Goal: Task Accomplishment & Management: Manage account settings

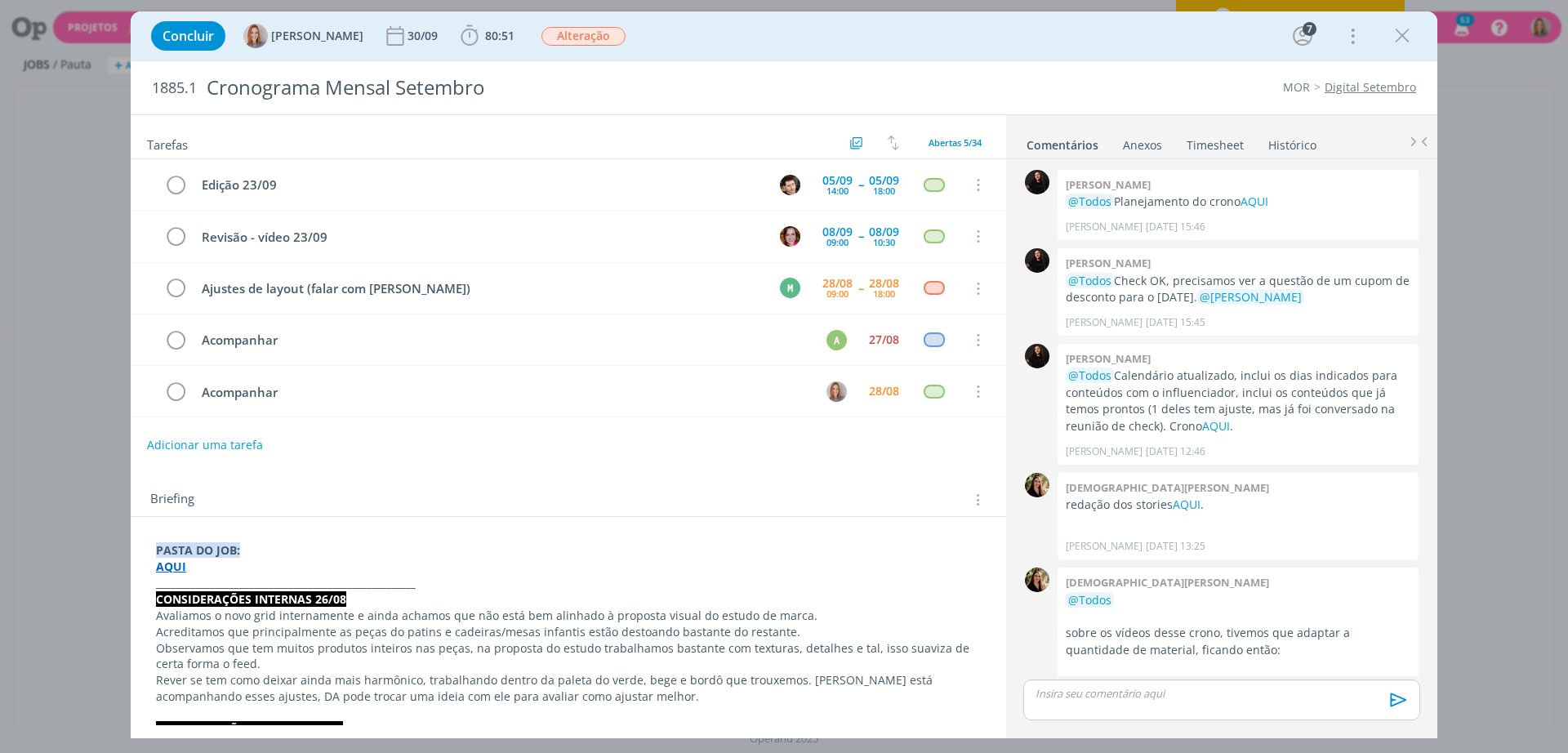
scroll to position [2661, 0]
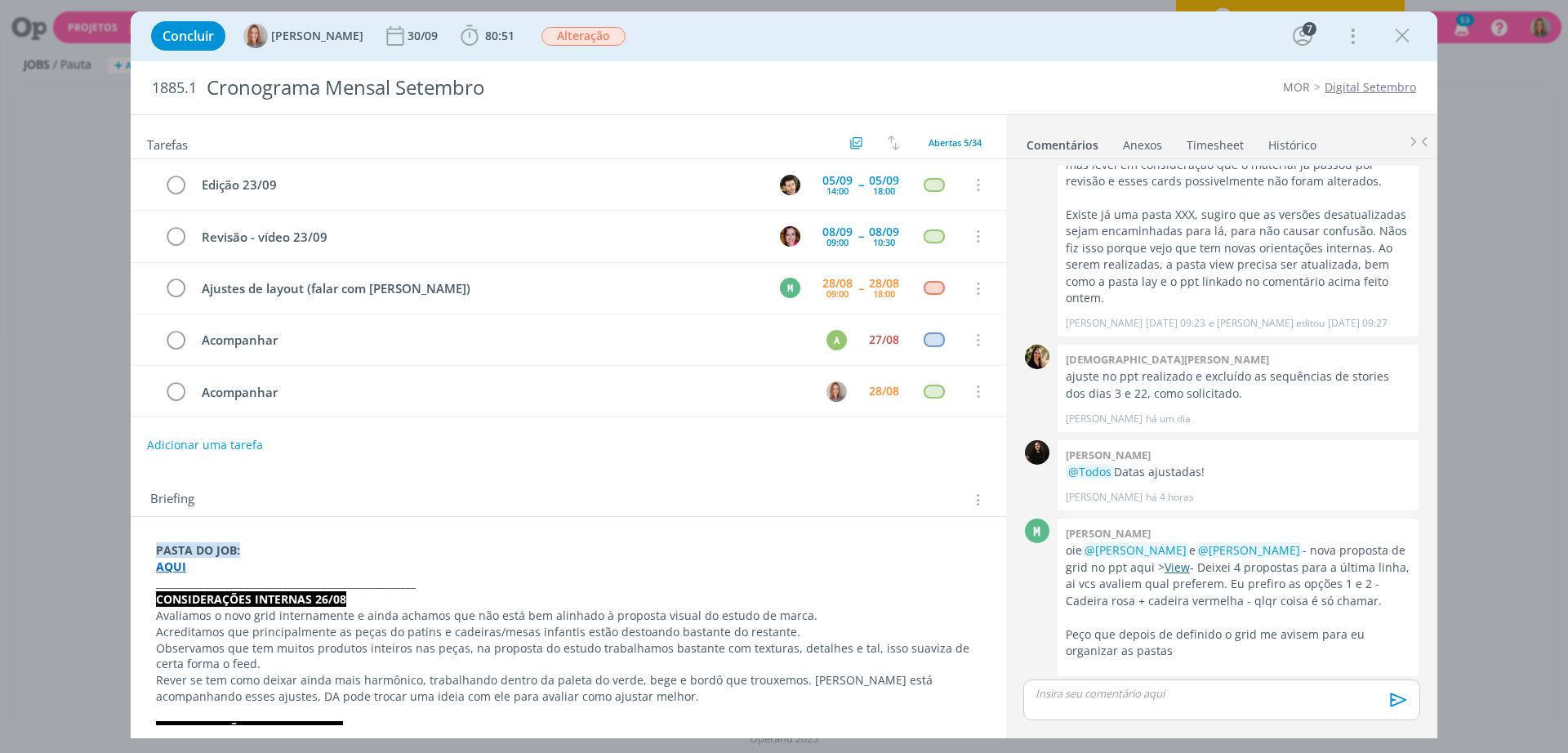
click at [1190, 559] on link "View" at bounding box center [1177, 567] width 25 height 16
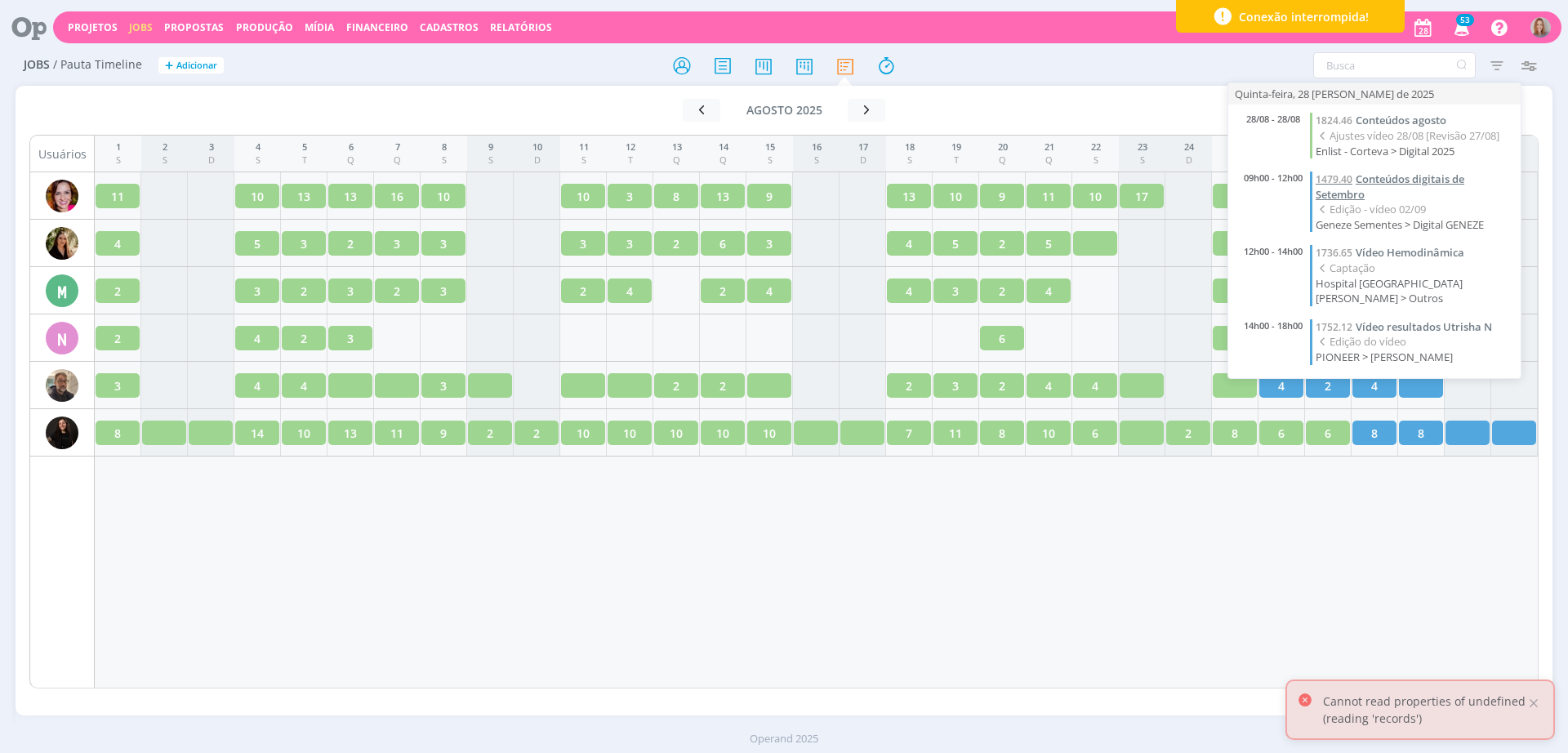
click at [1401, 179] on span "Conteúdos digitais de Setembro" at bounding box center [1390, 186] width 149 height 30
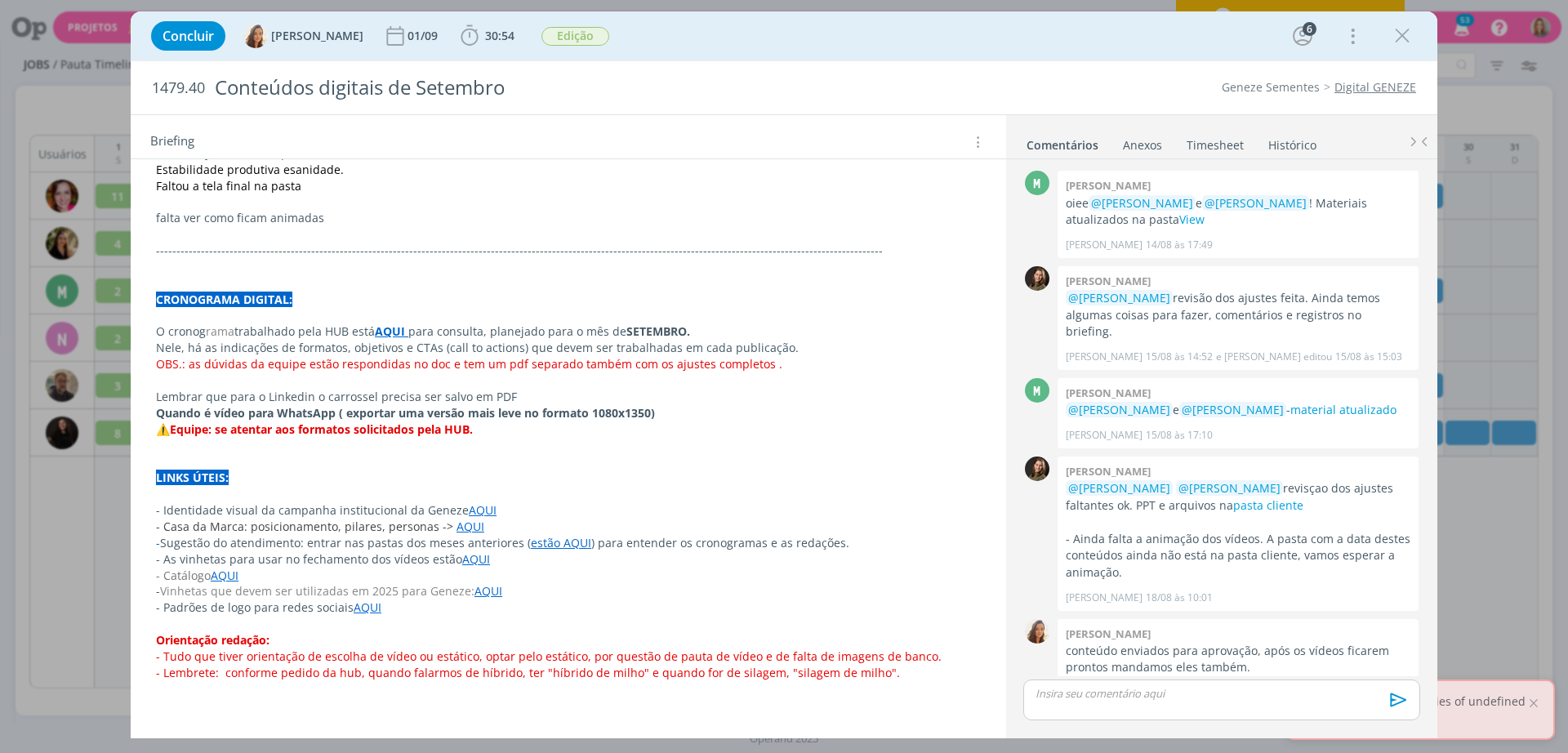
scroll to position [1084, 0]
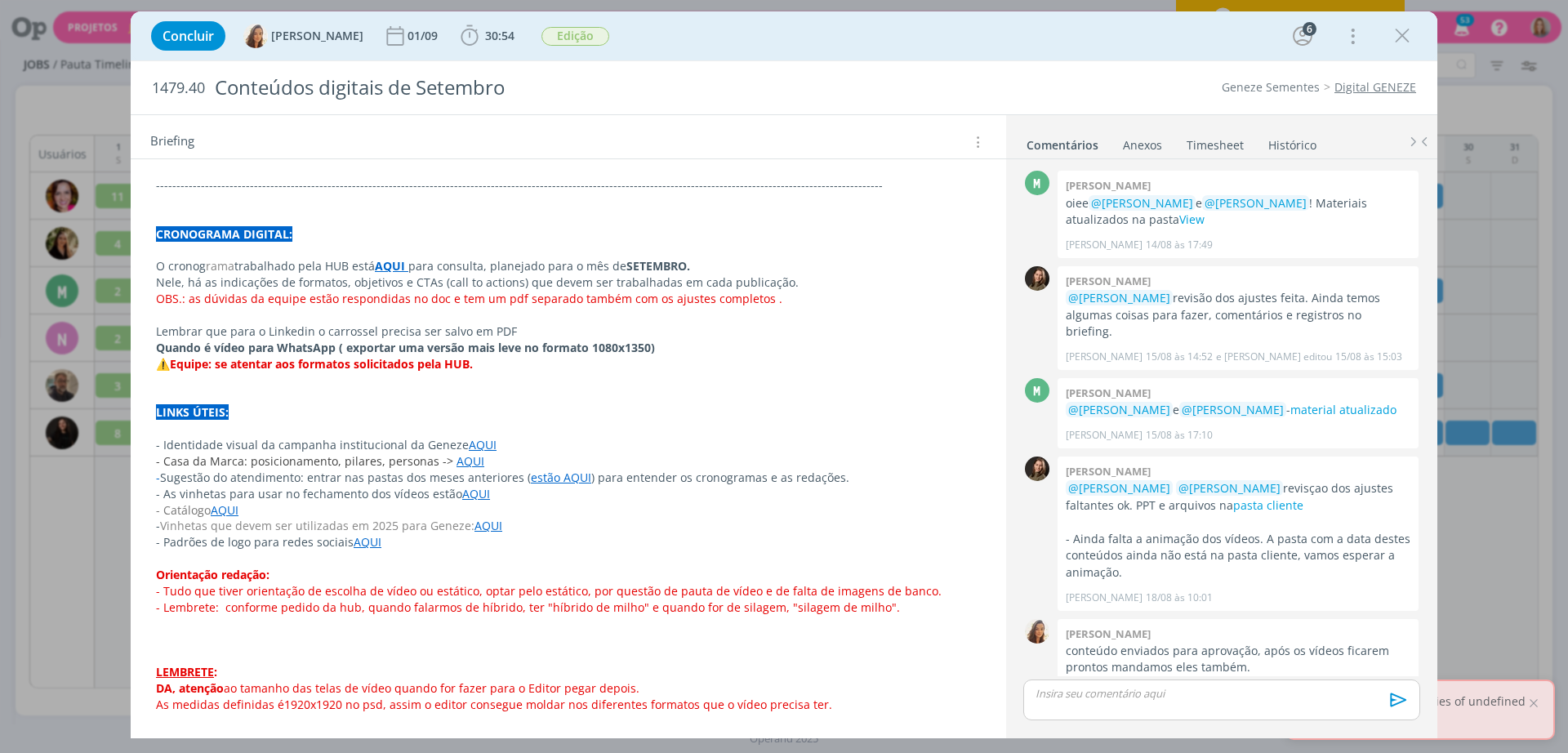
click at [375, 262] on strong "AQUI" at bounding box center [390, 266] width 30 height 16
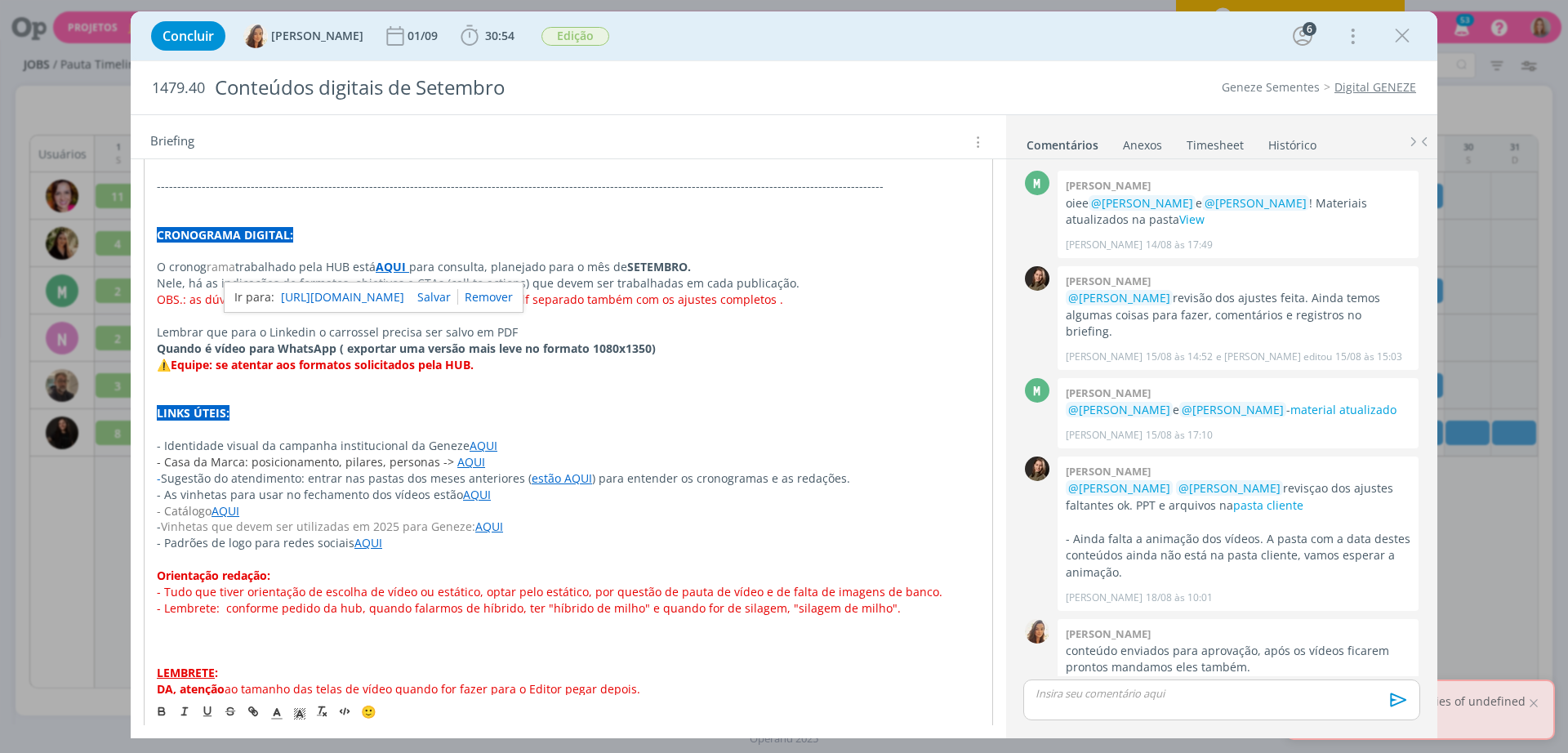
click at [386, 293] on link "https://sobeae.sharepoint.com/:f:/s/SOBEAE/EgciD-Dg0WZEm4lPPmrkTyABsdodDx_kEoyv…" at bounding box center [342, 297] width 123 height 22
click at [996, 349] on div "PASTA DO JOB: AQUI REVISÃO AJUSTES CONTEÚDOS DE SETEMBRO - 15/08 PPT com alguns…" at bounding box center [568, 105] width 875 height 1303
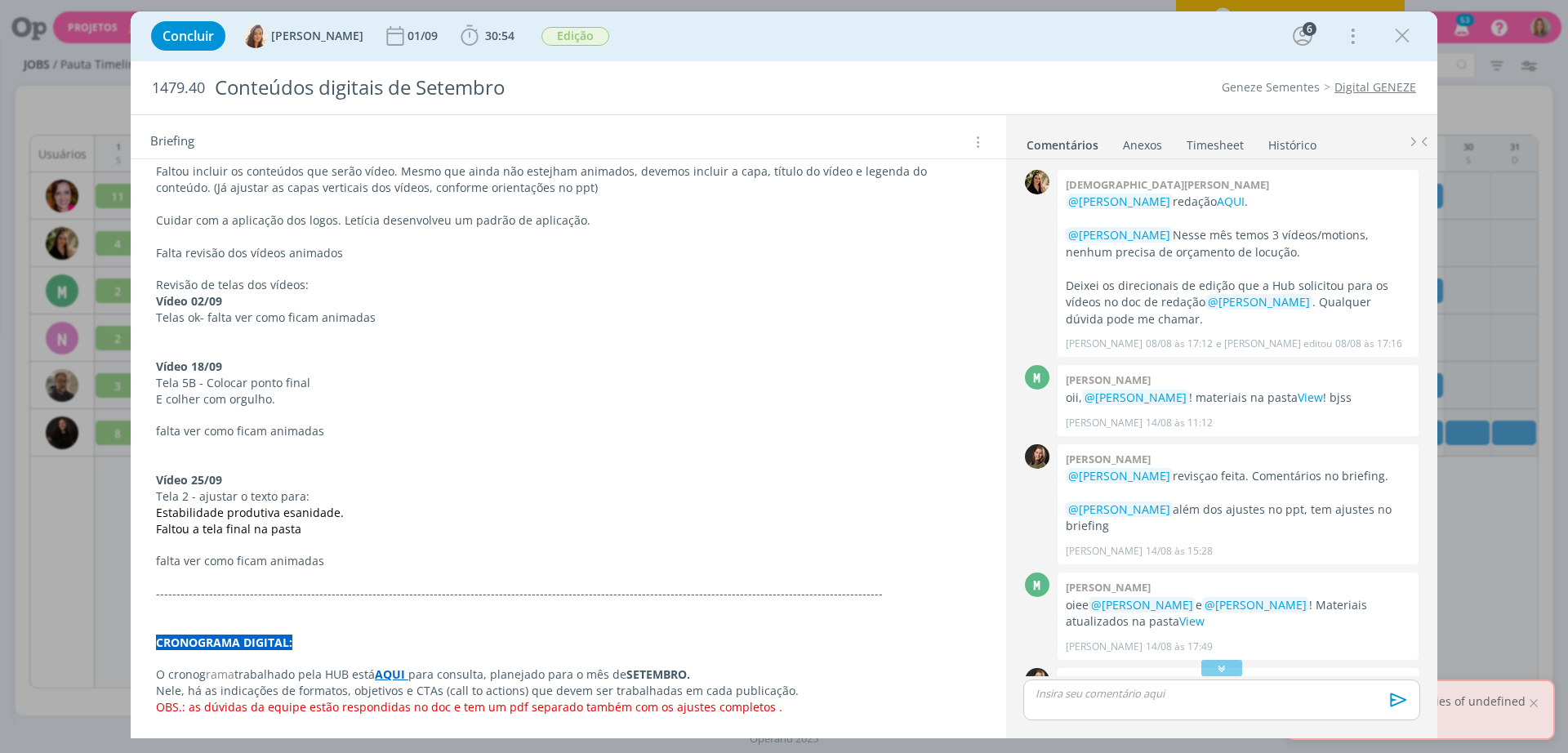
scroll to position [0, 0]
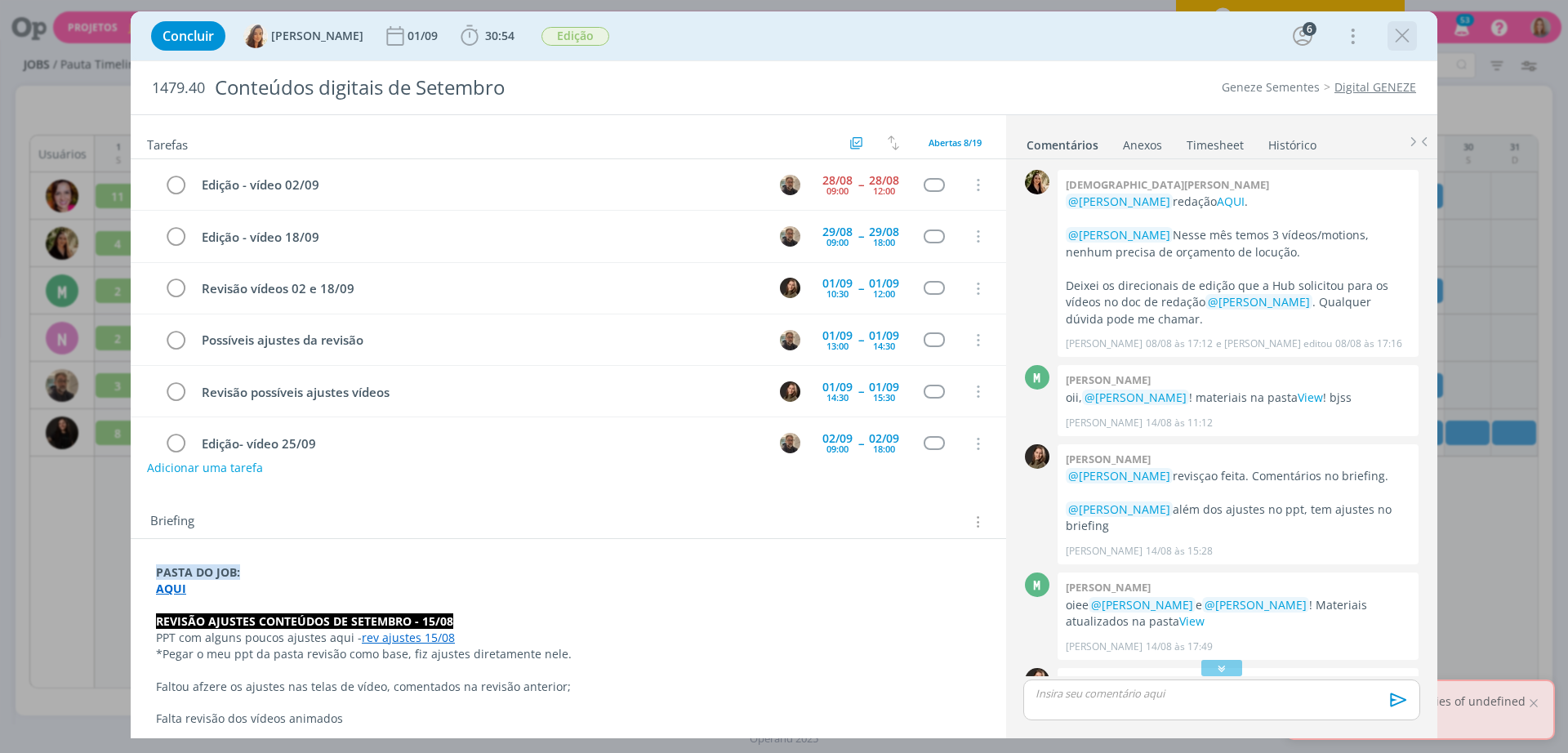
click at [1404, 29] on icon "dialog" at bounding box center [1402, 35] width 24 height 24
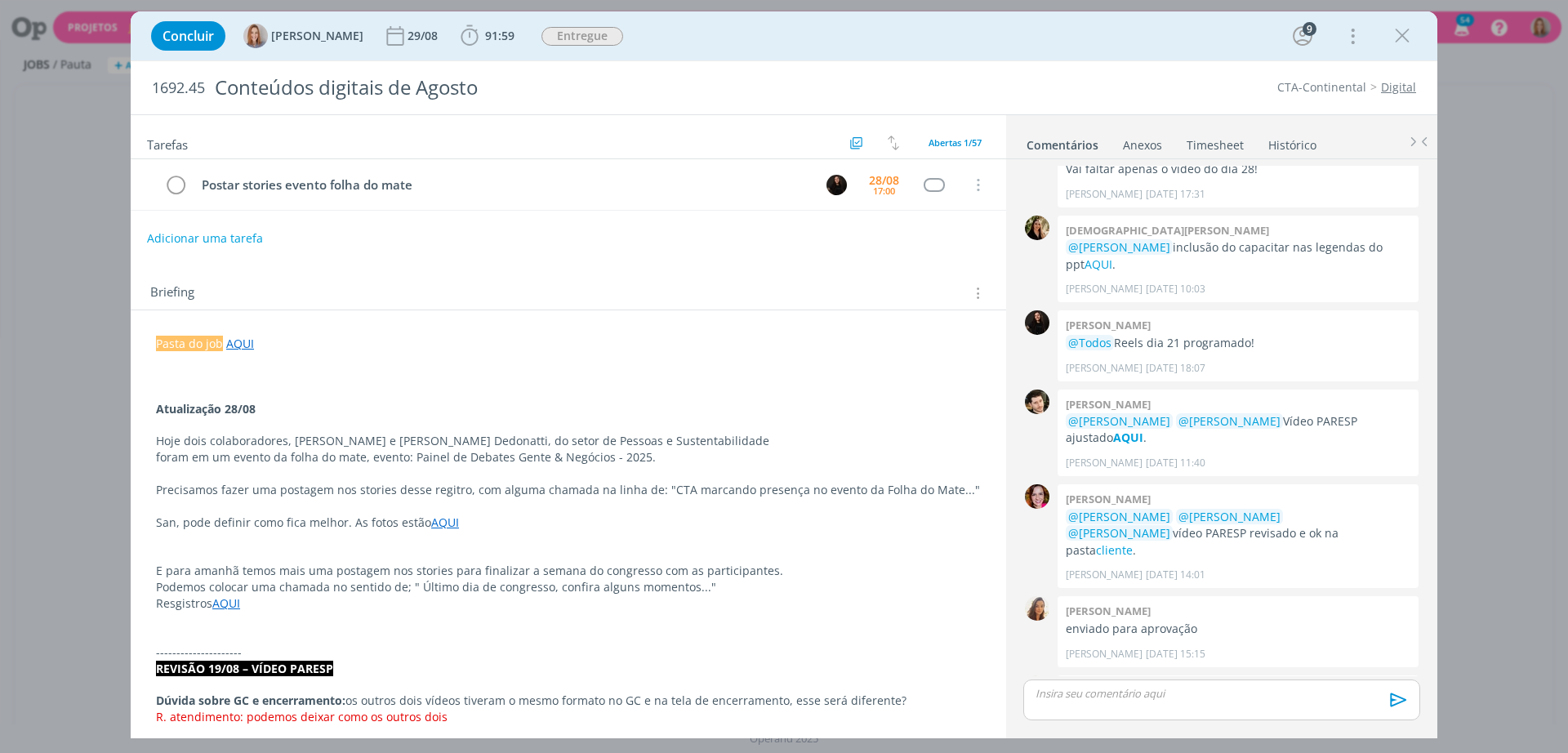
scroll to position [1529, 0]
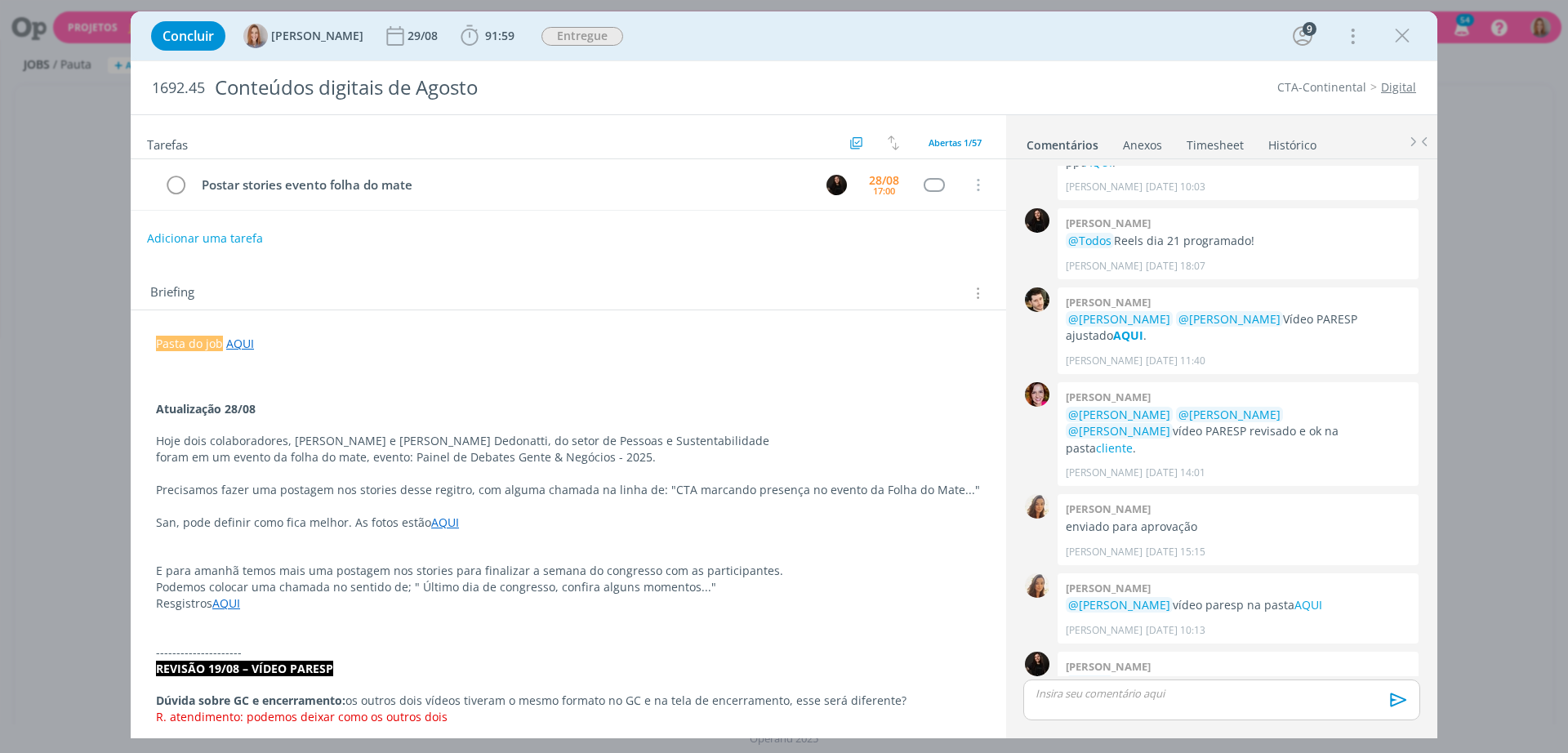
click at [332, 593] on p "Podemos colocar uma chamada no sentido de; " Último dia de congresso, confira a…" at bounding box center [568, 587] width 825 height 16
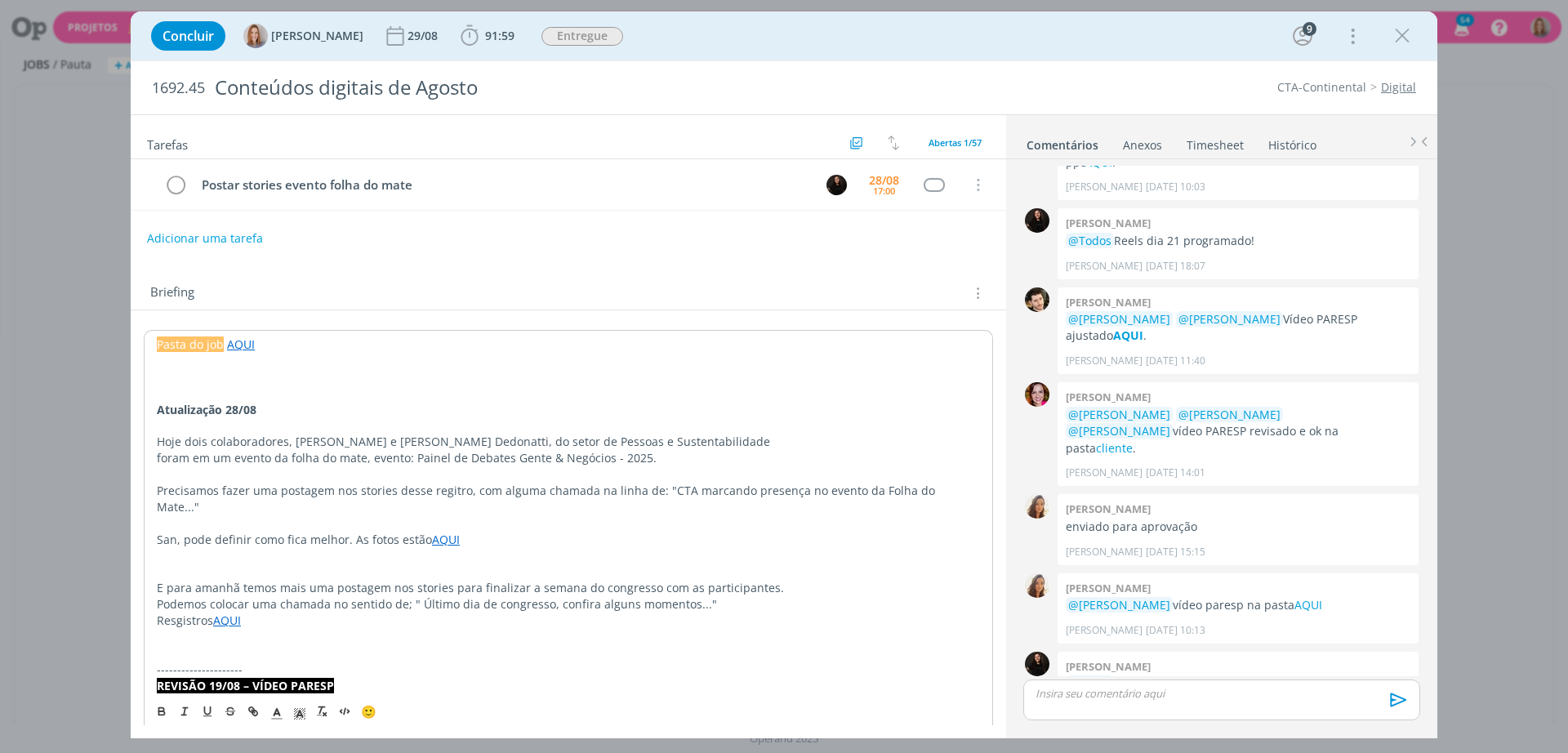
drag, startPoint x: 300, startPoint y: 629, endPoint x: 290, endPoint y: 628, distance: 10.0
click at [290, 645] on p "dialog" at bounding box center [568, 653] width 823 height 16
click at [224, 612] on link "AQUI" at bounding box center [227, 620] width 28 height 16
click at [275, 629] on link "https://sobeae.sharepoint.com/:f:/s/SOBEAE/EgwCTLBEXKFMnZPpKcVNrdkBNQia94Zo-l4b…" at bounding box center [262, 635] width 123 height 22
click at [328, 580] on p "E para amanhã temos mais uma postagem nos stories para finalizar a semana do co…" at bounding box center [568, 588] width 823 height 16
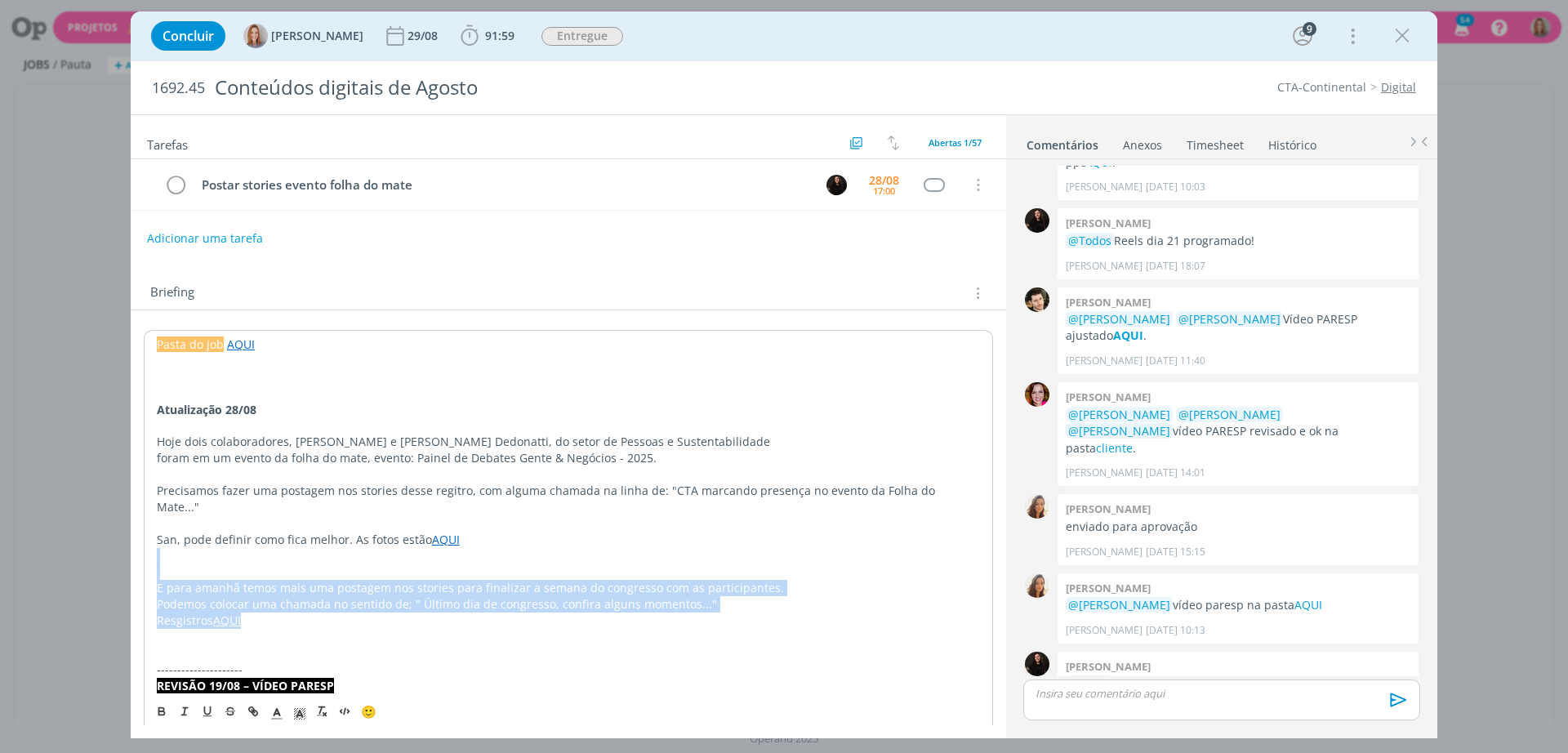
drag, startPoint x: 289, startPoint y: 602, endPoint x: 184, endPoint y: 545, distance: 119.5
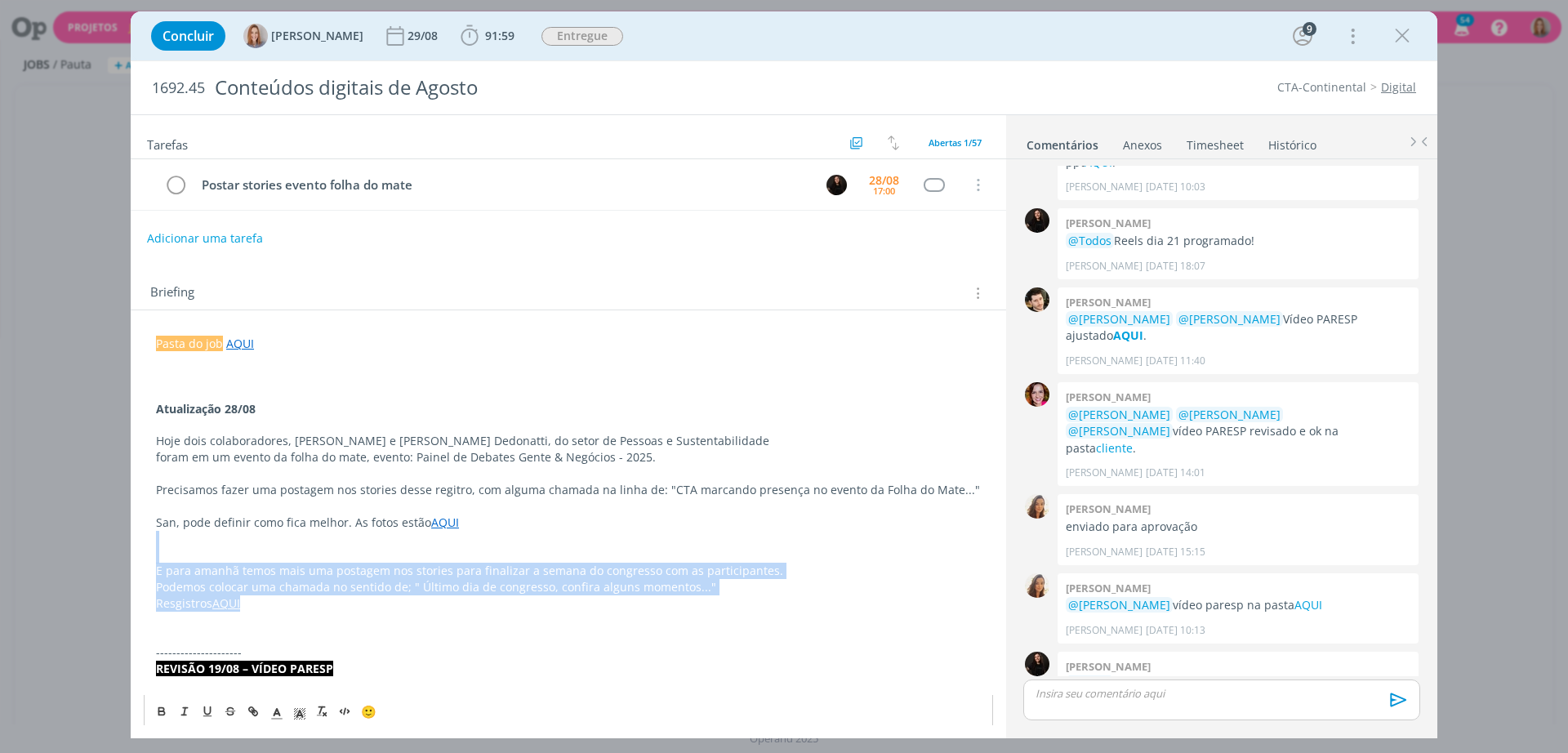
click at [377, 579] on p "Podemos colocar uma chamada no sentido de; " Último dia de congresso, confira a…" at bounding box center [568, 587] width 825 height 16
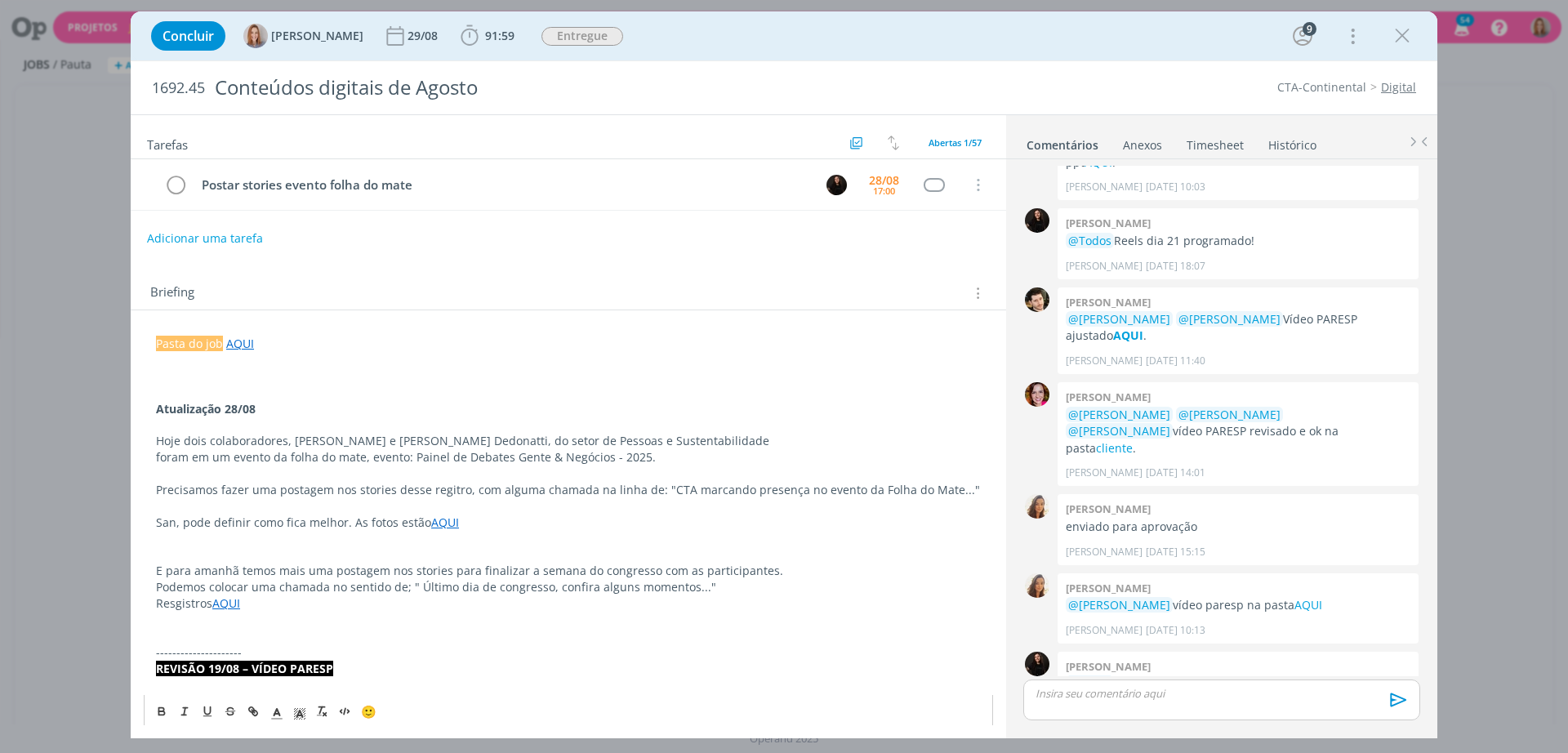
click at [271, 555] on p "dialog" at bounding box center [568, 555] width 825 height 16
click at [237, 565] on p "E para amanhã temos mais uma postagem nos stories para finalizar a semana do co…" at bounding box center [568, 570] width 825 height 16
click at [432, 602] on p "Resgistros AQUI" at bounding box center [568, 603] width 825 height 16
click at [446, 579] on p "Podemos colocar uma chamada no sentido de; " Último dia de congresso, confira a…" at bounding box center [568, 587] width 825 height 16
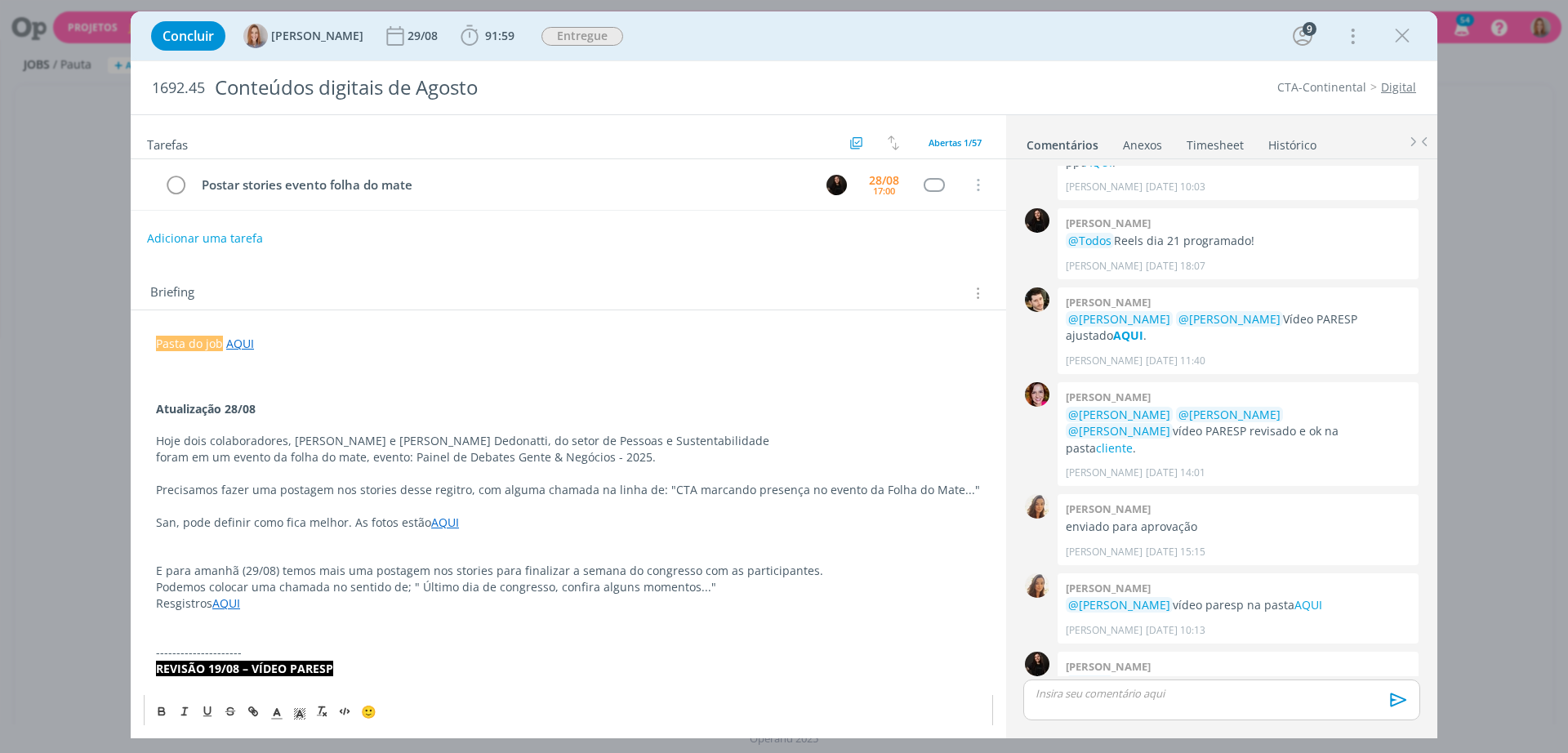
click at [702, 558] on p "dialog" at bounding box center [568, 555] width 825 height 16
click at [772, 576] on p "E para amanhã (29/08) temos mais uma postagem nos stories para finalizar a sema…" at bounding box center [568, 570] width 825 height 16
click at [800, 566] on p "E para amanhã (29/08) temos mais uma postagem nos stories para finalizar a sema…" at bounding box center [568, 570] width 825 height 16
click at [324, 576] on p "E para amanhã (29/08) temos mais uma postagem nos stories para finalizar a sema…" at bounding box center [568, 570] width 825 height 16
click at [554, 601] on p "Resgistros AQUI" at bounding box center [568, 603] width 825 height 16
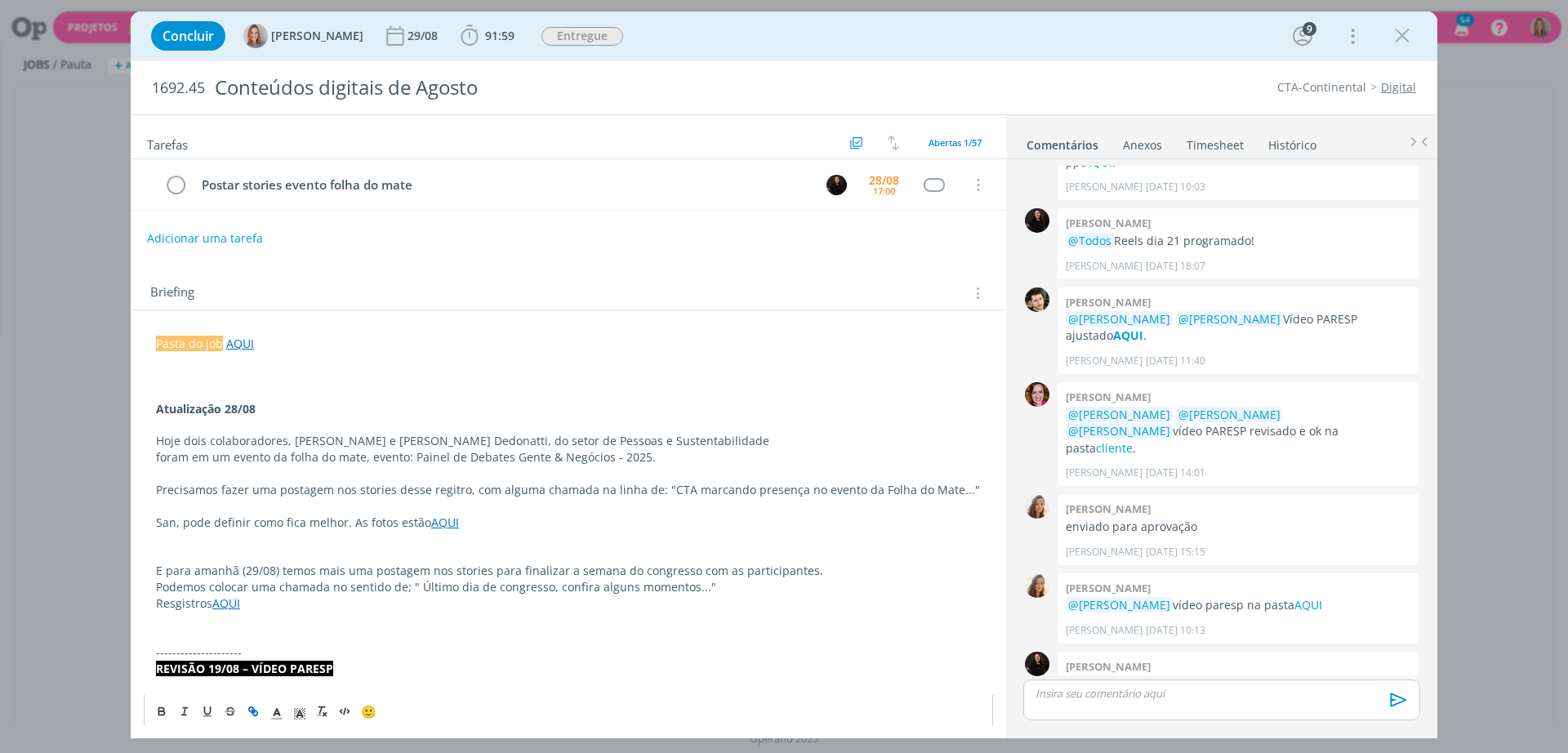
click at [623, 595] on p "Podemos colocar uma chamada no sentido de; " Último dia de congresso, confira a…" at bounding box center [568, 587] width 825 height 16
click at [726, 588] on p "Podemos colocar uma chamada no sentido de; " Último dia de congresso, confira a…" at bounding box center [568, 587] width 825 height 16
click at [346, 578] on p "E para amanhã (29/08) temos mais uma postagem nos stories para finalizar a sema…" at bounding box center [568, 570] width 825 height 16
click at [177, 603] on p "Resgistros AQUI" at bounding box center [568, 603] width 825 height 16
click at [287, 592] on p "Podemos colocar uma chamada no sentido de; " Último dia de congresso, confira a…" at bounding box center [568, 587] width 825 height 16
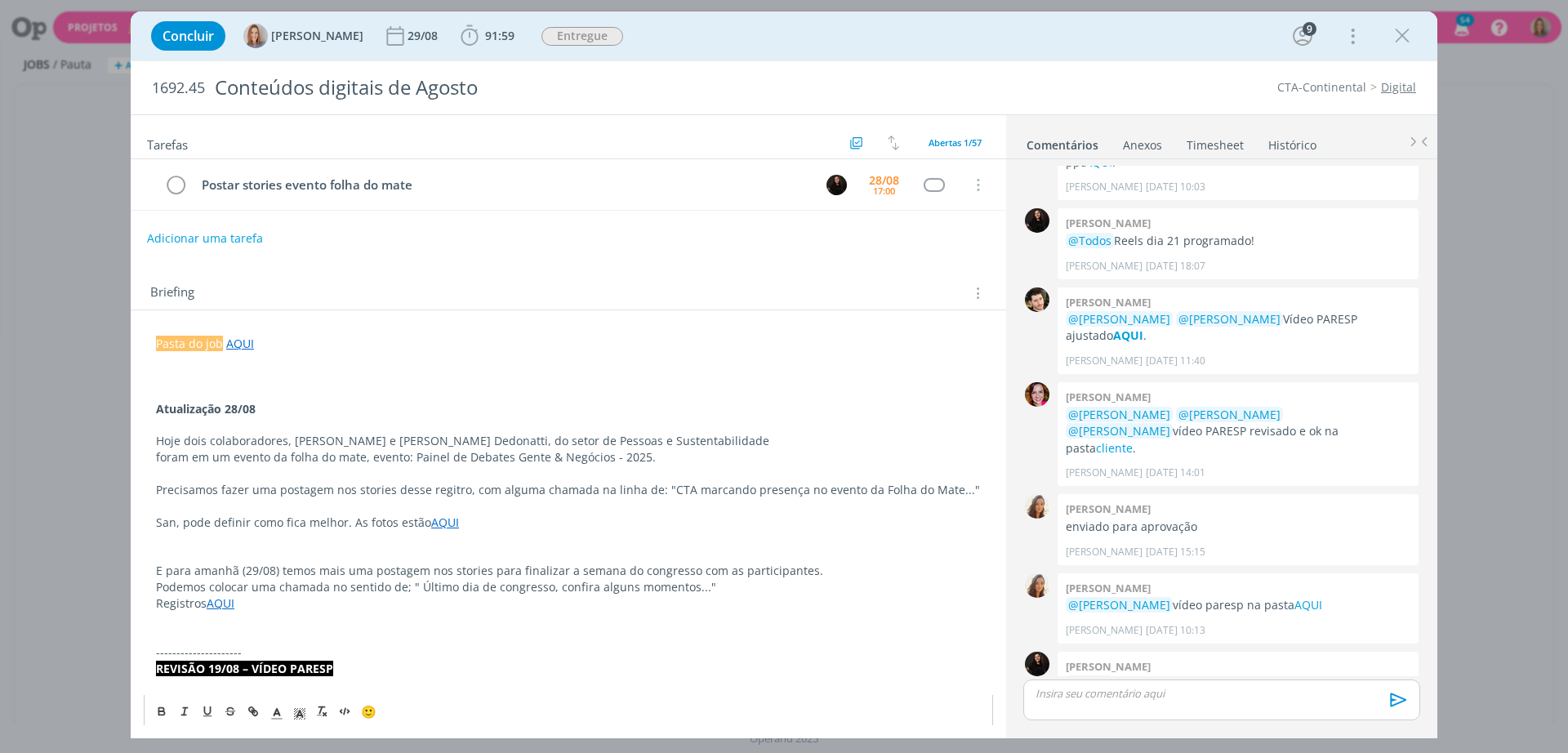
click at [286, 609] on p "Registros AQUI" at bounding box center [568, 603] width 825 height 16
click at [209, 601] on link "AQUI" at bounding box center [221, 603] width 28 height 16
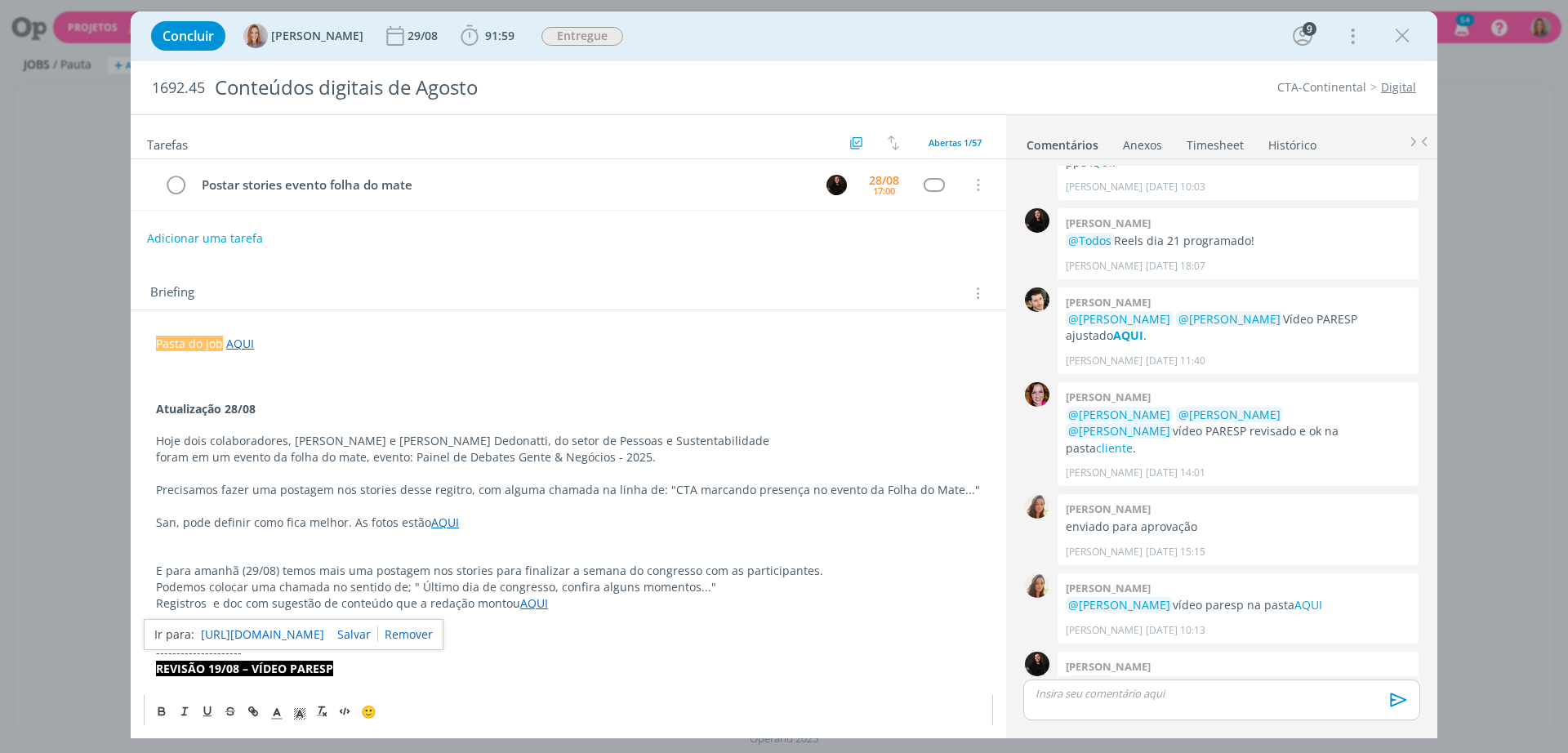
click at [533, 608] on link "AQUI" at bounding box center [534, 603] width 28 height 16
click at [539, 630] on link "https://sobeae.sharepoint.com/:f:/s/SOBEAE/EgwCTLBEXKFMnZPpKcVNrdkBNQia94Zo-l4b…" at bounding box center [478, 634] width 123 height 22
click at [200, 232] on button "Adicionar uma tarefa" at bounding box center [204, 237] width 116 height 28
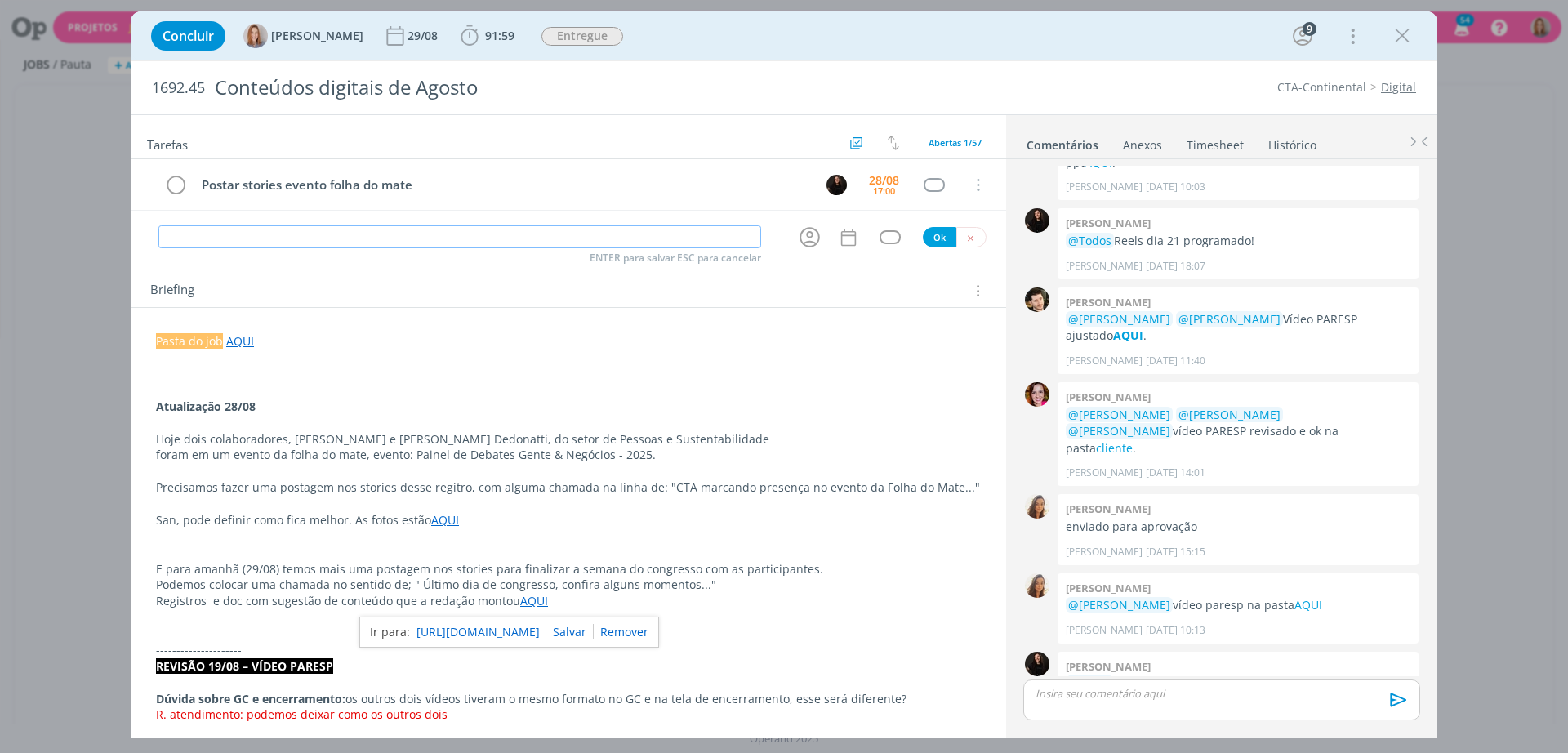
click at [225, 235] on input "dialog" at bounding box center [460, 236] width 603 height 23
click at [801, 244] on icon "dialog" at bounding box center [810, 236] width 25 height 25
type input "Postar stories do congresso"
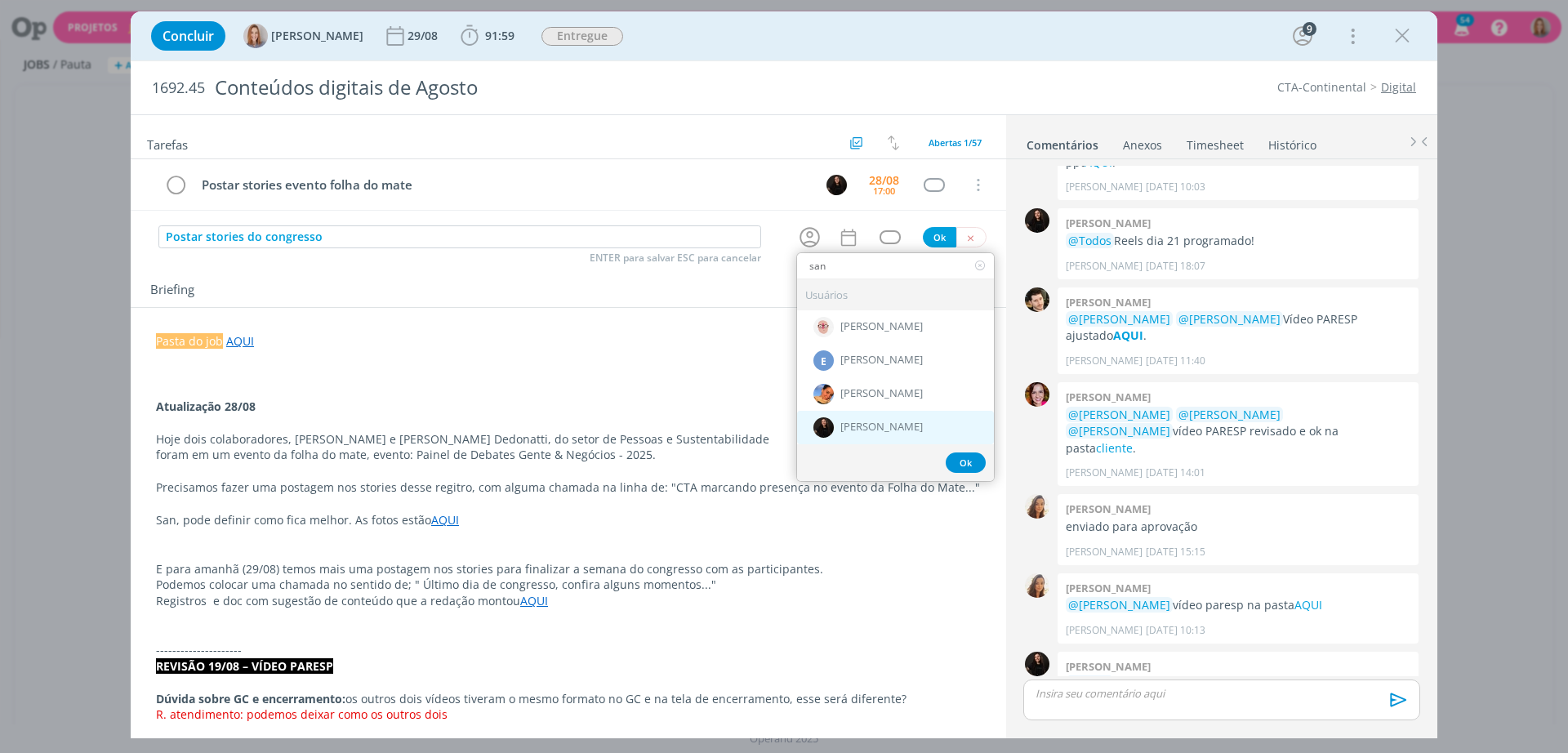
type input "san"
click at [857, 431] on span "[PERSON_NAME]" at bounding box center [881, 428] width 82 height 13
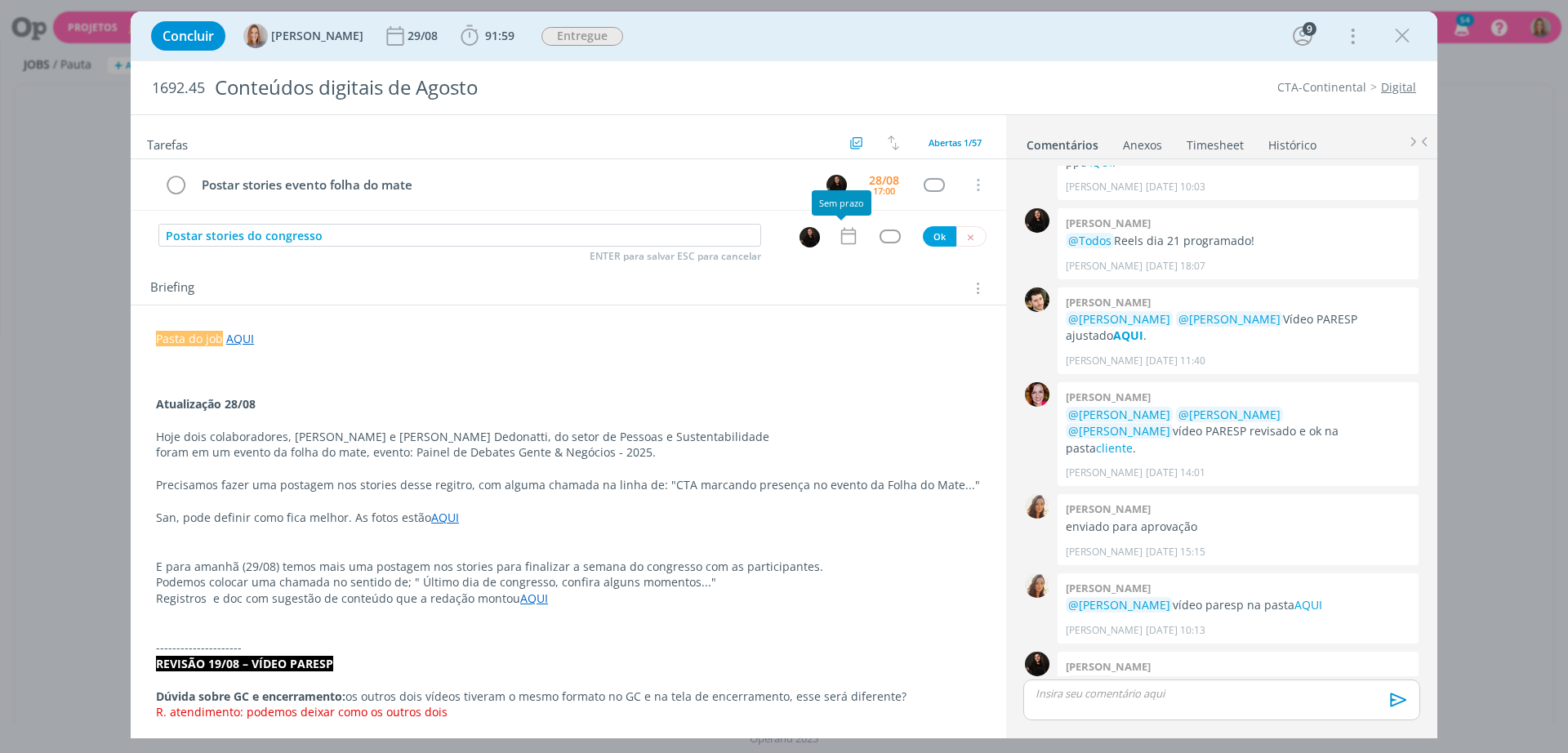
click at [842, 238] on icon "dialog" at bounding box center [849, 235] width 22 height 22
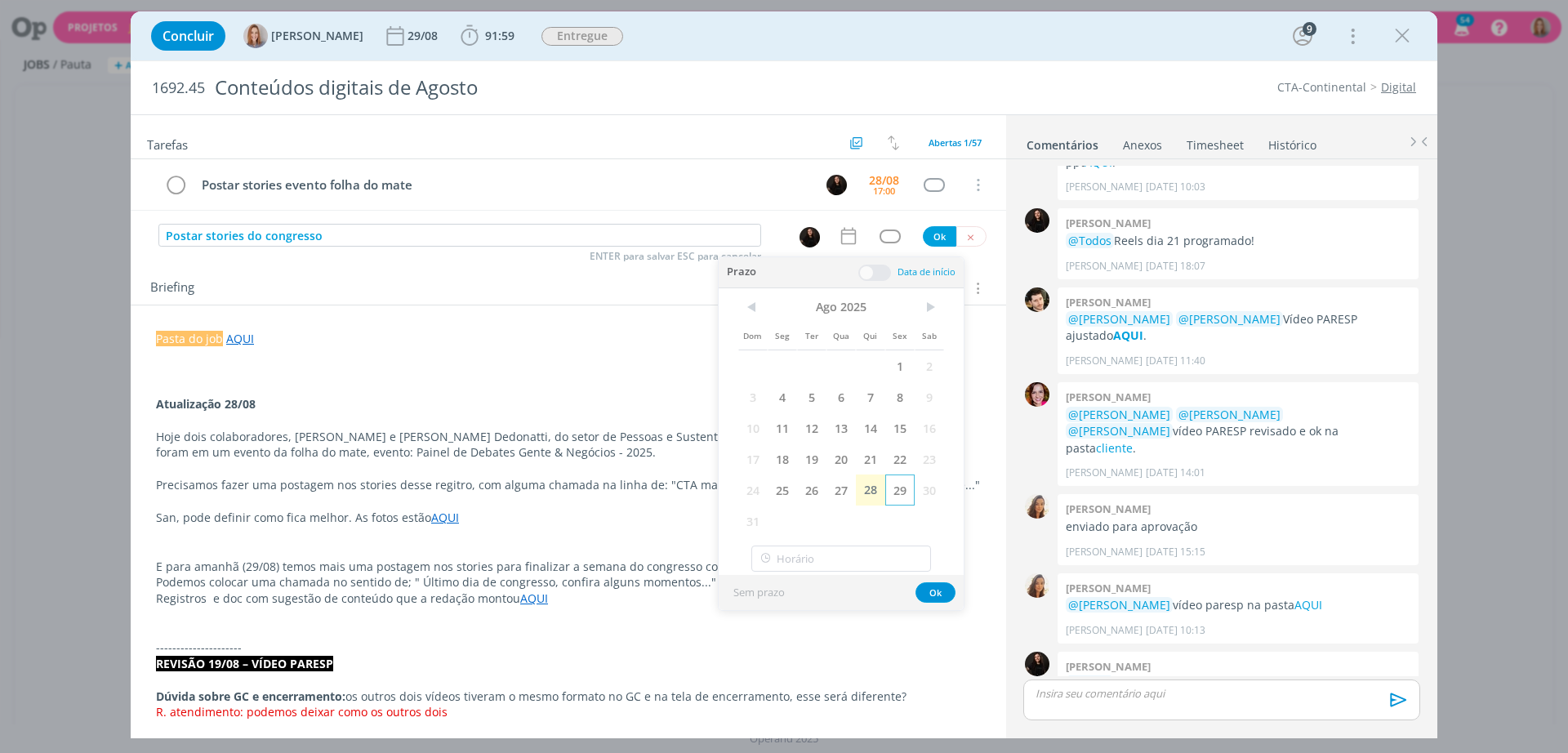
click at [899, 487] on span "29" at bounding box center [900, 490] width 29 height 31
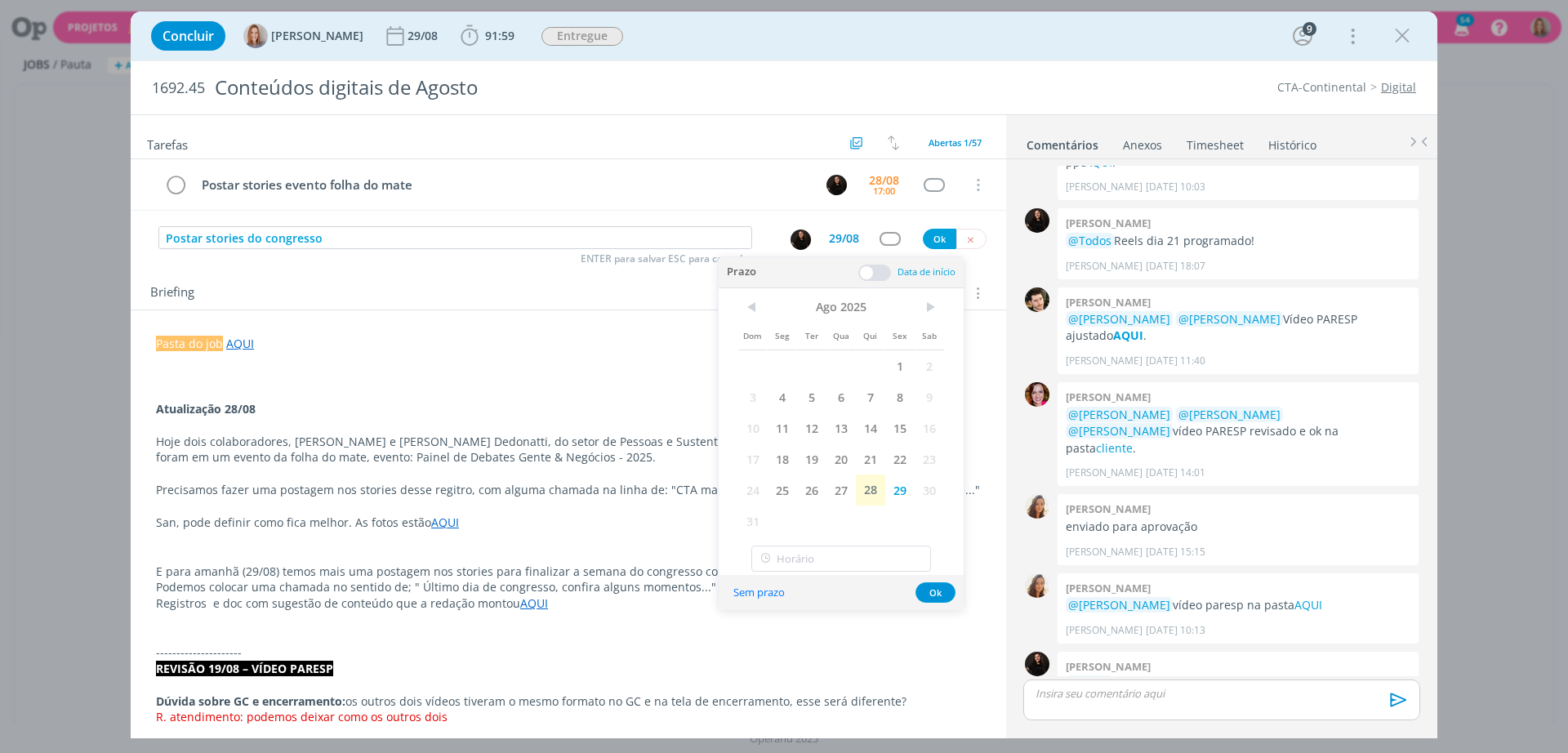
click at [857, 544] on div "< Ago 2025 > Dom Seg Ter Qua Qui Sex Sab 1 2 3 4 5 6 7 8 9 10 11 12 13 14 15 16…" at bounding box center [841, 432] width 245 height 287
click at [842, 562] on input "15:00" at bounding box center [841, 558] width 179 height 26
click at [805, 653] on div "11:00" at bounding box center [843, 659] width 183 height 29
type input "11:00"
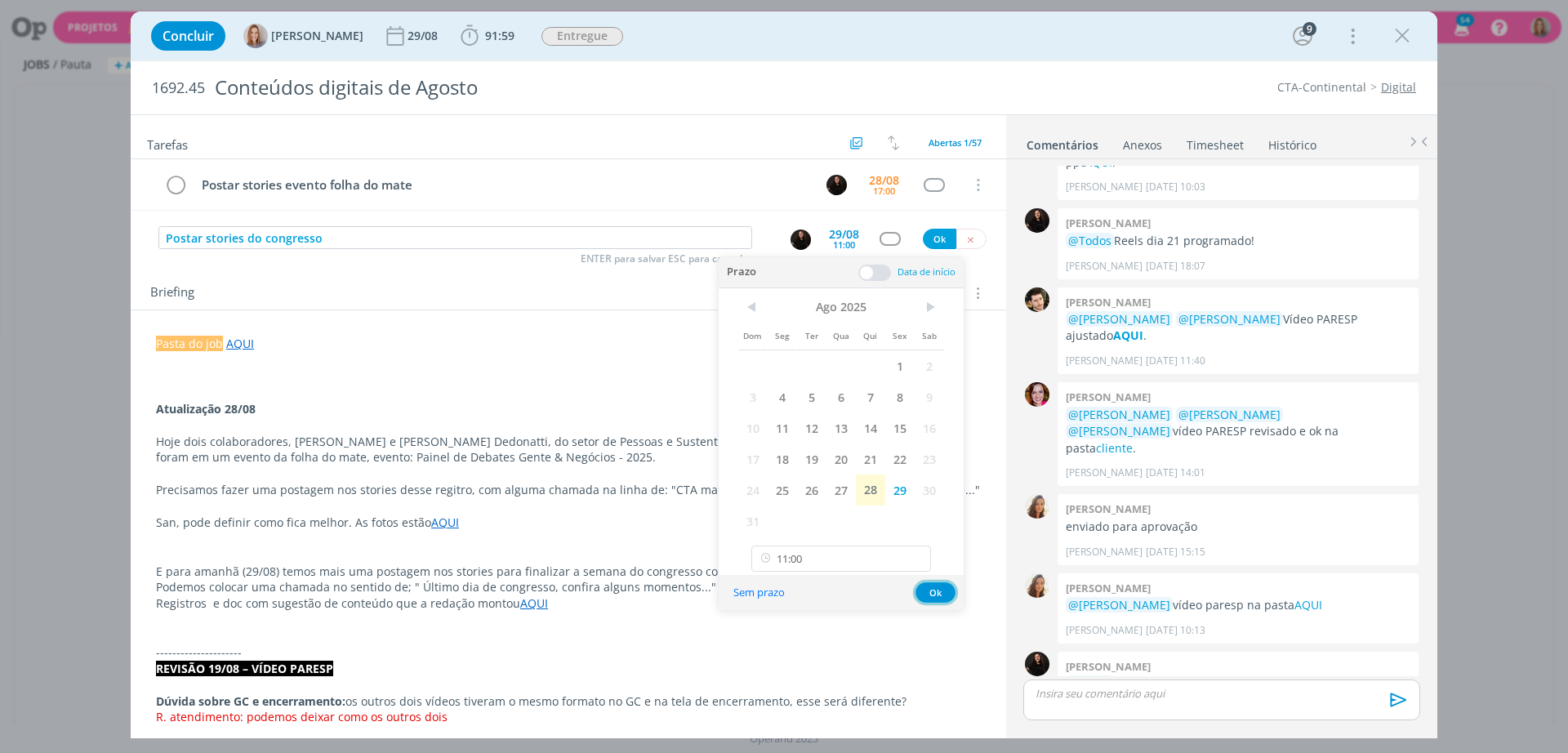
click at [941, 591] on button "Ok" at bounding box center [935, 592] width 40 height 21
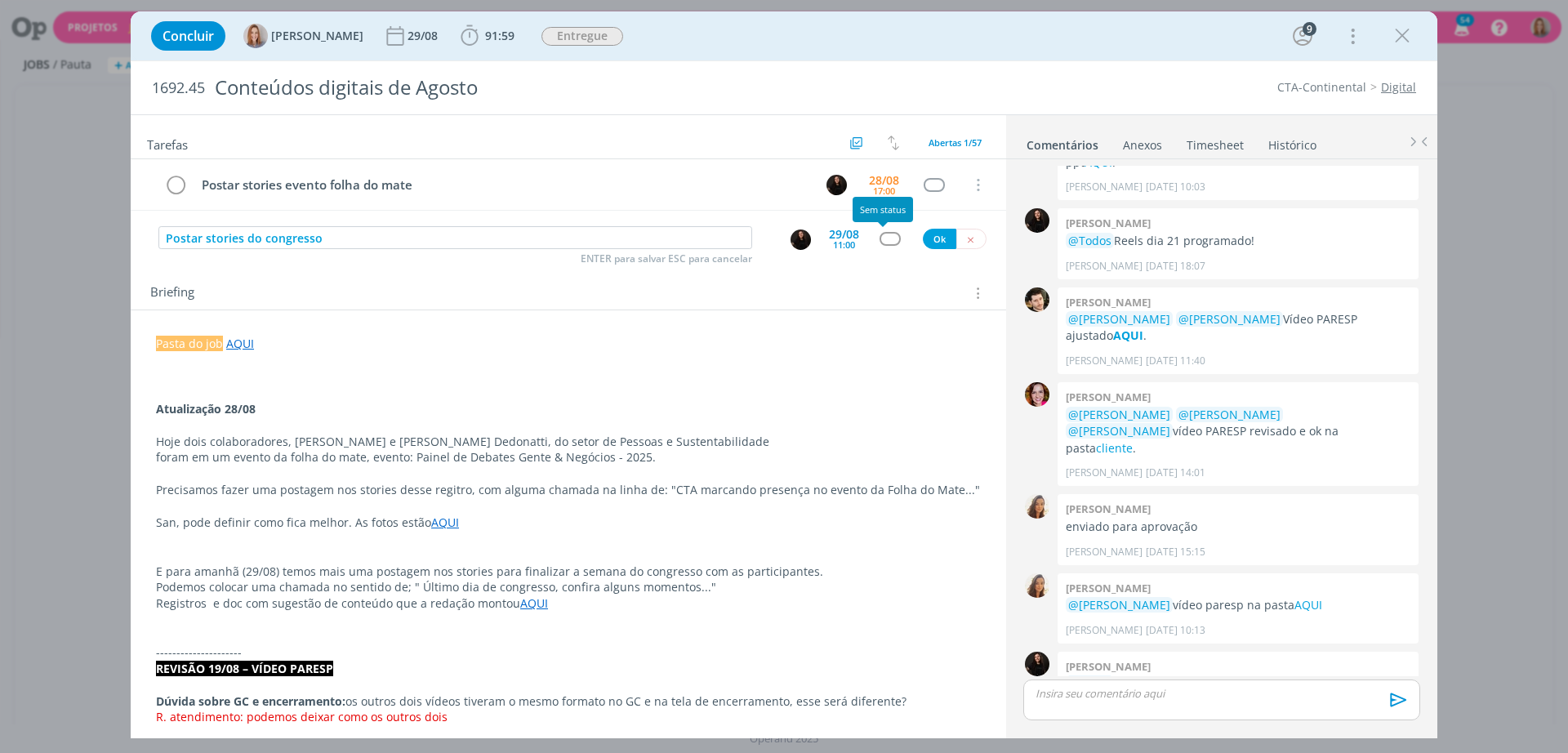
click at [880, 237] on div "dialog" at bounding box center [890, 239] width 21 height 14
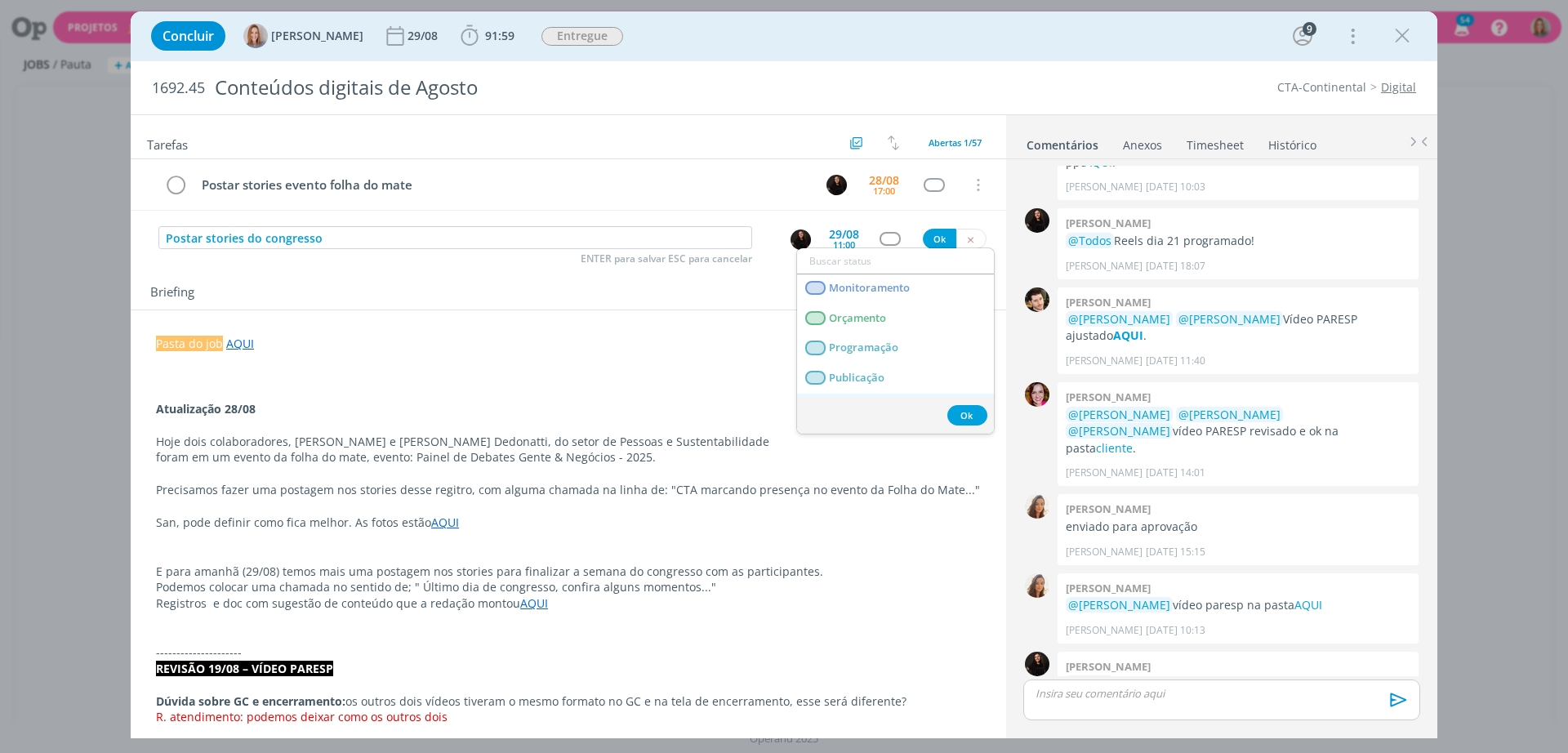
scroll to position [306, 0]
click at [876, 345] on span "Publicação" at bounding box center [856, 342] width 55 height 13
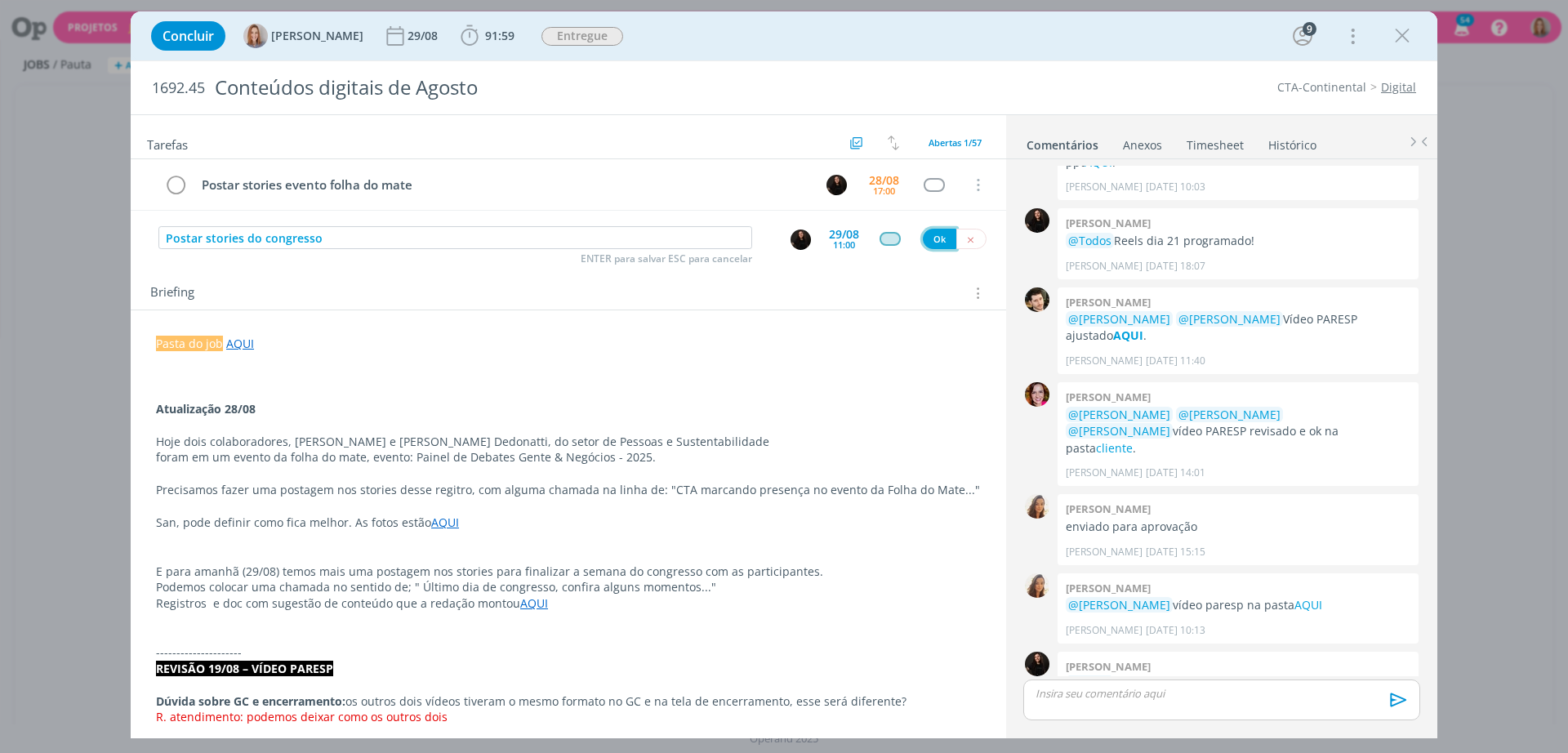
click at [926, 233] on button "Ok" at bounding box center [939, 239] width 34 height 21
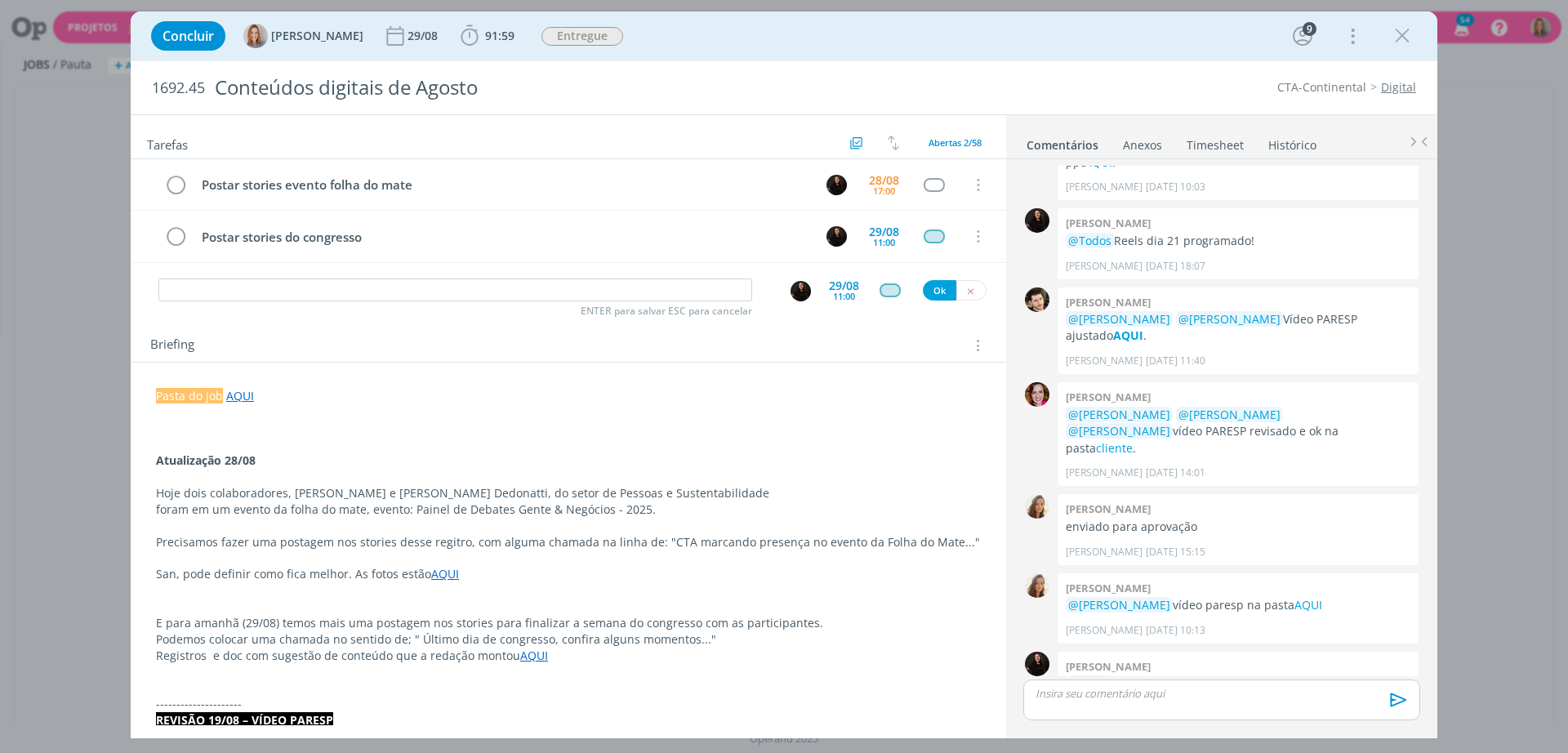
click at [299, 623] on p "E para amanhã (29/08) temos mais uma postagem nos stories para finalizar a sema…" at bounding box center [568, 622] width 825 height 16
click at [235, 292] on input "dialog" at bounding box center [455, 290] width 594 height 23
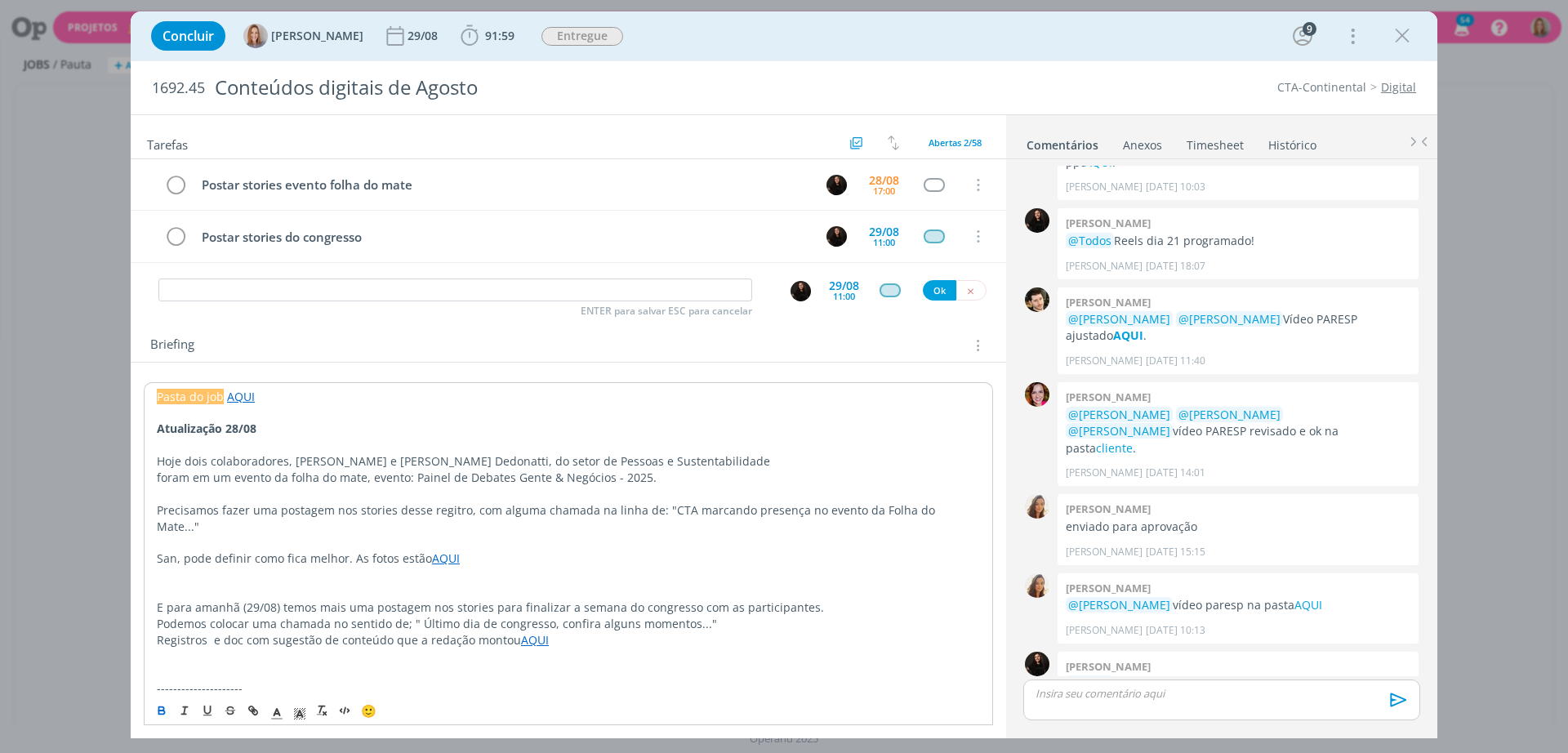
click at [177, 435] on strong "Atualização 28/08" at bounding box center [206, 428] width 100 height 16
click at [176, 434] on strong "Atualização 28/08" at bounding box center [206, 428] width 100 height 16
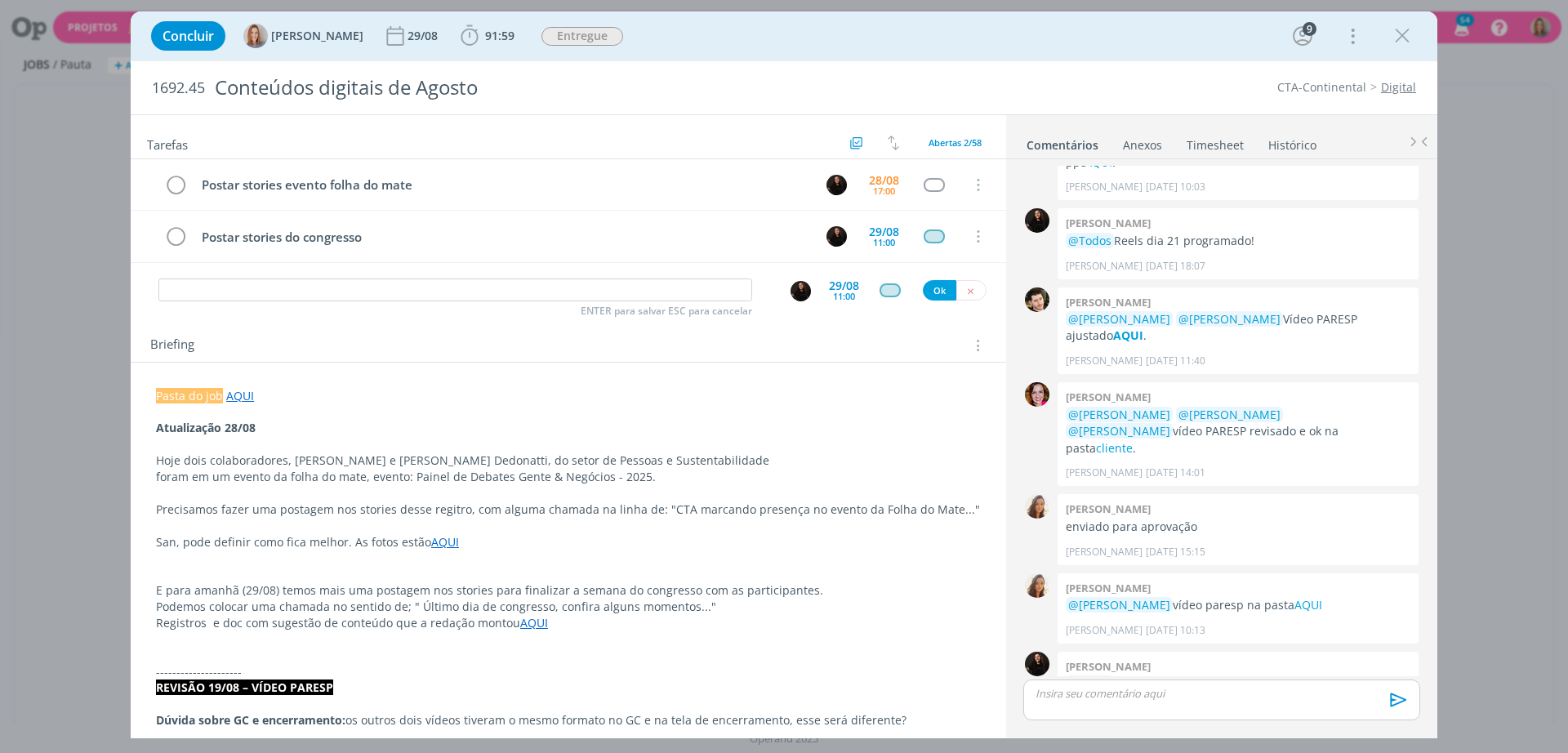
click at [232, 478] on p "foram em um evento da folha do mate, evento: Painel de Debates Gente & Negócios…" at bounding box center [568, 476] width 825 height 16
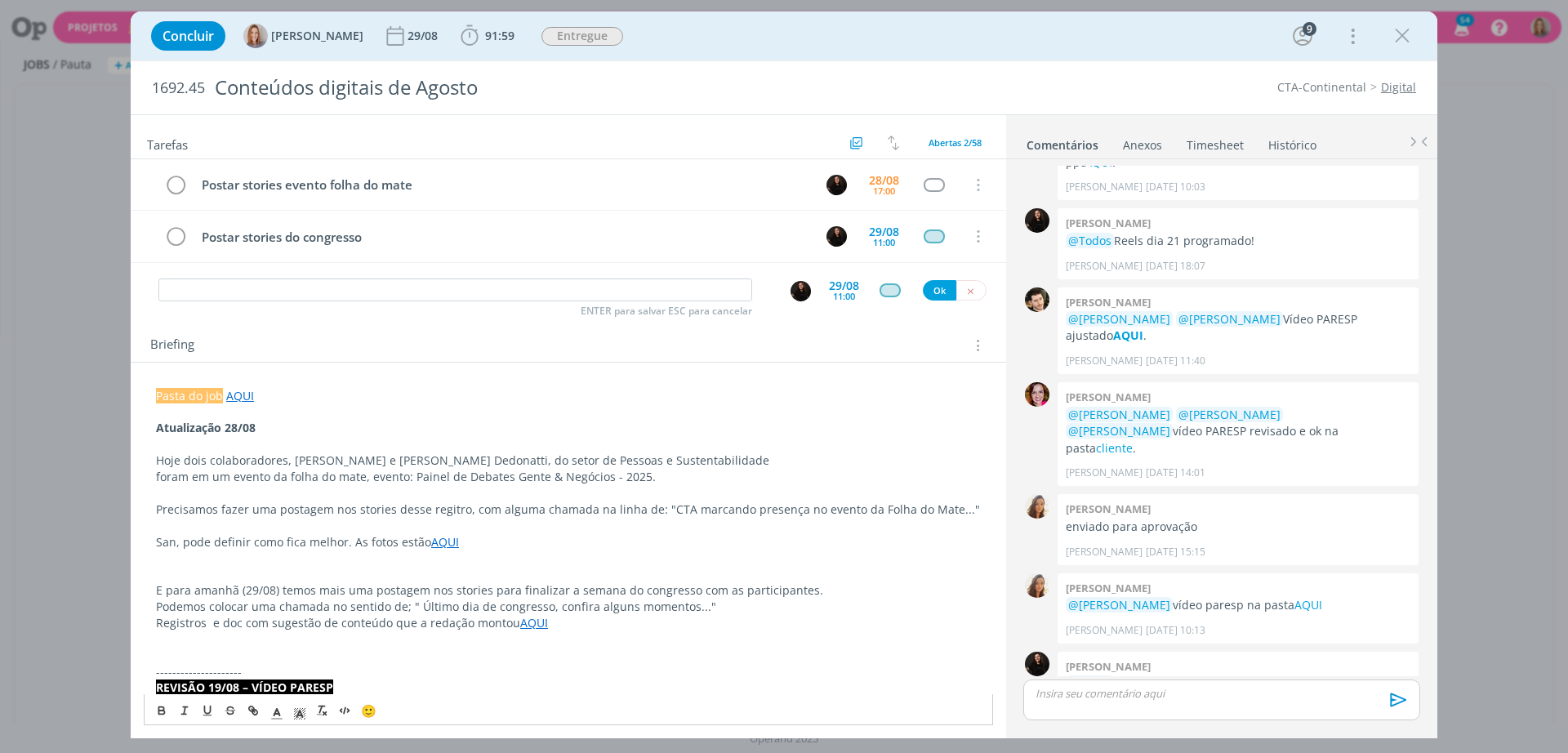
click at [223, 433] on strong "Atualização 28/08" at bounding box center [205, 428] width 100 height 16
click at [303, 704] on span "dialog" at bounding box center [300, 710] width 23 height 20
click at [302, 621] on span "dialog" at bounding box center [300, 622] width 13 height 13
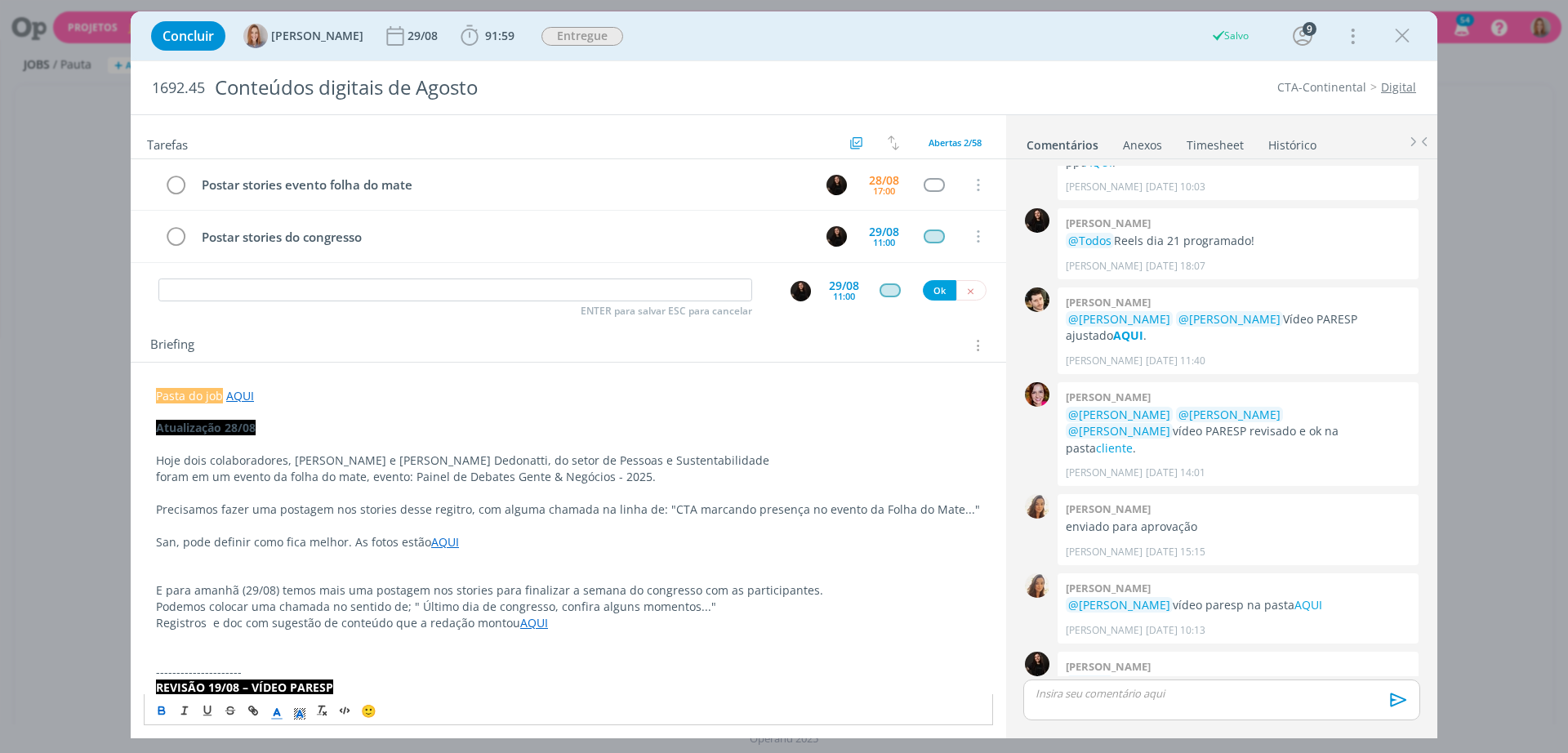
click at [281, 709] on icon "dialog" at bounding box center [276, 713] width 15 height 15
click at [281, 641] on span "dialog" at bounding box center [278, 639] width 13 height 13
click at [165, 711] on icon "dialog" at bounding box center [161, 710] width 13 height 13
click at [368, 323] on div "Briefing Briefings Predefinidos Versões do Briefing Ver Briefing do Projeto" at bounding box center [568, 340] width 875 height 44
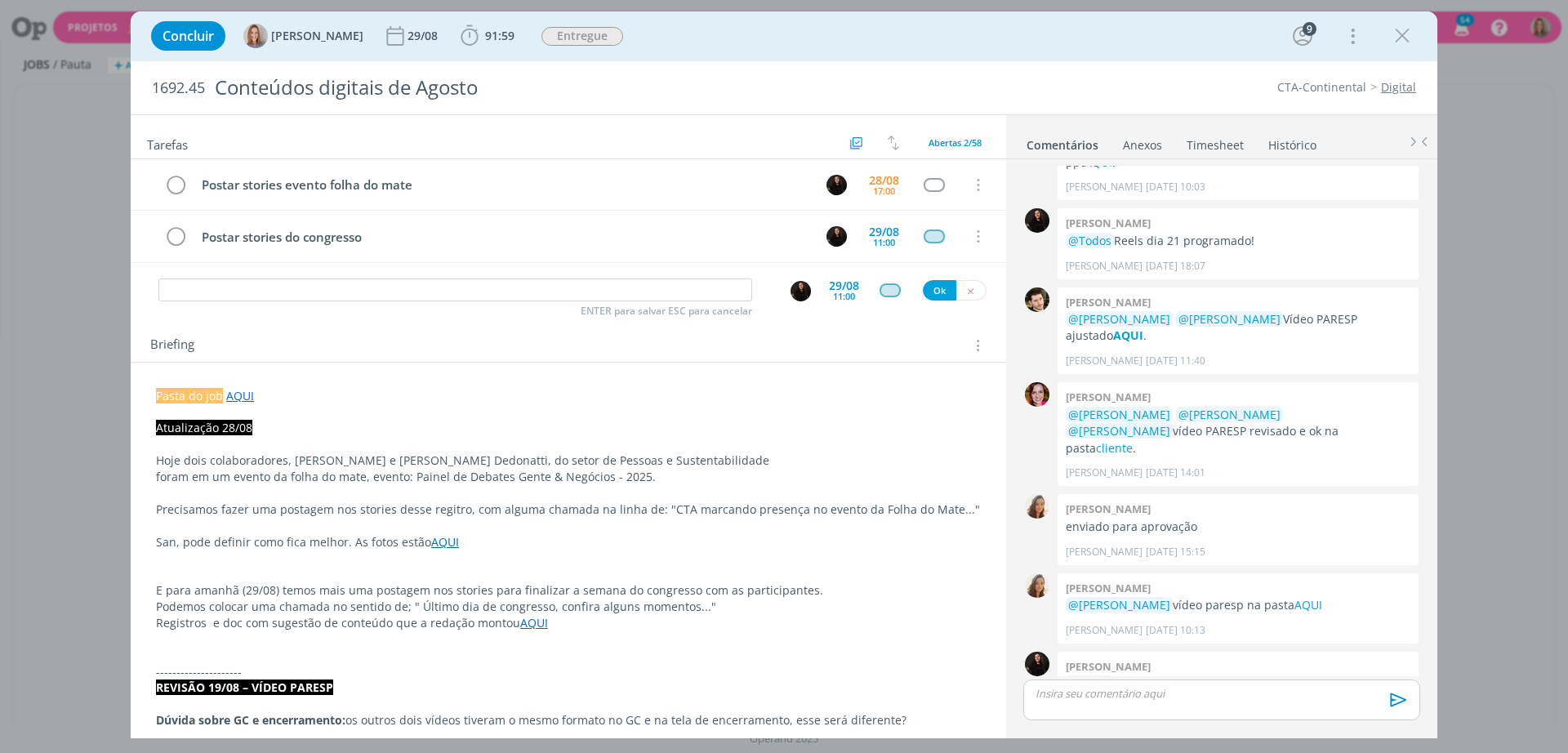
click at [241, 424] on span "Atualização 28/08" at bounding box center [203, 428] width 96 height 16
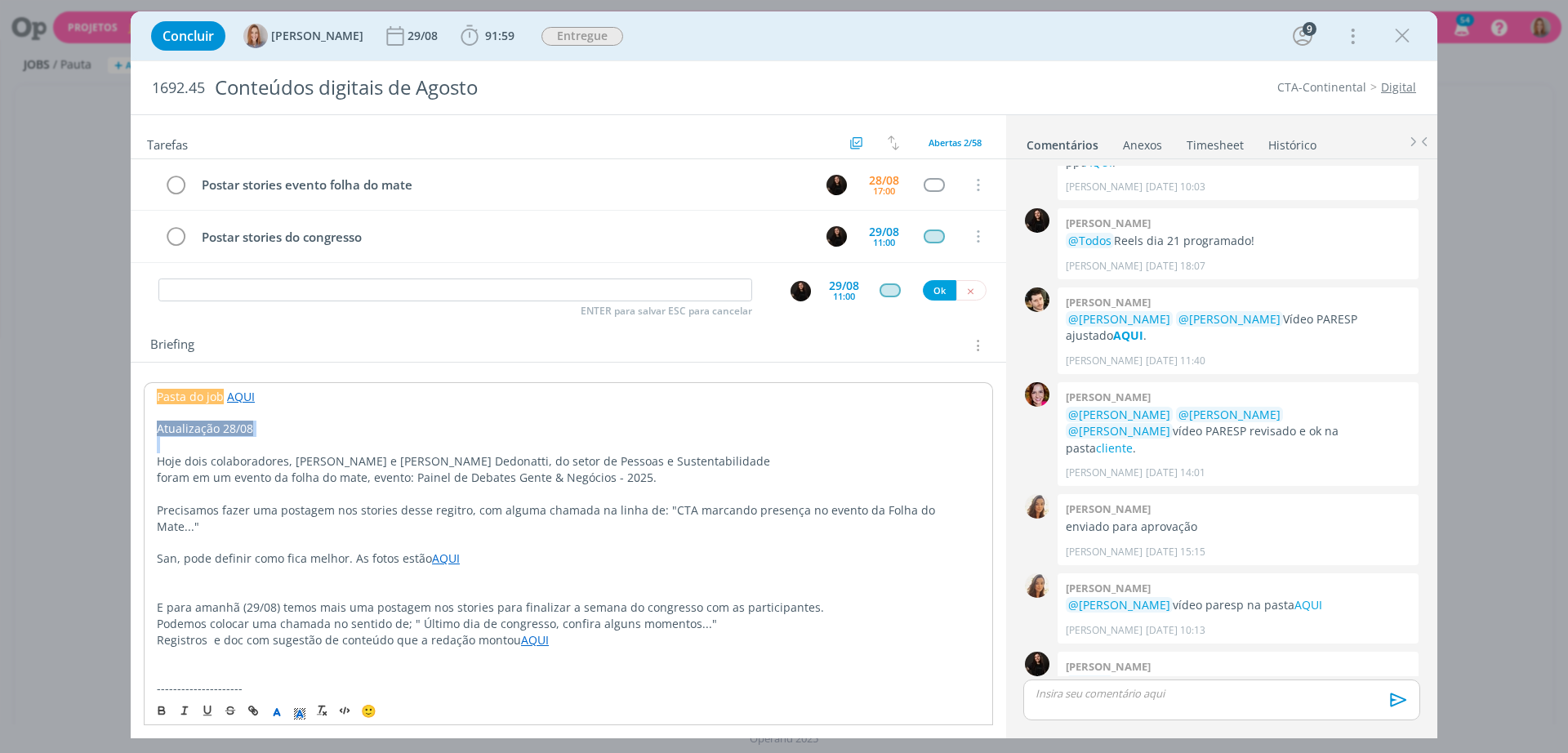
click at [241, 424] on span "Atualização 28/08" at bounding box center [204, 428] width 96 height 16
click at [161, 711] on icon "dialog" at bounding box center [161, 712] width 6 height 3
click at [353, 457] on p "Hoje dois colaboradores, Dieter Knak Filho e Mariluci R. Dedonatti, do setor de…" at bounding box center [568, 460] width 823 height 16
click at [282, 288] on input "dialog" at bounding box center [455, 290] width 594 height 23
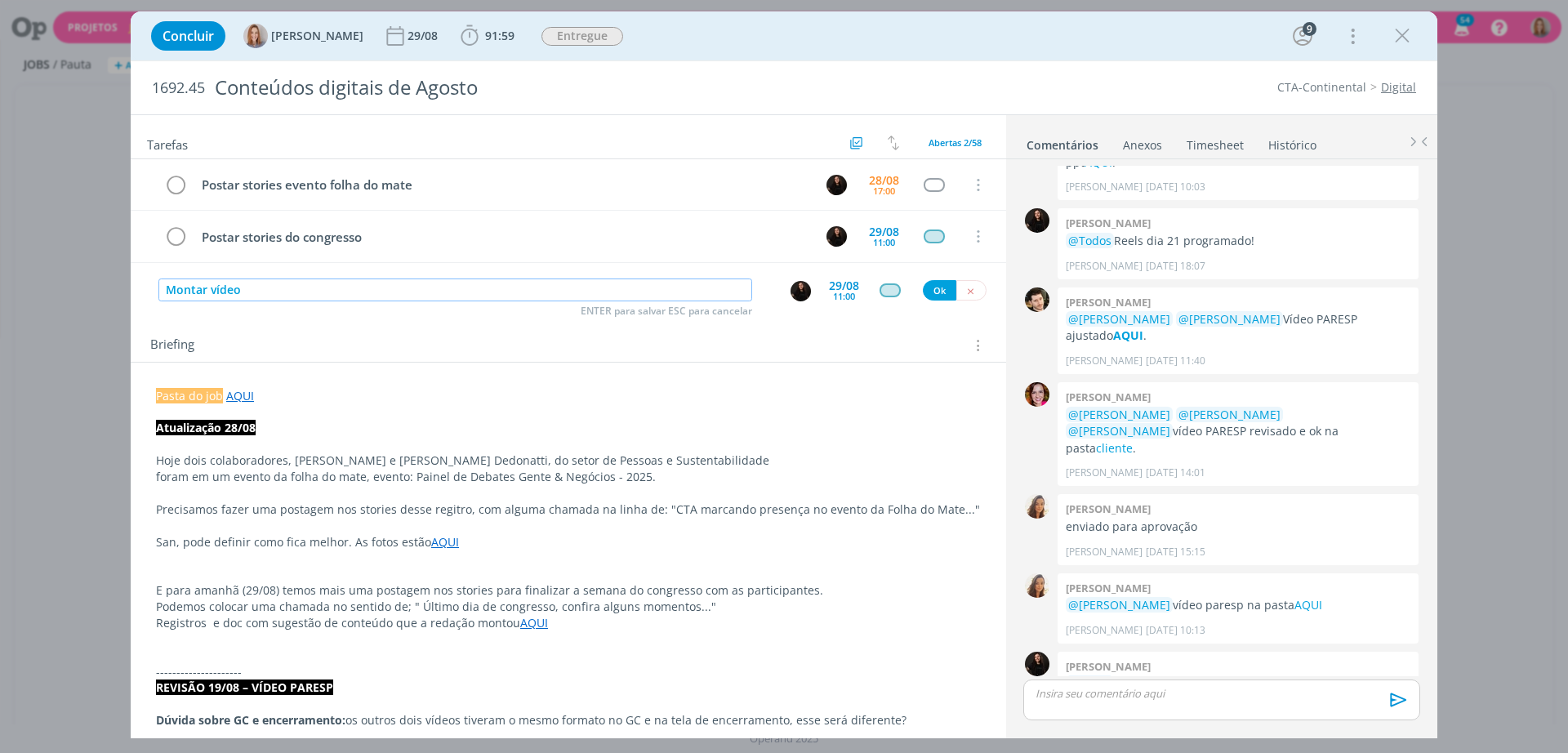
type input "Montar vídeo"
click at [797, 290] on img "dialog" at bounding box center [801, 291] width 21 height 21
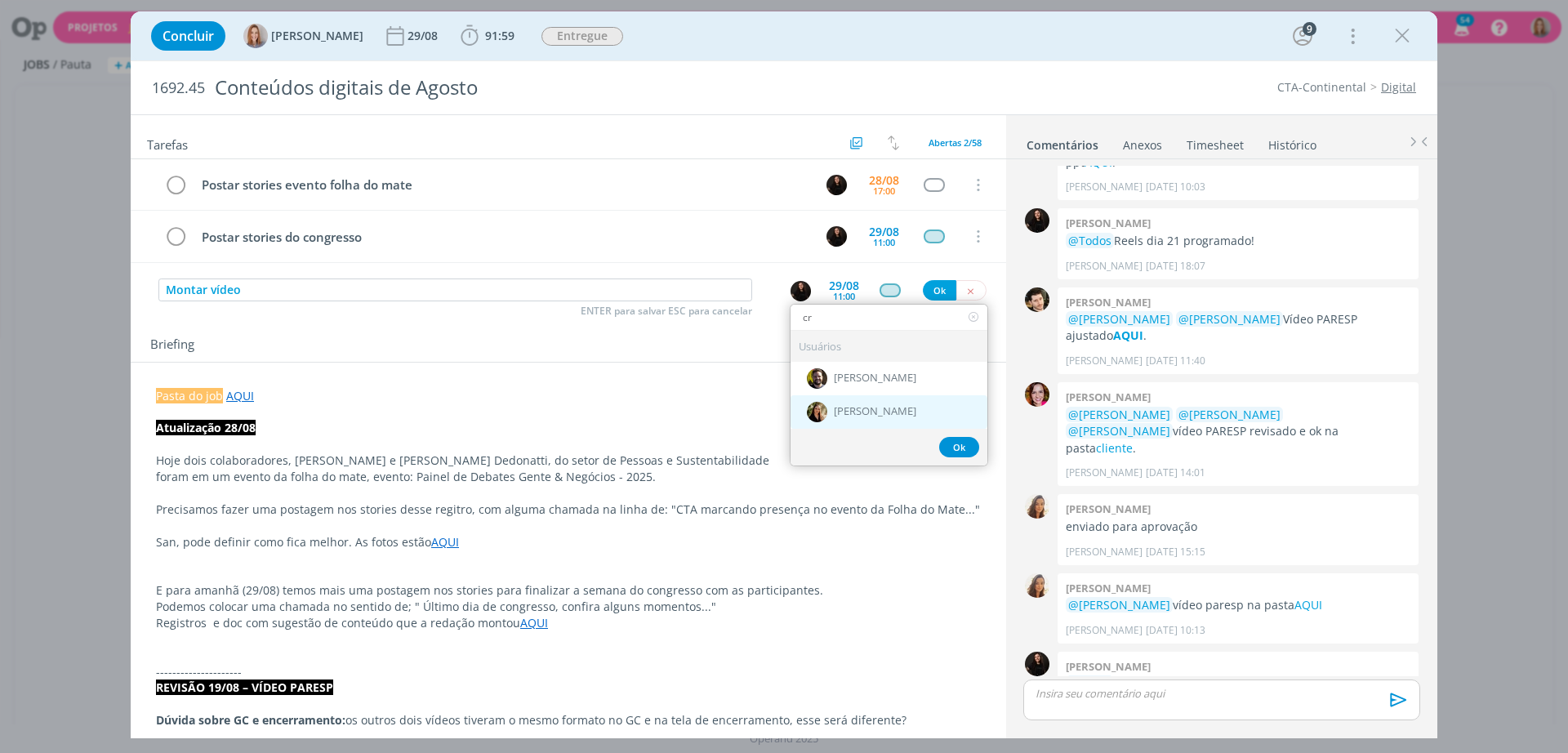
type input "cr"
click at [855, 409] on span "[PERSON_NAME]" at bounding box center [874, 412] width 82 height 13
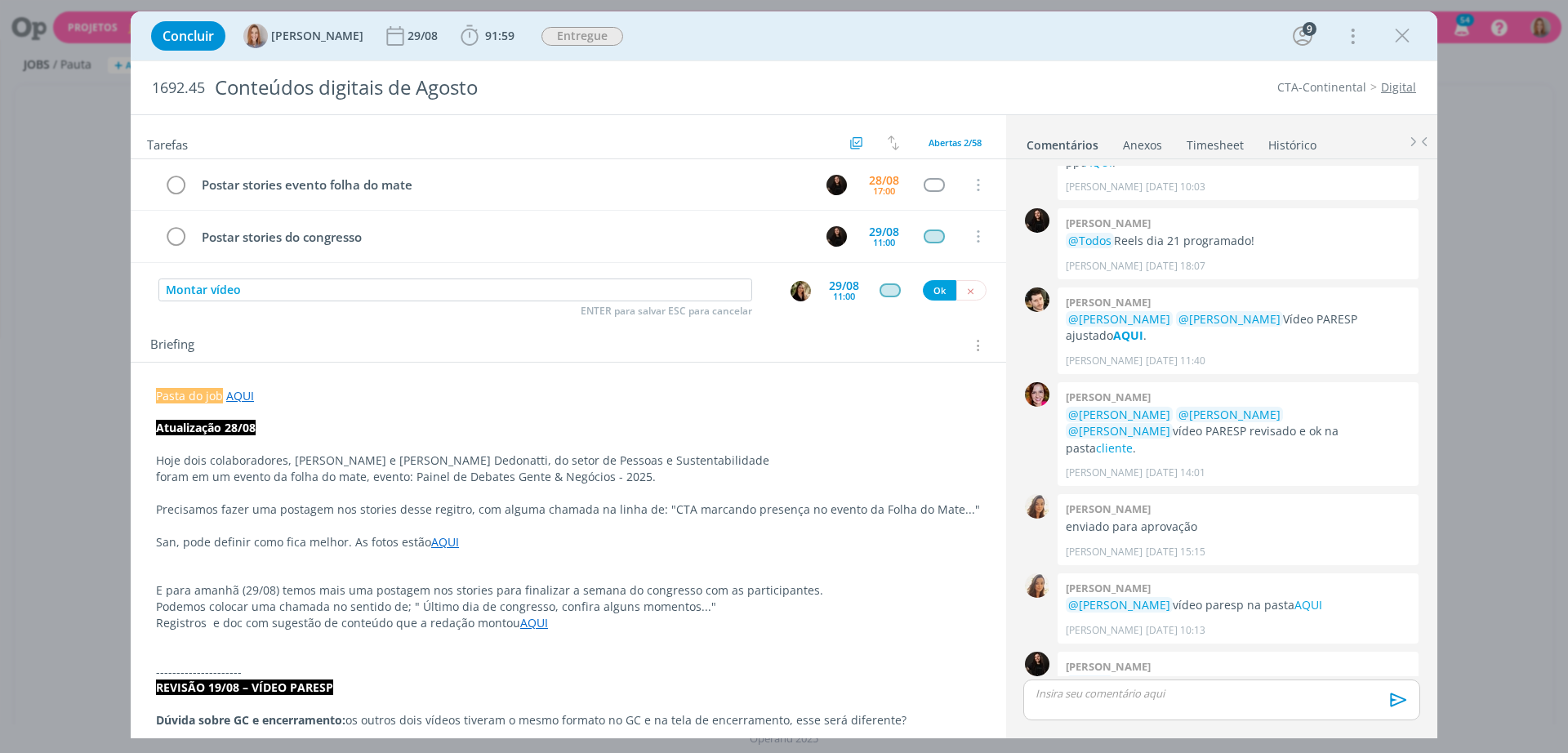
click at [837, 292] on div "11:00" at bounding box center [843, 296] width 22 height 9
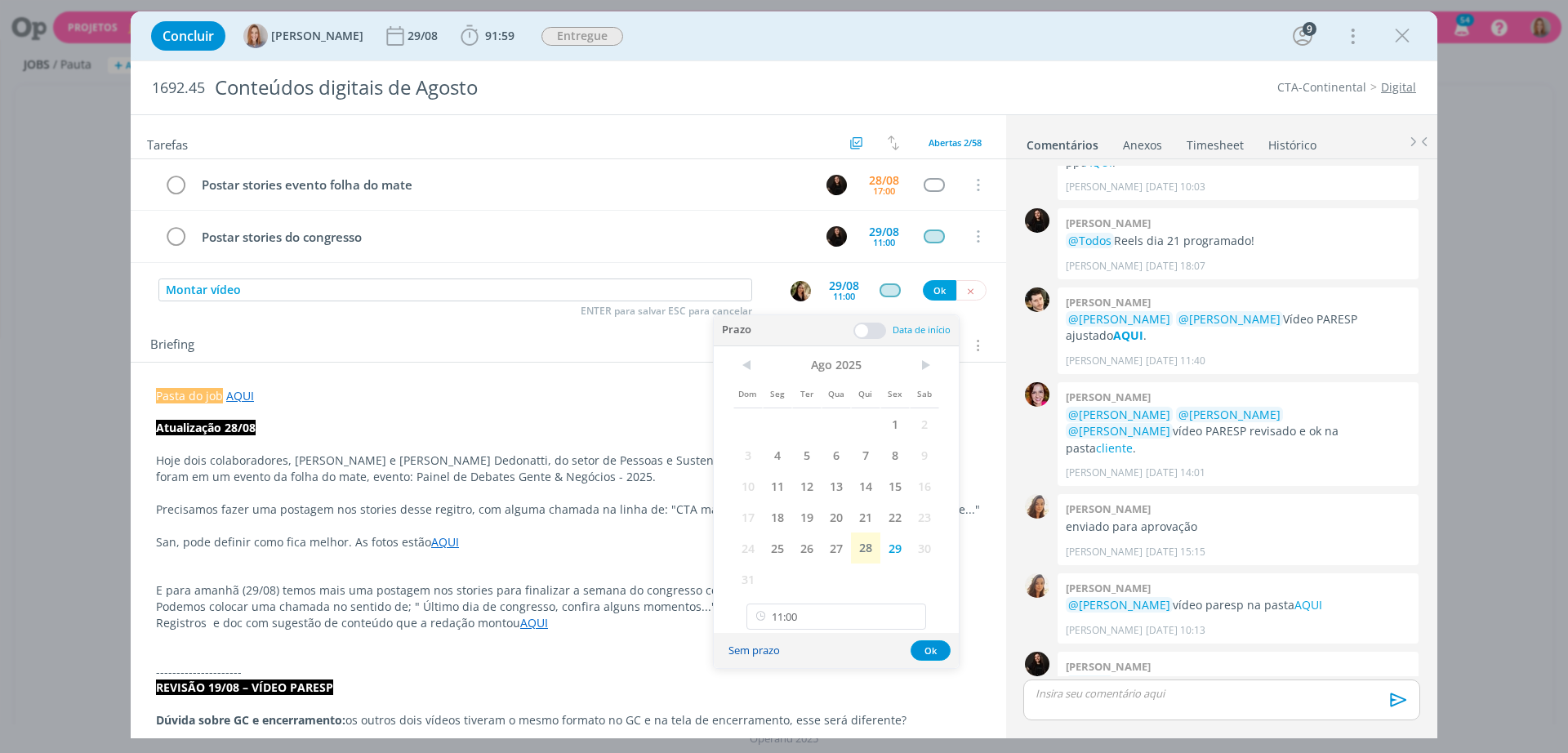
click at [730, 658] on button "Sem prazo" at bounding box center [754, 650] width 73 height 22
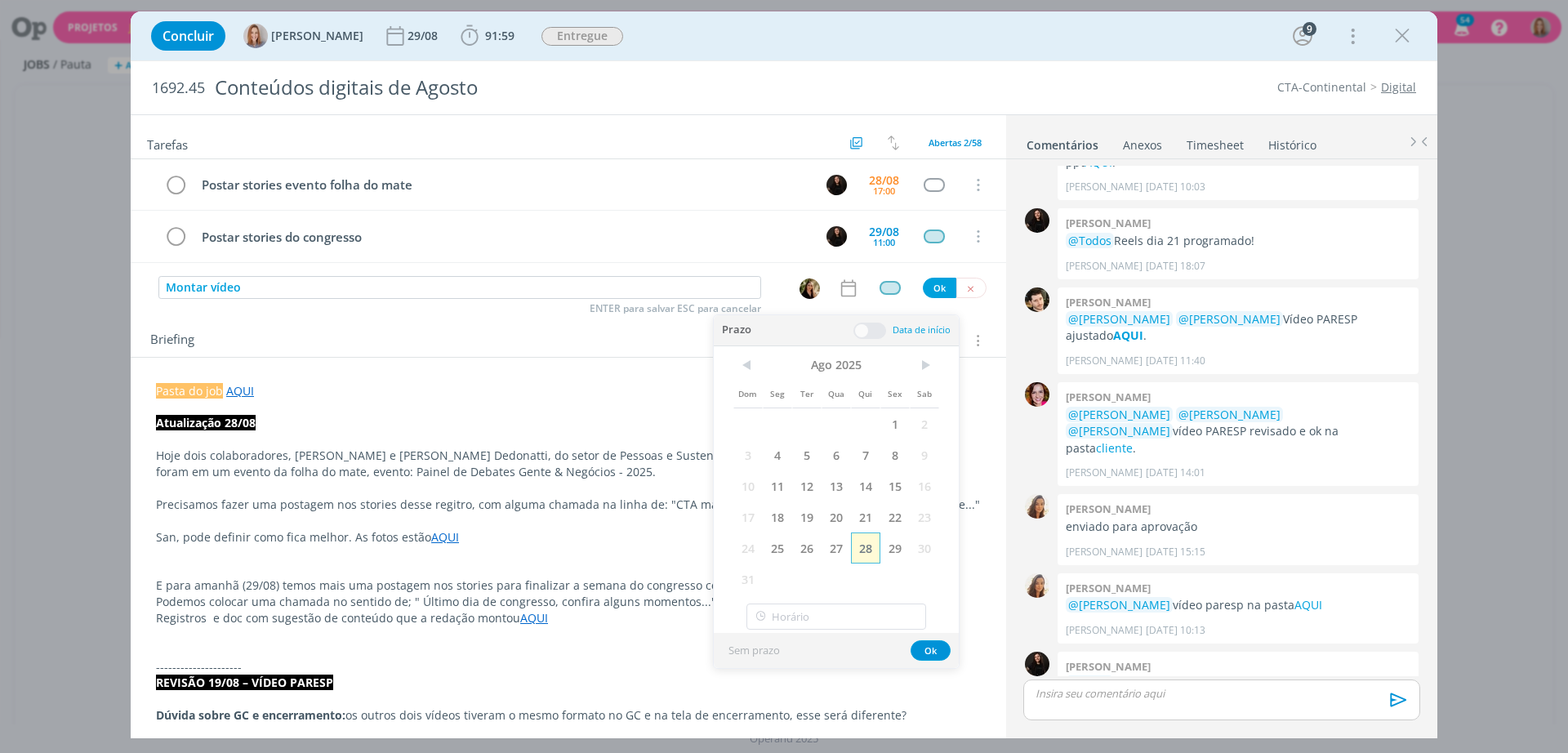
click at [861, 553] on span "28" at bounding box center [866, 548] width 29 height 31
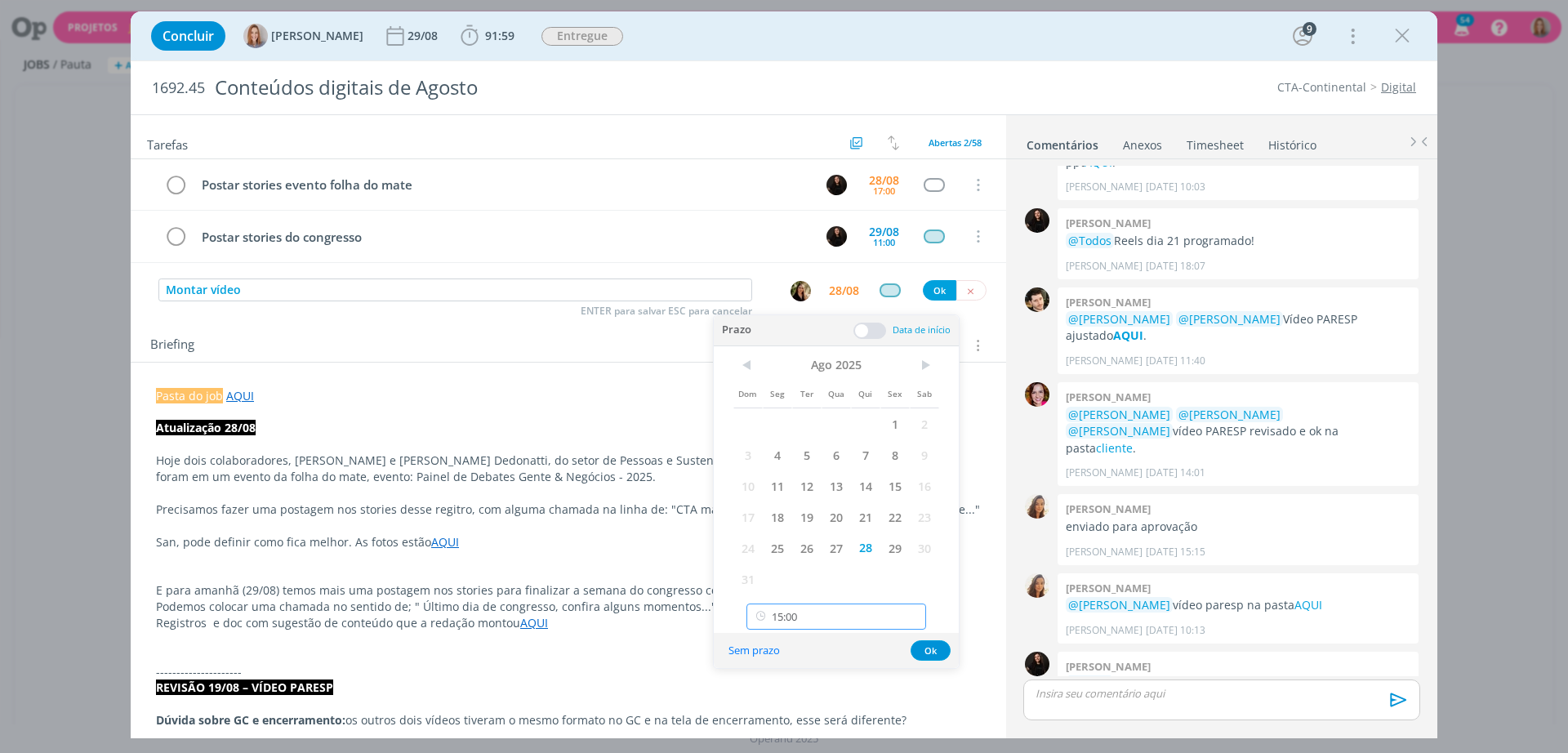
click at [838, 616] on input "15:00" at bounding box center [836, 616] width 179 height 26
click at [793, 524] on div "18:00" at bounding box center [838, 518] width 183 height 29
type input "18:00"
click at [921, 650] on button "Ok" at bounding box center [931, 650] width 40 height 21
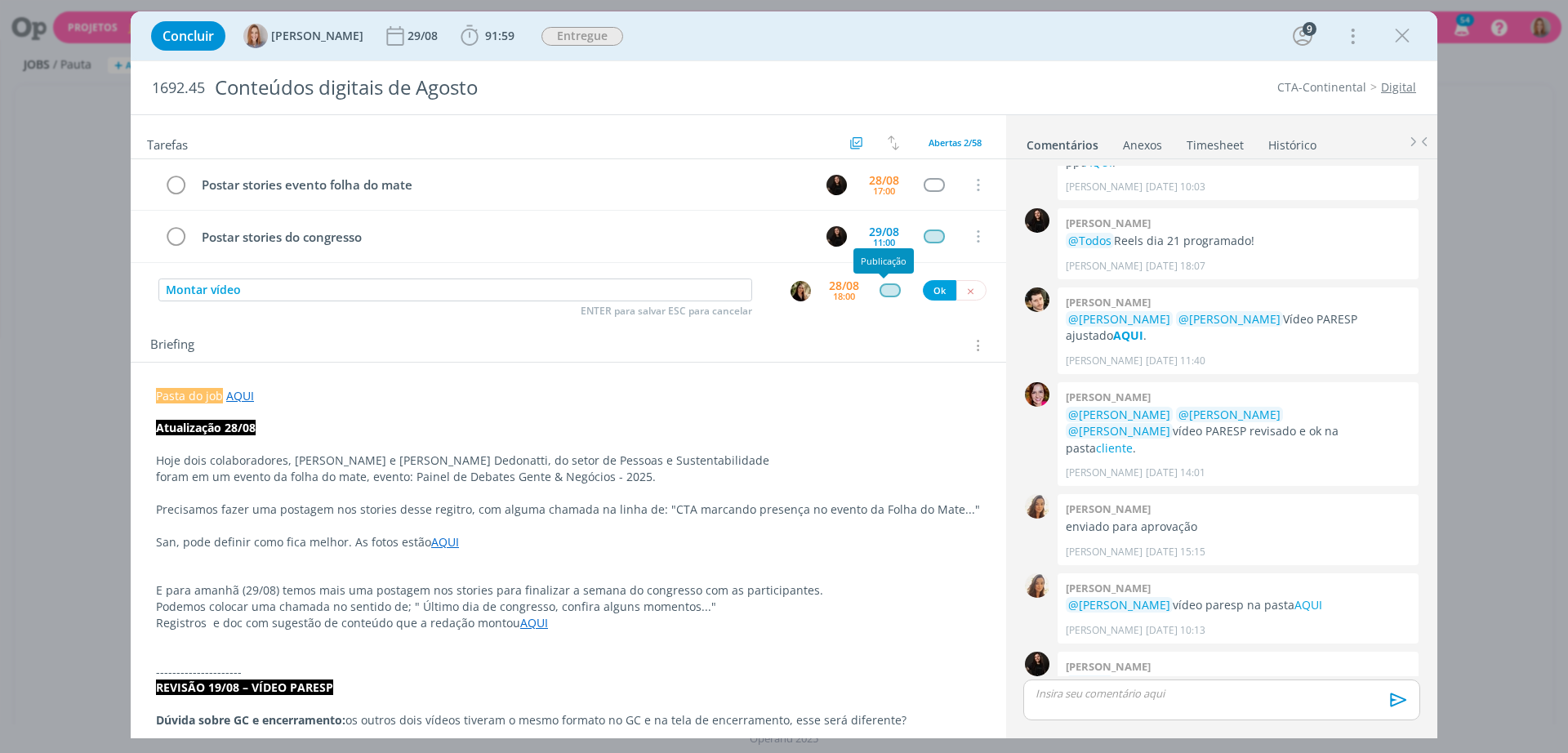
click at [880, 286] on div "dialog" at bounding box center [890, 290] width 21 height 14
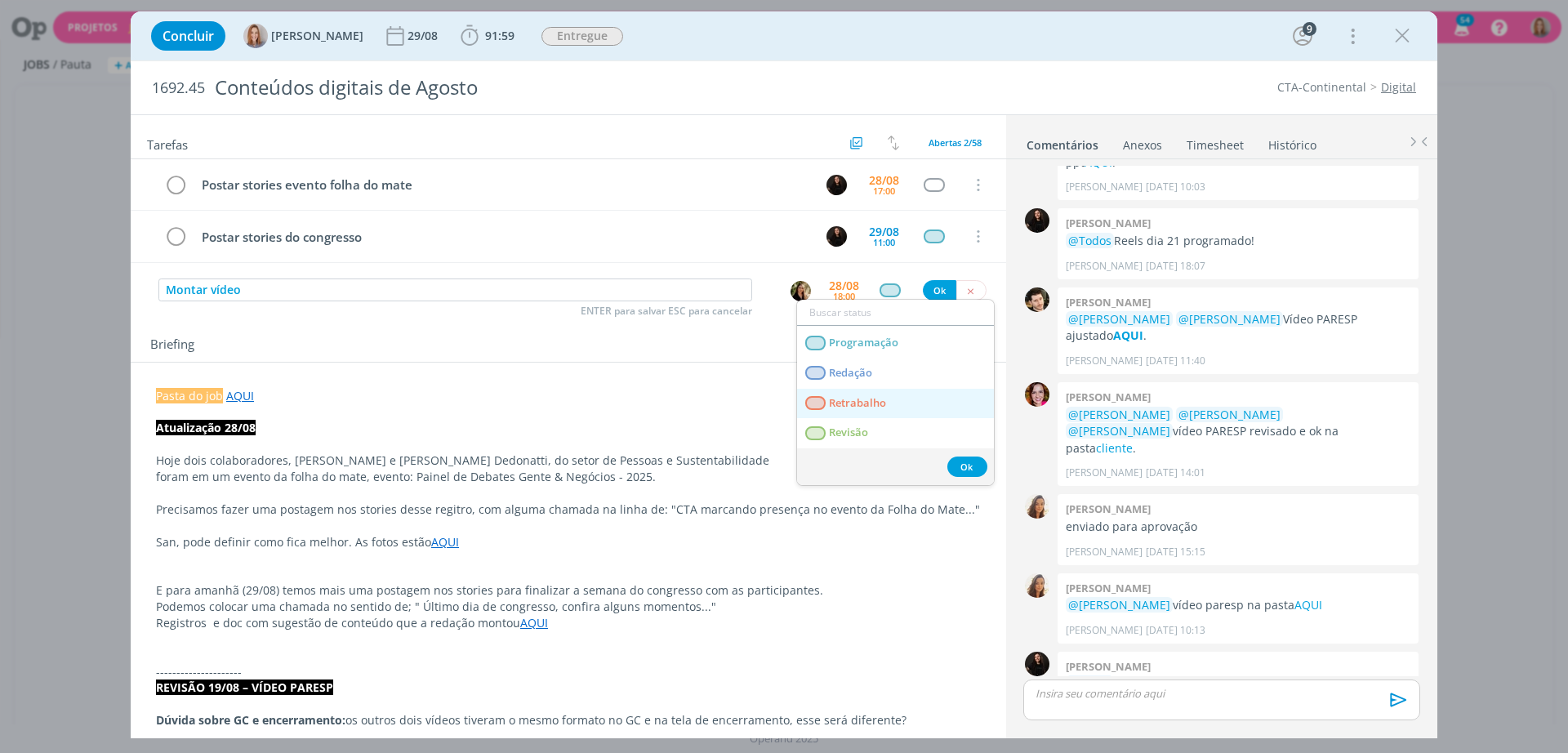
scroll to position [122, 0]
click at [881, 390] on link "Edição" at bounding box center [895, 397] width 197 height 30
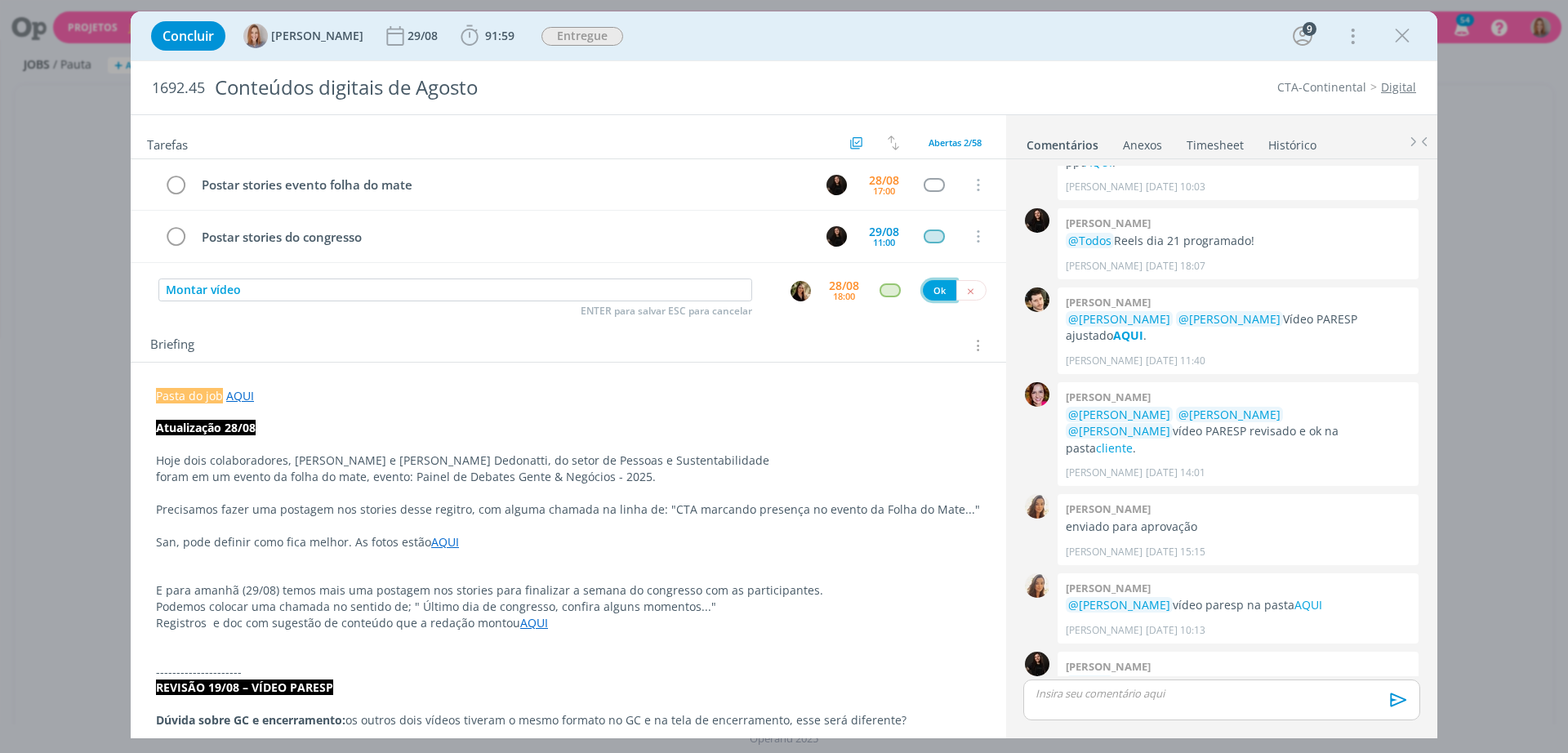
click at [938, 294] on button "Ok" at bounding box center [939, 291] width 34 height 21
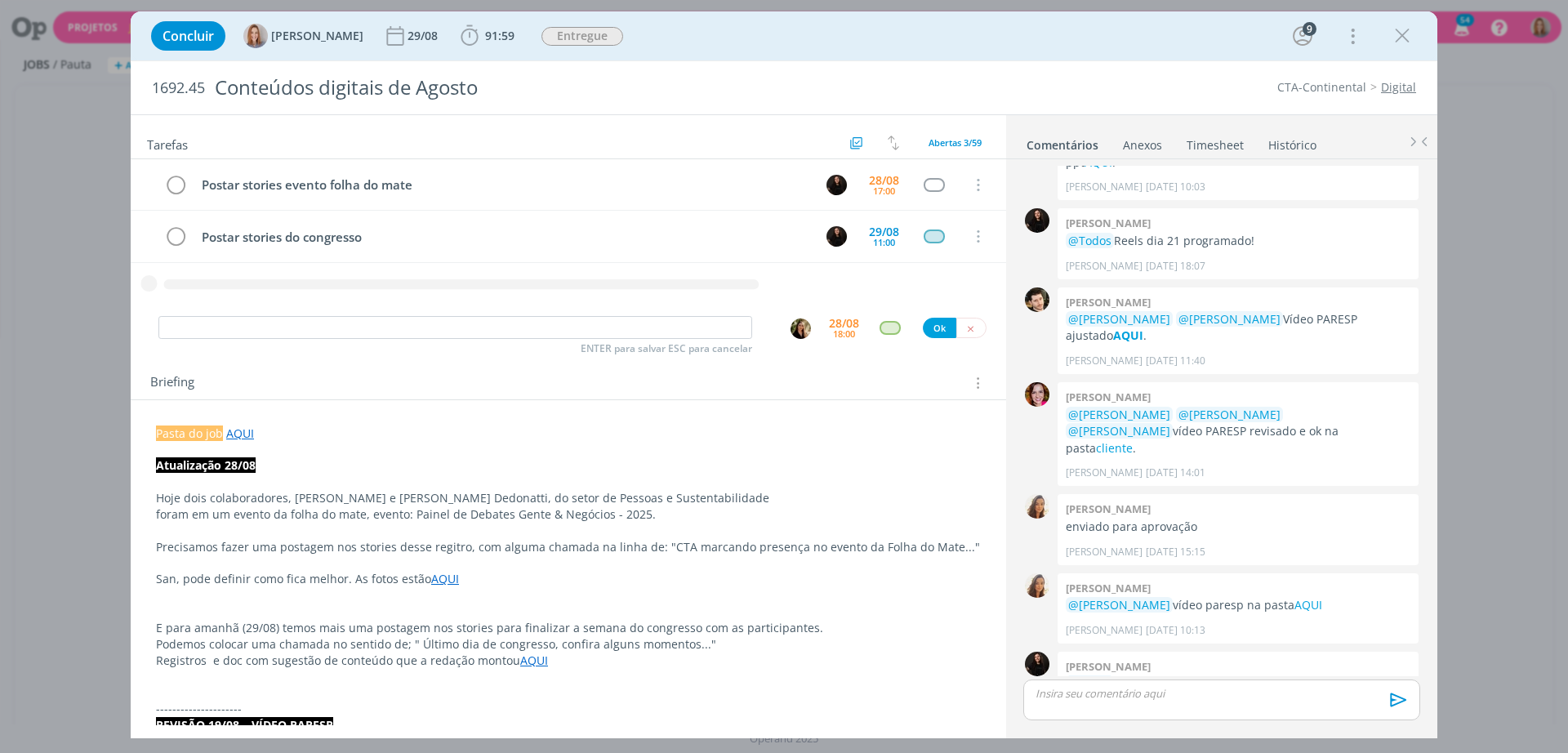
click at [309, 682] on p "dialog" at bounding box center [568, 676] width 825 height 16
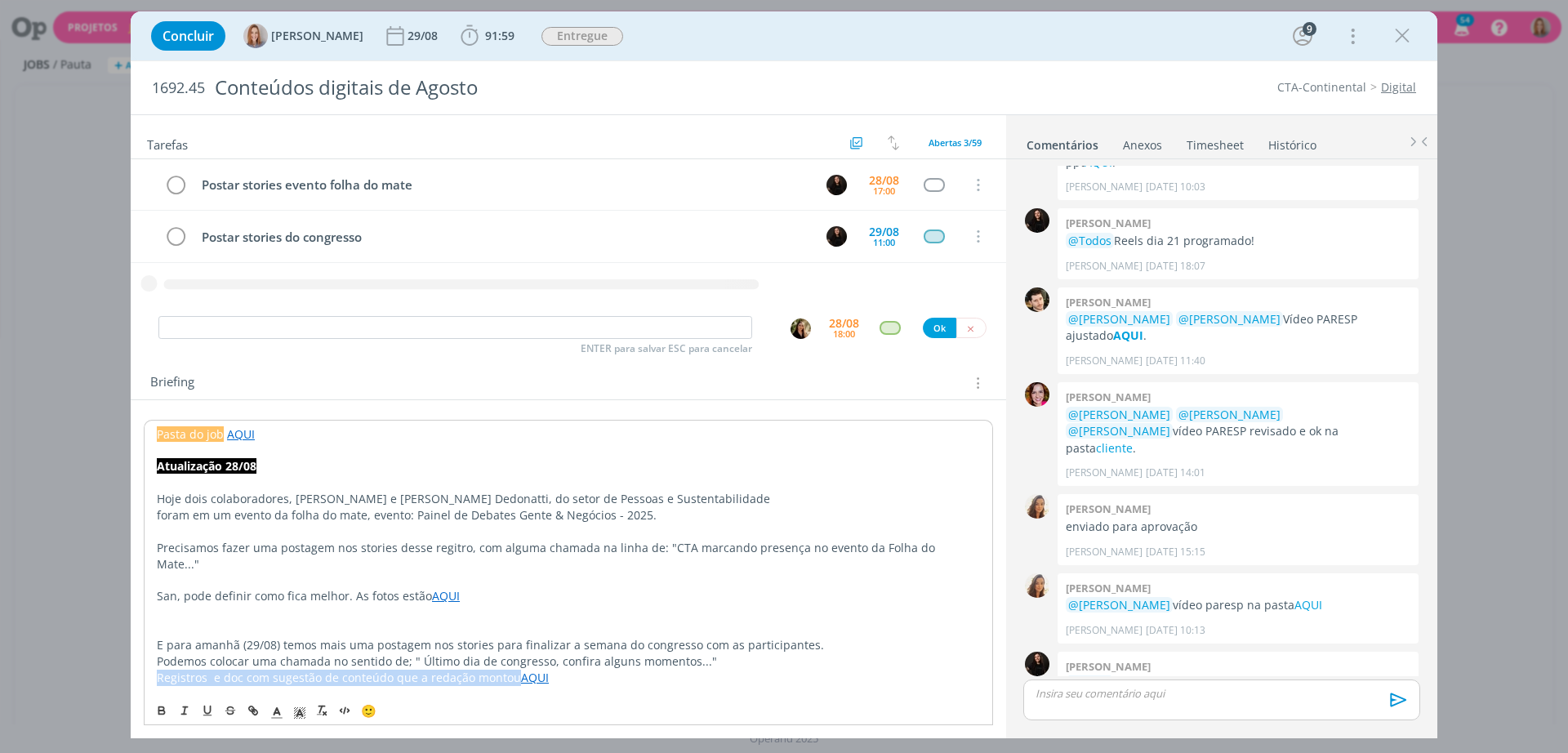
drag, startPoint x: 511, startPoint y: 665, endPoint x: 151, endPoint y: 658, distance: 360.1
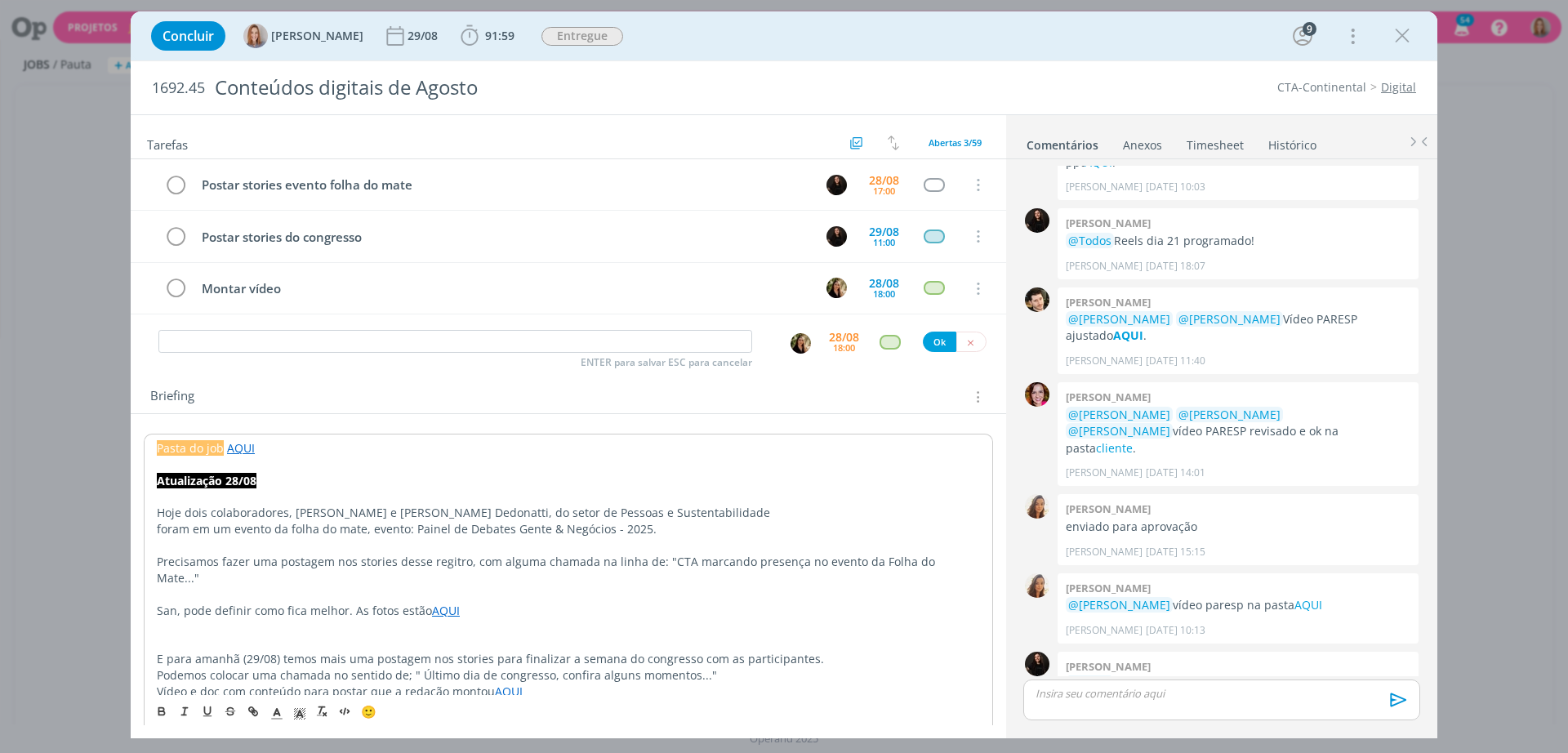
click at [345, 619] on p "dialog" at bounding box center [568, 627] width 823 height 16
click at [222, 502] on p "dialog" at bounding box center [568, 497] width 823 height 16
click at [184, 508] on p "Hoje dois colaboradores, Dieter Knak Filho e Mariluci R. Dedonatti, do setor de…" at bounding box center [568, 512] width 823 height 16
drag, startPoint x: 222, startPoint y: 511, endPoint x: 149, endPoint y: 513, distance: 73.0
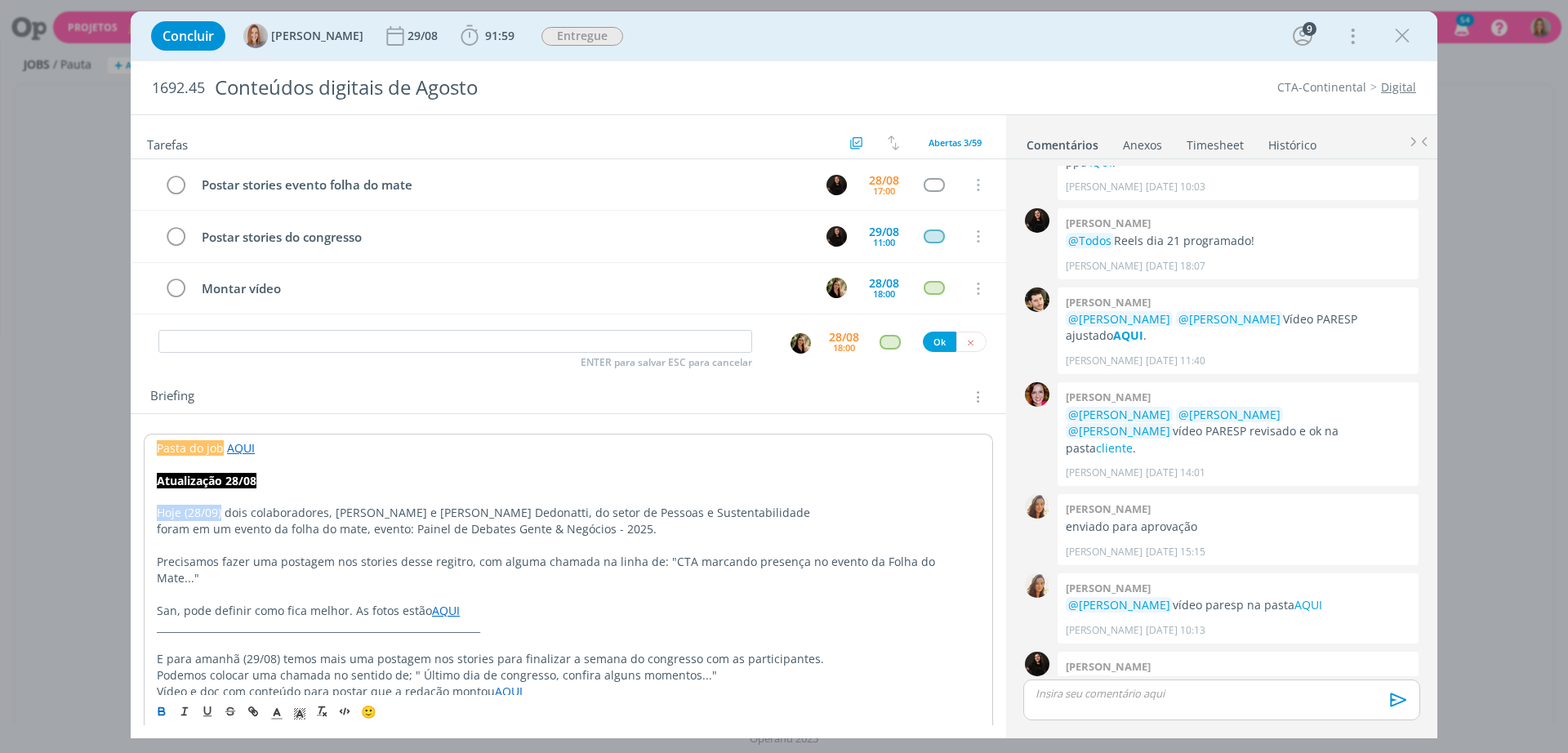
click at [160, 711] on icon "dialog" at bounding box center [161, 712] width 6 height 3
click at [236, 602] on p "San, pode definir como fica melhor. As fotos estão AQUI" at bounding box center [568, 610] width 823 height 16
drag, startPoint x: 279, startPoint y: 644, endPoint x: 159, endPoint y: 640, distance: 120.1
click at [159, 651] on p "E para amanhã (29/08) temos mais uma postagem nos stories para finalizar a sema…" at bounding box center [568, 659] width 823 height 16
click at [166, 697] on div "🙂" at bounding box center [568, 709] width 848 height 30
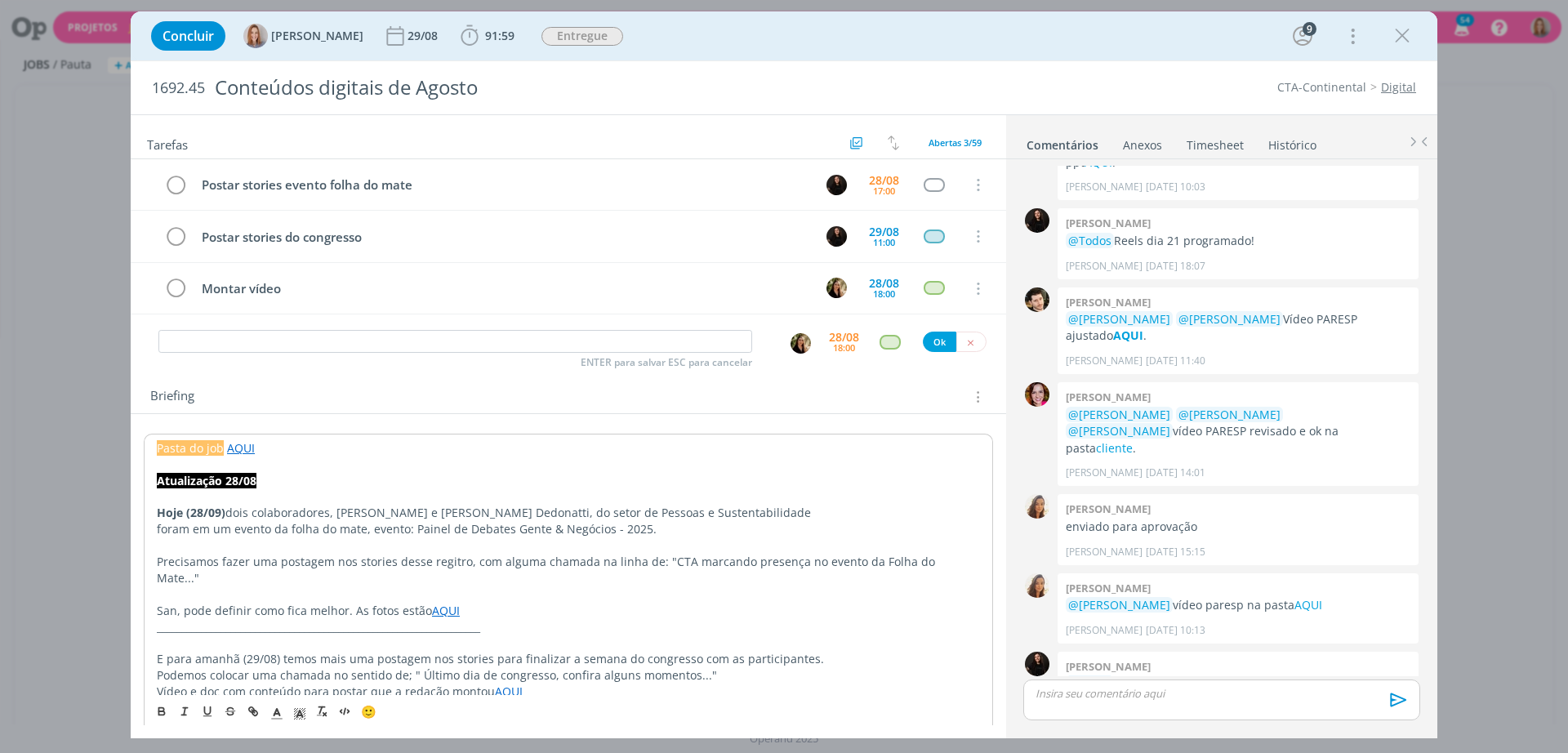
drag, startPoint x: 285, startPoint y: 653, endPoint x: 276, endPoint y: 645, distance: 12.0
click at [274, 651] on p "E para amanhã (29/08) temos mais uma postagem nos stories para finalizar a sema…" at bounding box center [568, 659] width 823 height 16
drag, startPoint x: 280, startPoint y: 642, endPoint x: 144, endPoint y: 640, distance: 136.0
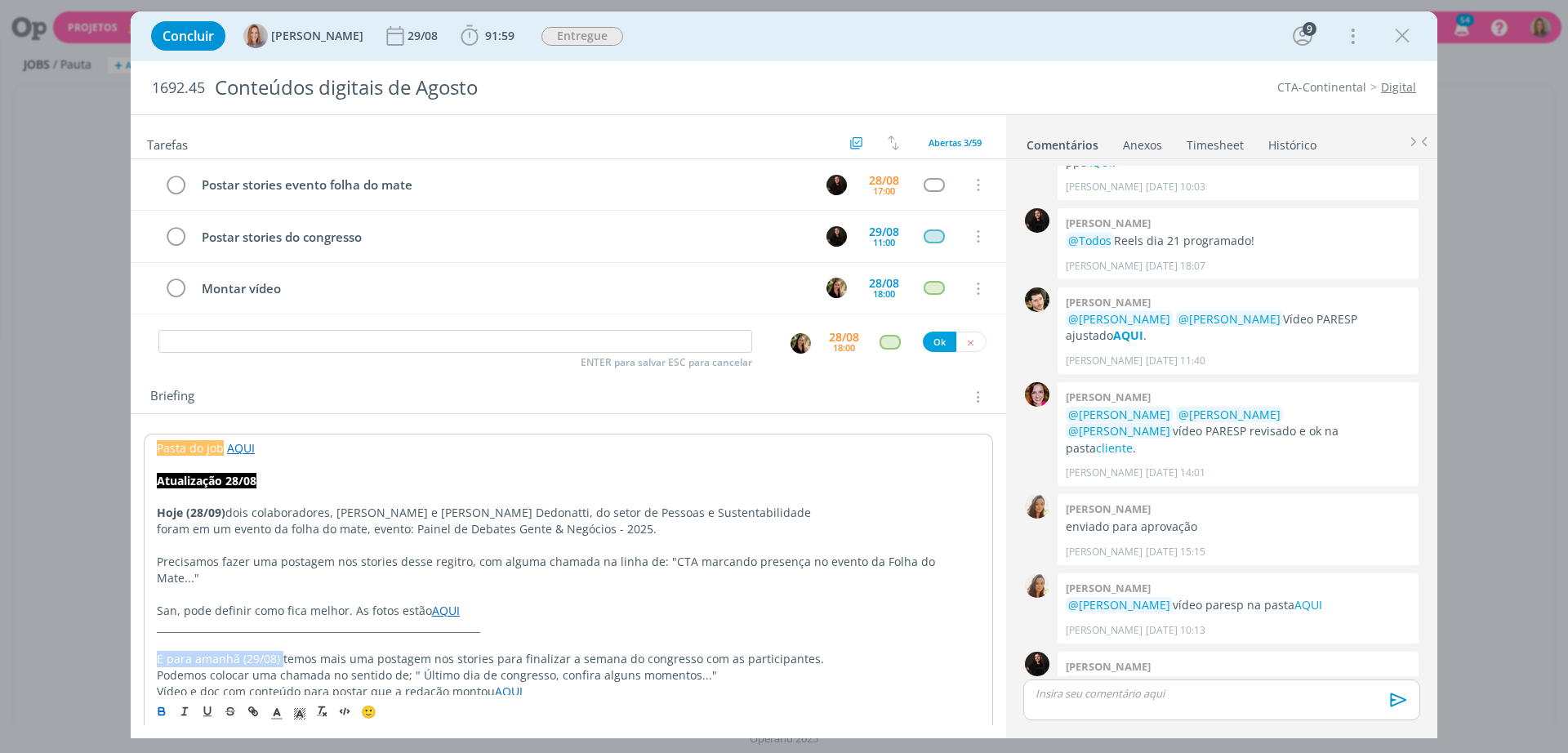
click at [165, 705] on icon "dialog" at bounding box center [161, 710] width 13 height 13
click at [368, 500] on p "dialog" at bounding box center [568, 497] width 823 height 16
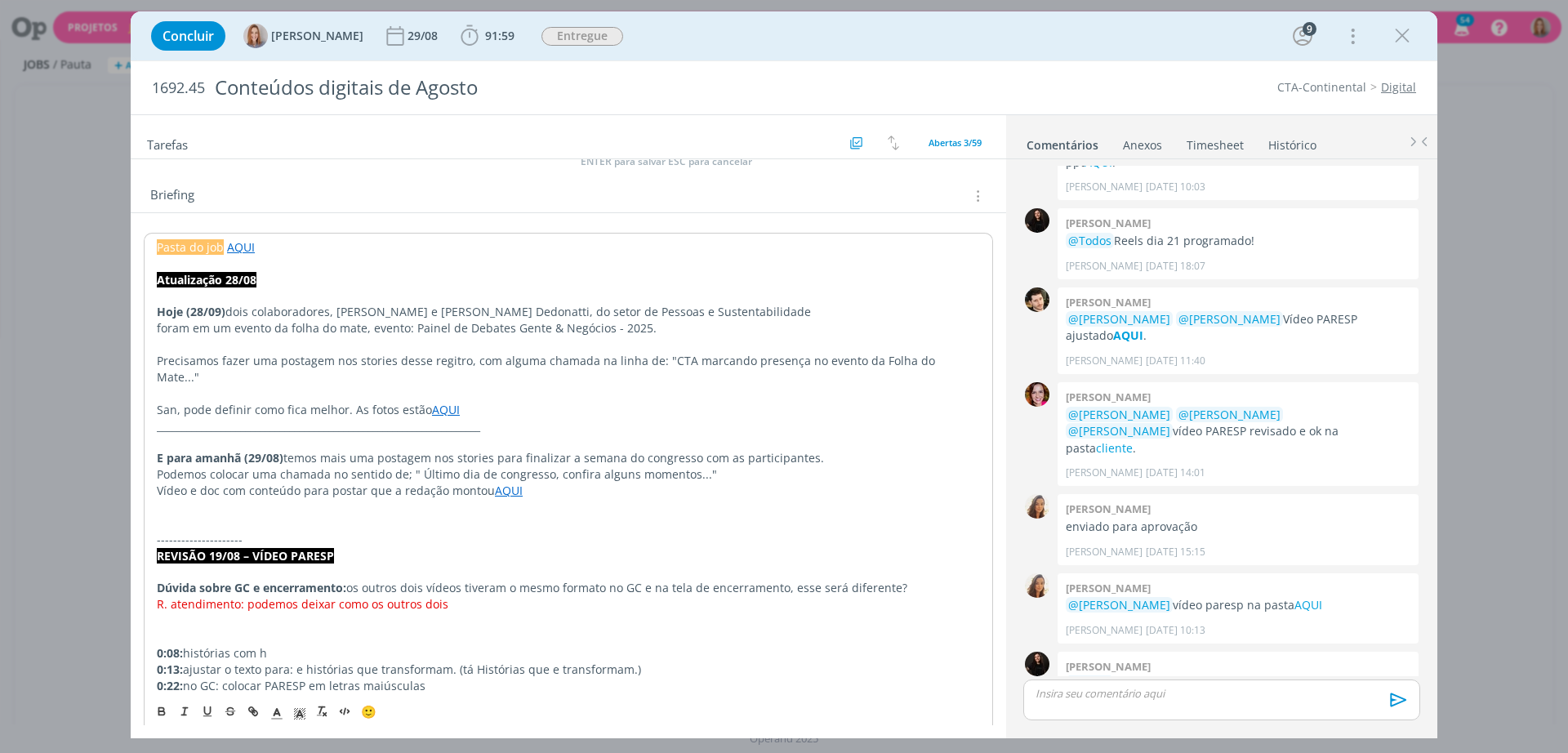
scroll to position [204, 0]
click at [735, 447] on p "E para amanhã (29/08) temos mais uma postagem nos stories para finalizar a sema…" at bounding box center [568, 454] width 823 height 16
drag, startPoint x: 522, startPoint y: 454, endPoint x: 623, endPoint y: 450, distance: 101.1
click at [523, 463] on p "Podemos colocar uma chamada no sentido de; " Último dia de congresso, confira a…" at bounding box center [568, 471] width 823 height 16
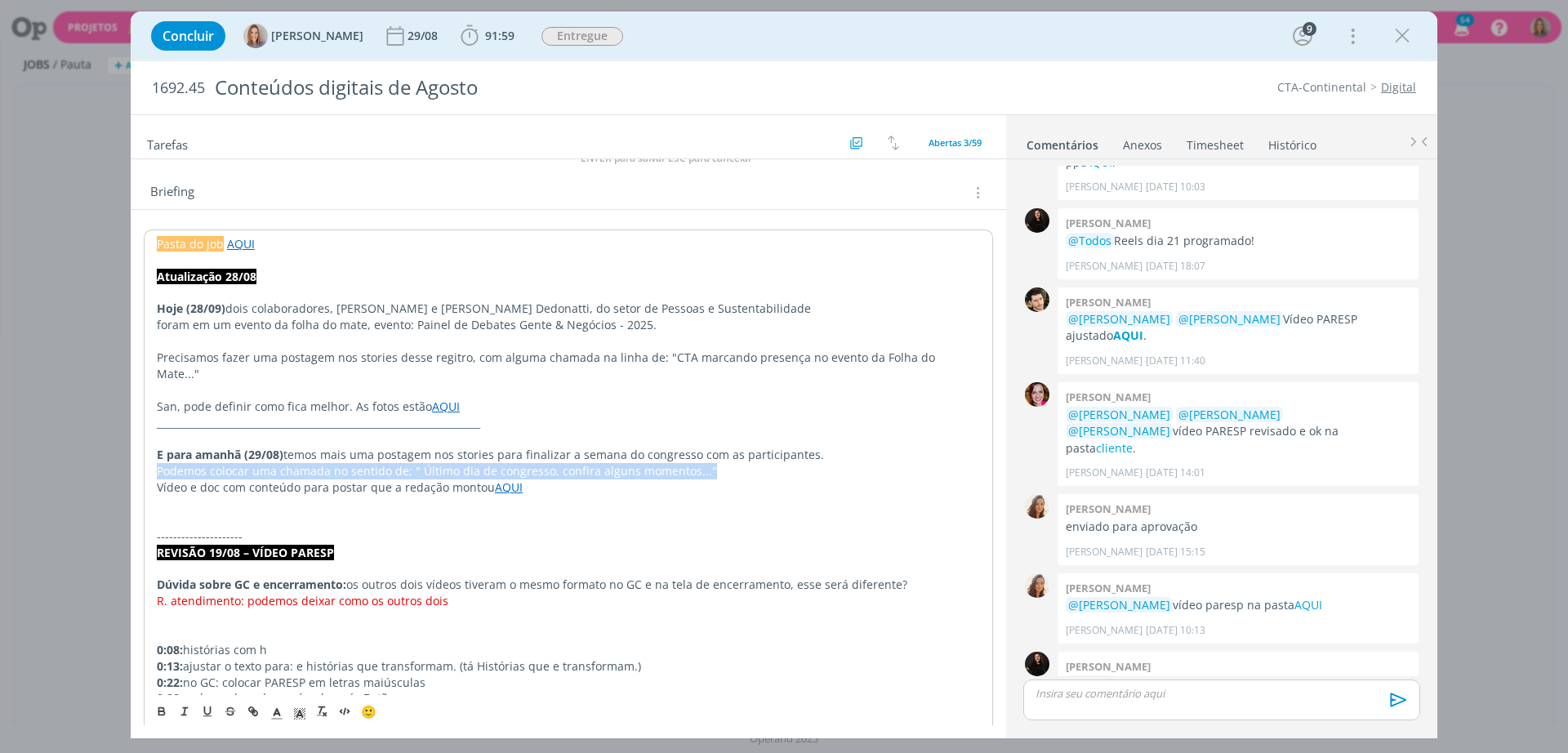
drag, startPoint x: 724, startPoint y: 448, endPoint x: 155, endPoint y: 458, distance: 569.1
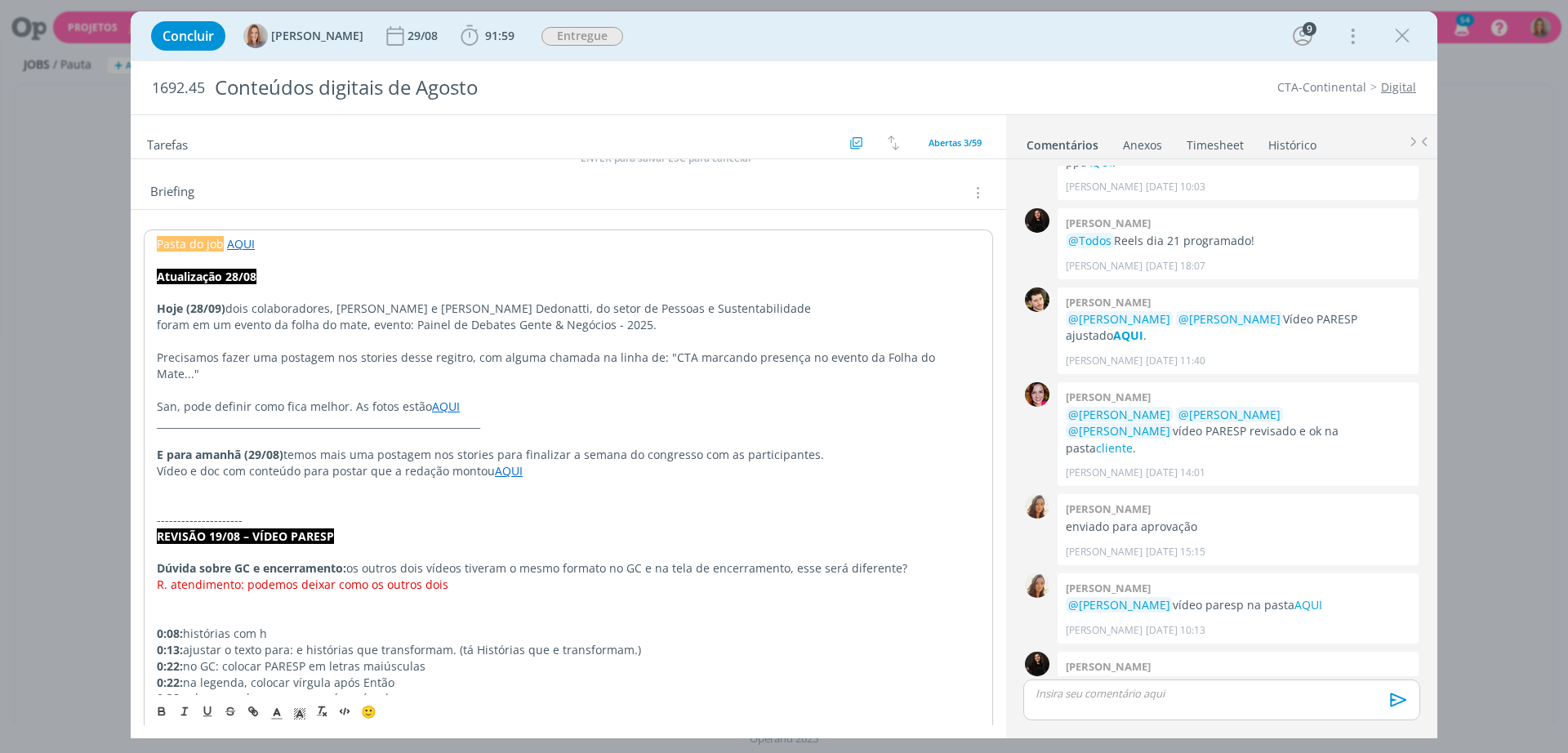
click at [176, 463] on p "Vídeo e doc com conteúdo para postar que a redação montou AQUI" at bounding box center [568, 471] width 823 height 16
click at [229, 463] on p "Vídeo e doc com conteúdo para postar que a redação montou AQUI" at bounding box center [568, 471] width 823 height 16
click at [326, 463] on p "Vídeo e doc com conteúdo para postar que a redação montou AQUI" at bounding box center [568, 471] width 823 height 16
drag, startPoint x: 295, startPoint y: 453, endPoint x: 248, endPoint y: 449, distance: 47.2
click at [248, 463] on p "Vídeo e doc com conteúdo para postar que a redação montou AQUI" at bounding box center [568, 471] width 823 height 16
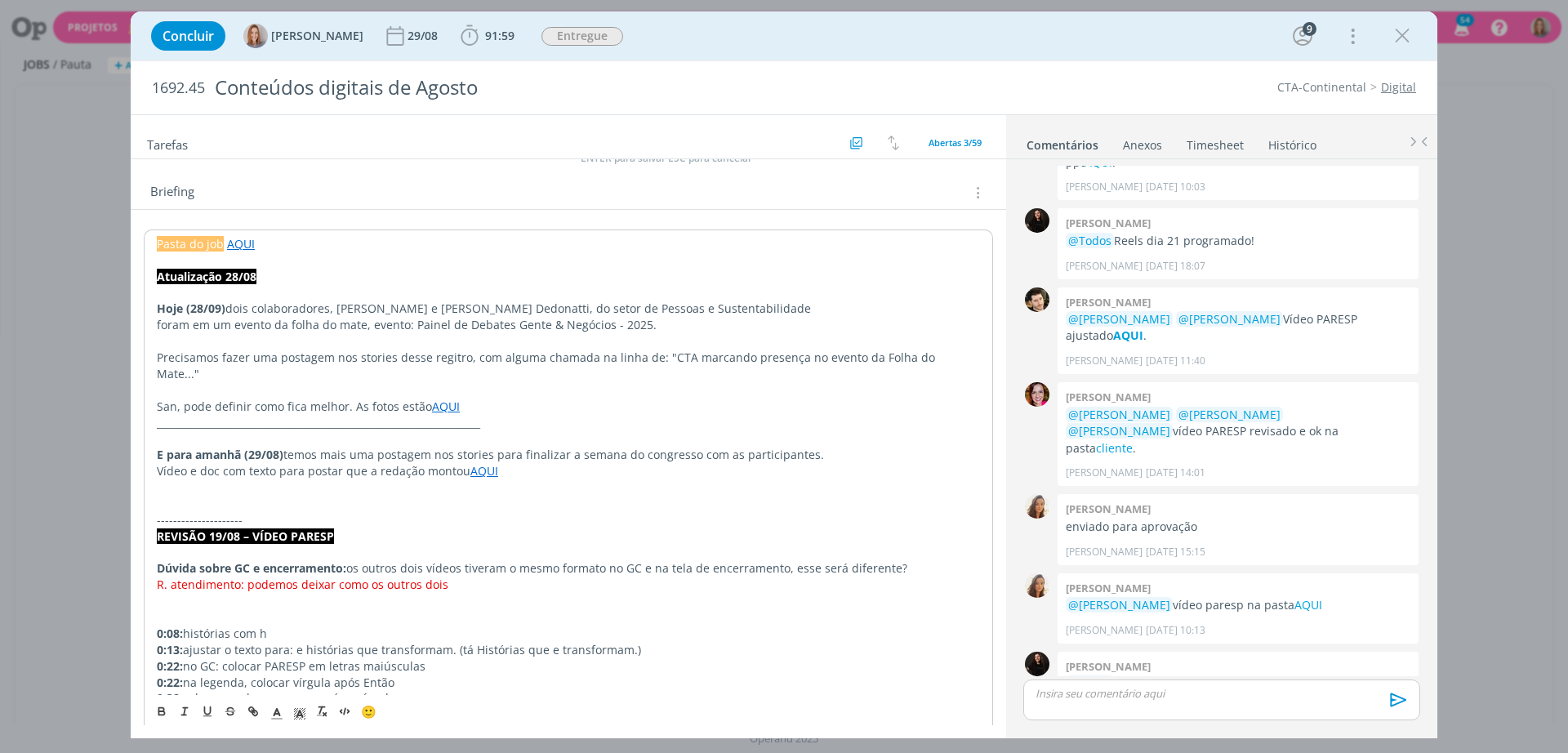
click at [290, 479] on p "dialog" at bounding box center [568, 487] width 823 height 16
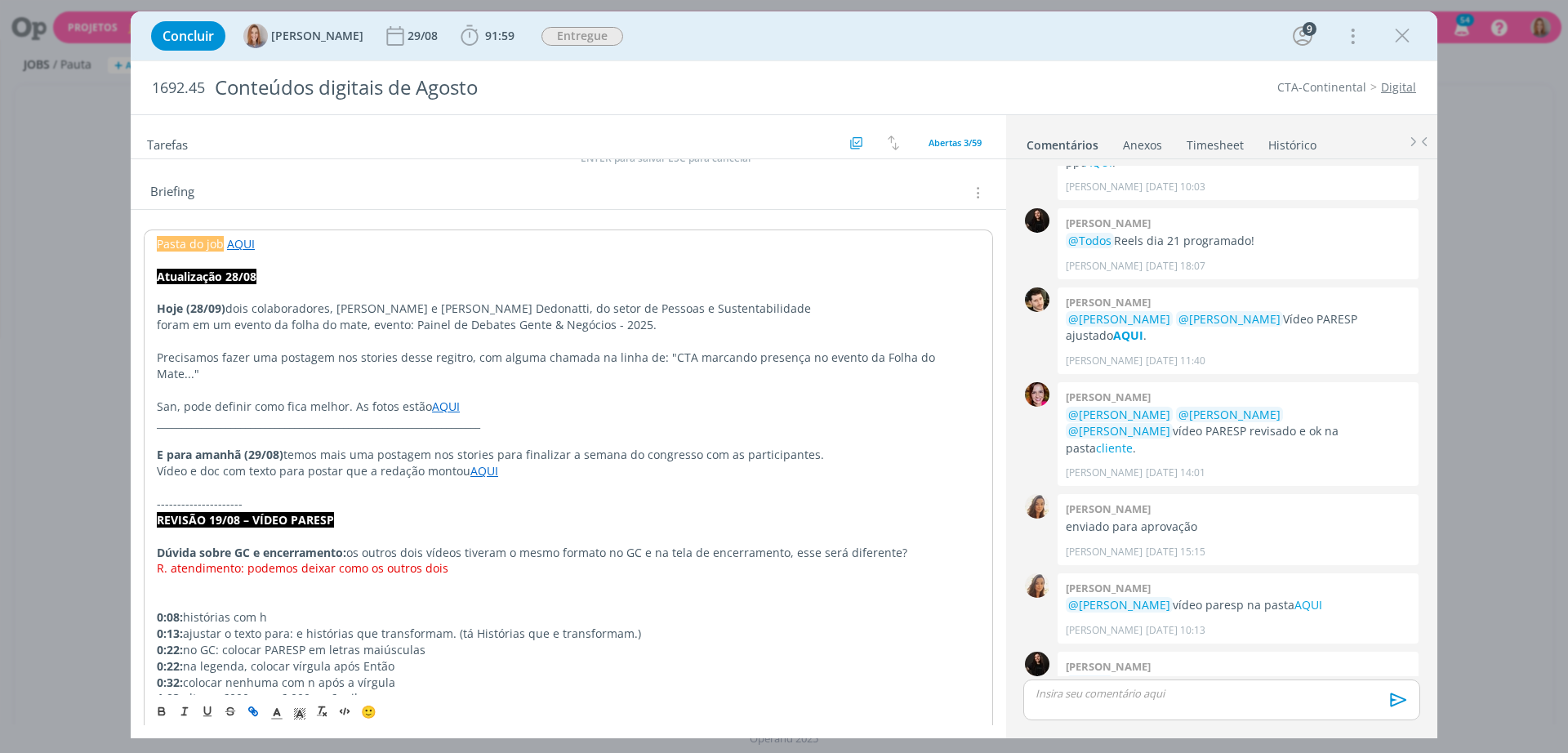
scroll to position [102, 0]
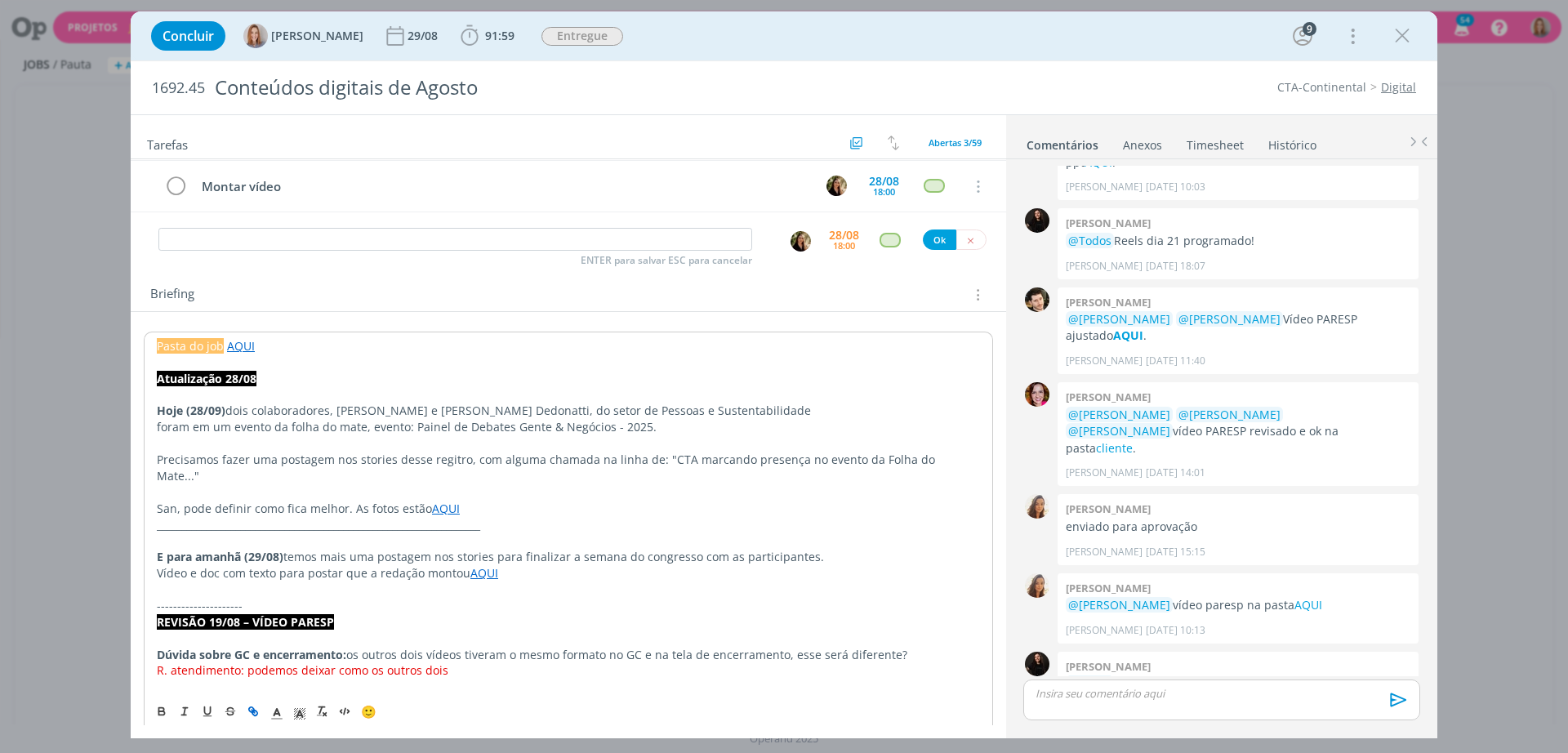
click at [410, 431] on p "foram em um evento da folha do mate, evento: Painel de Debates Gente & Negócios…" at bounding box center [568, 427] width 823 height 16
click at [410, 441] on p "dialog" at bounding box center [568, 443] width 823 height 16
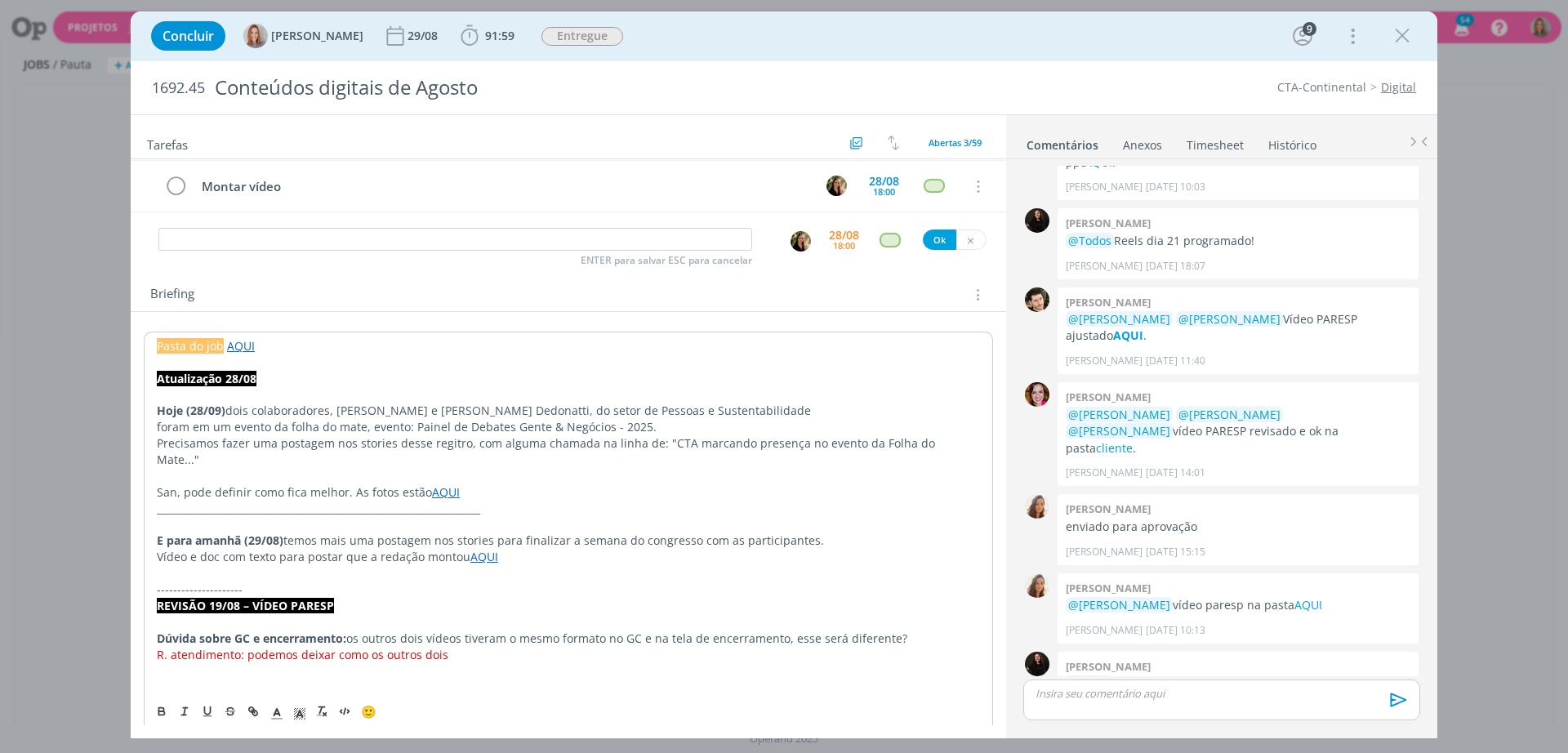
click at [179, 467] on p "dialog" at bounding box center [568, 475] width 823 height 16
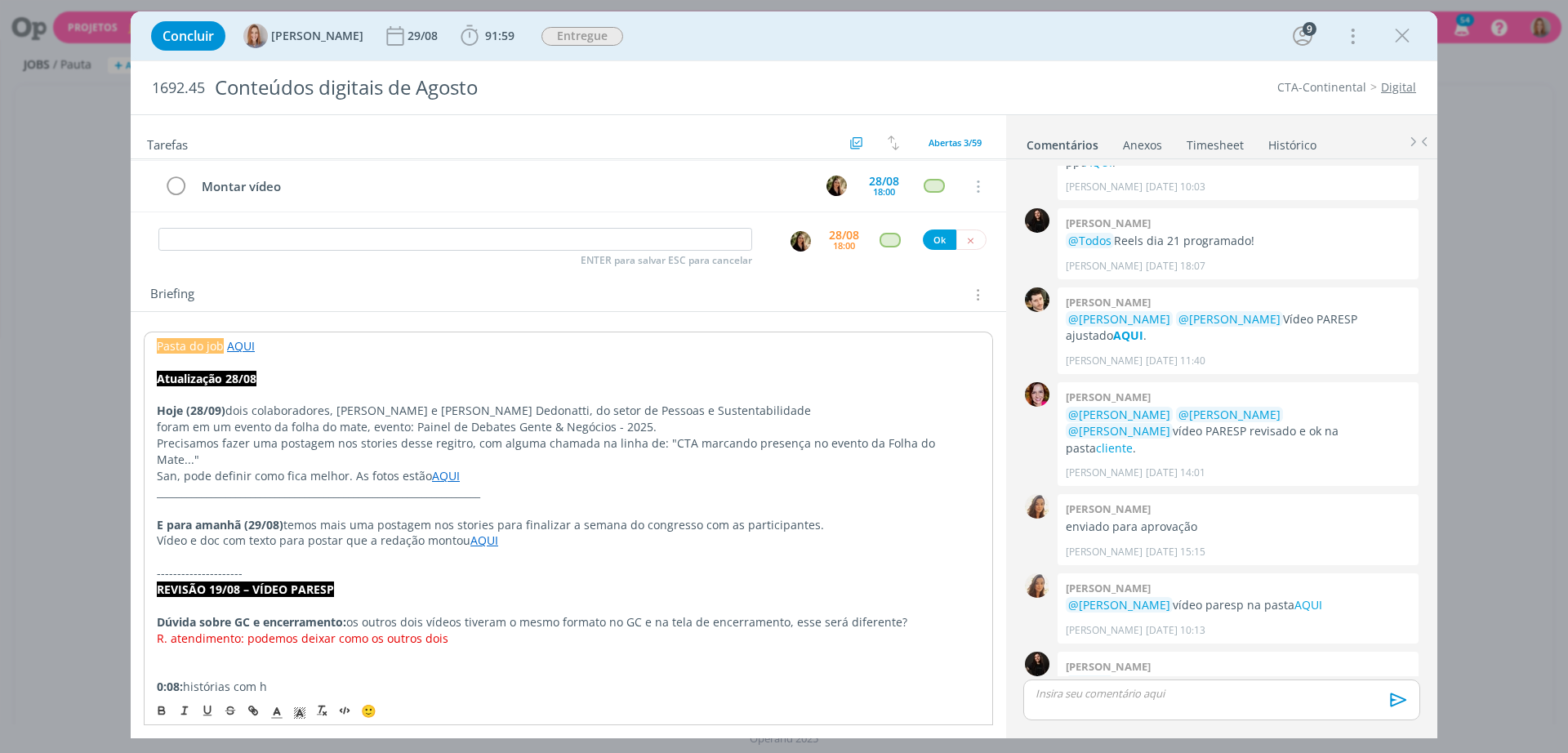
click at [277, 500] on p "dialog" at bounding box center [568, 508] width 823 height 16
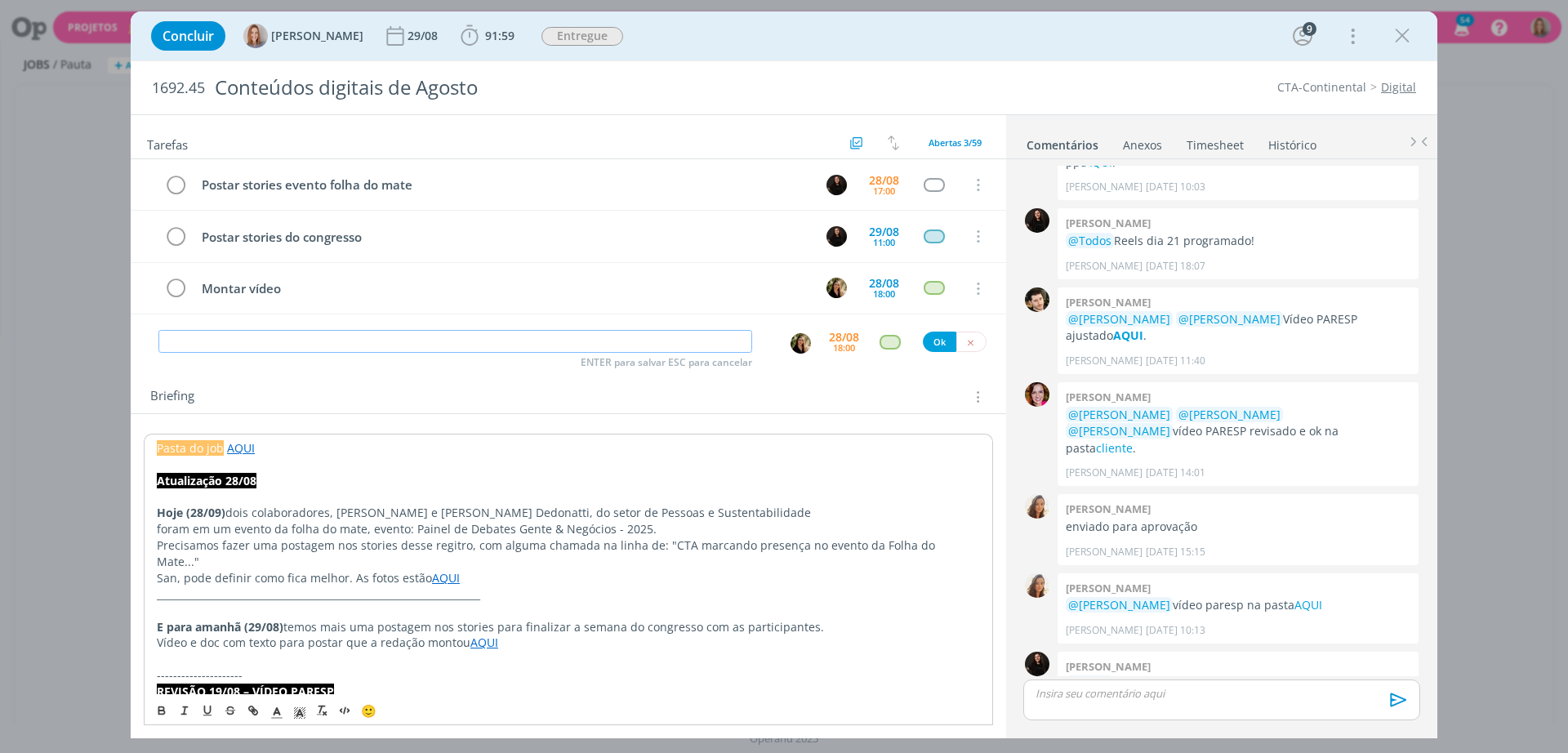
click at [416, 345] on input "dialog" at bounding box center [455, 341] width 594 height 23
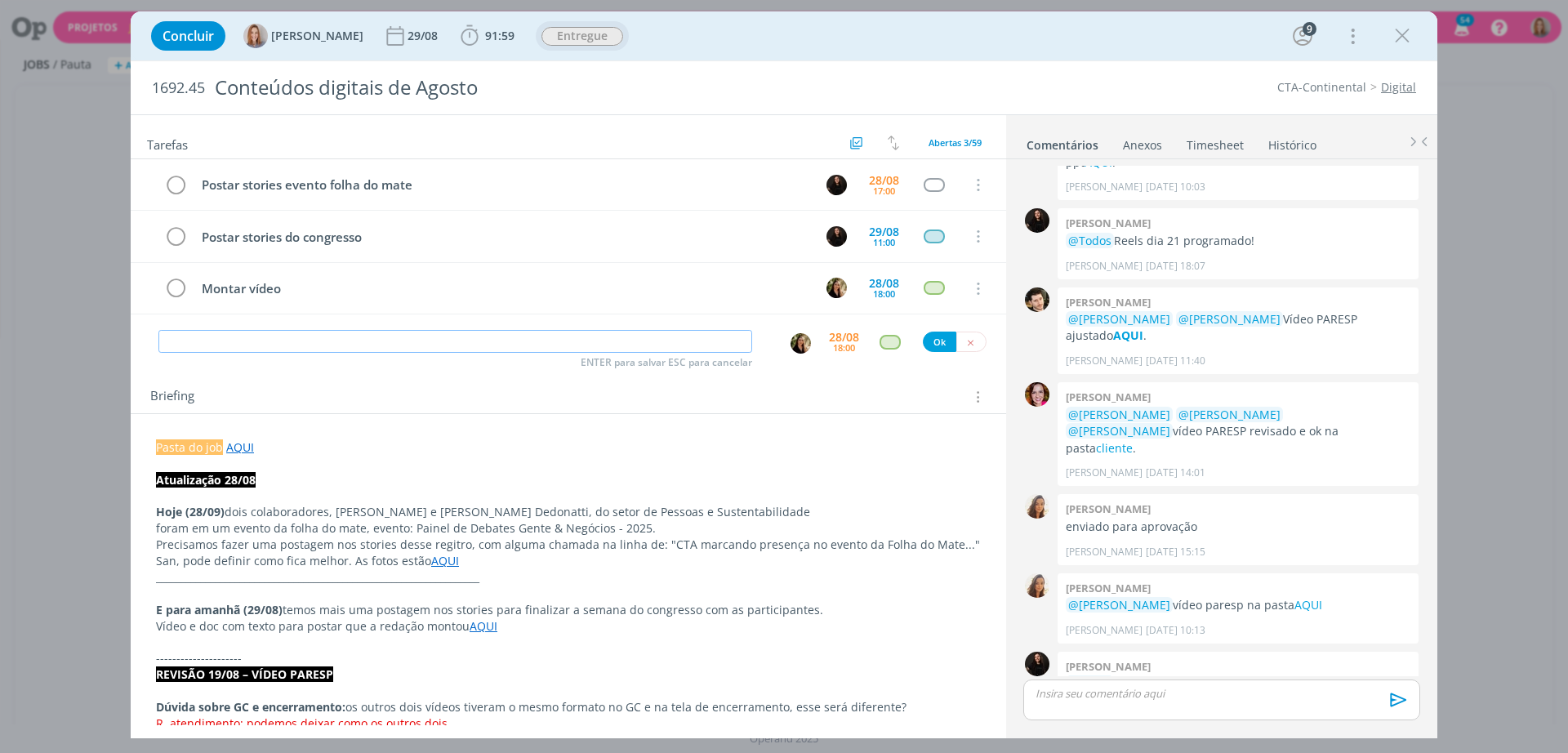
click at [597, 39] on span "Entregue" at bounding box center [582, 36] width 81 height 19
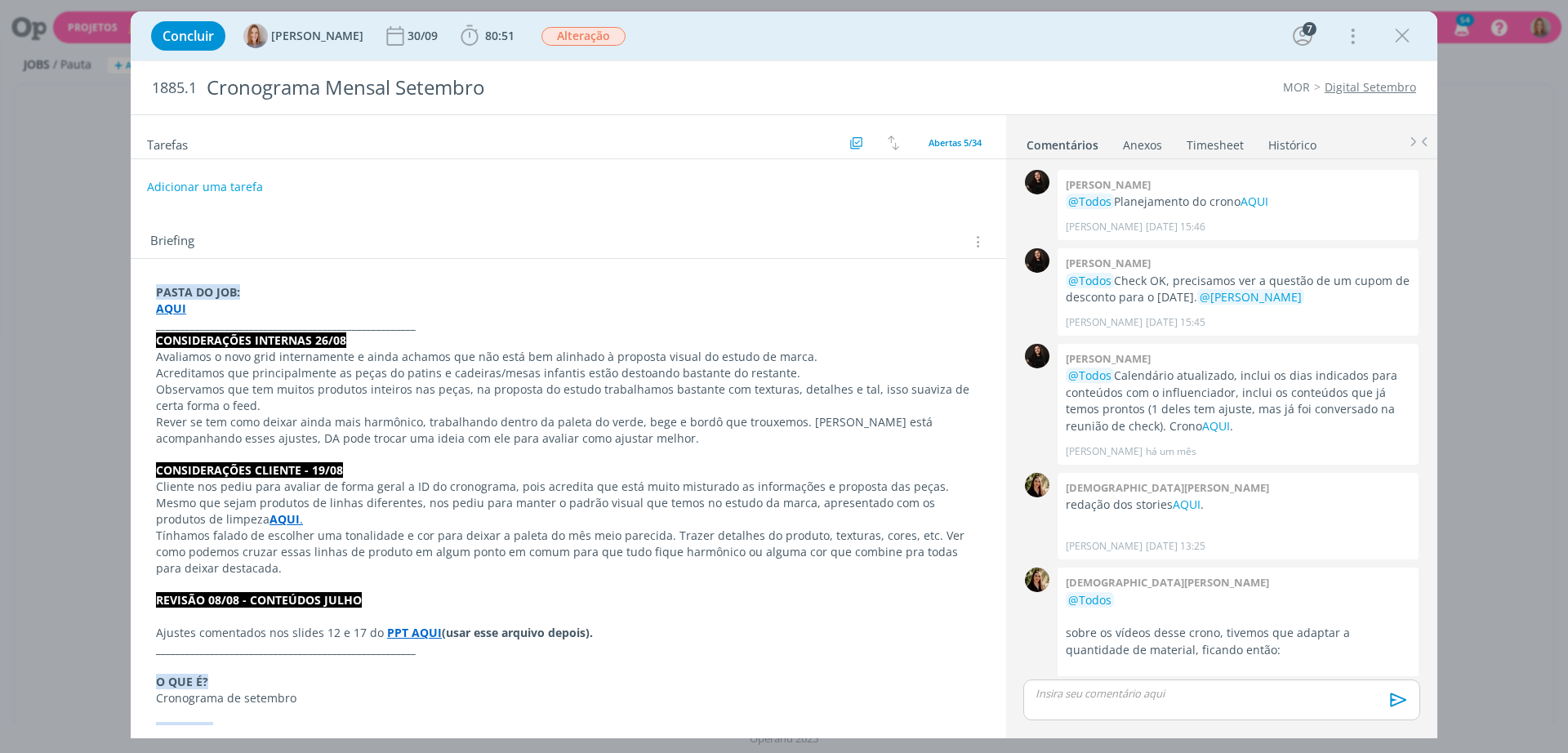
scroll to position [2661, 0]
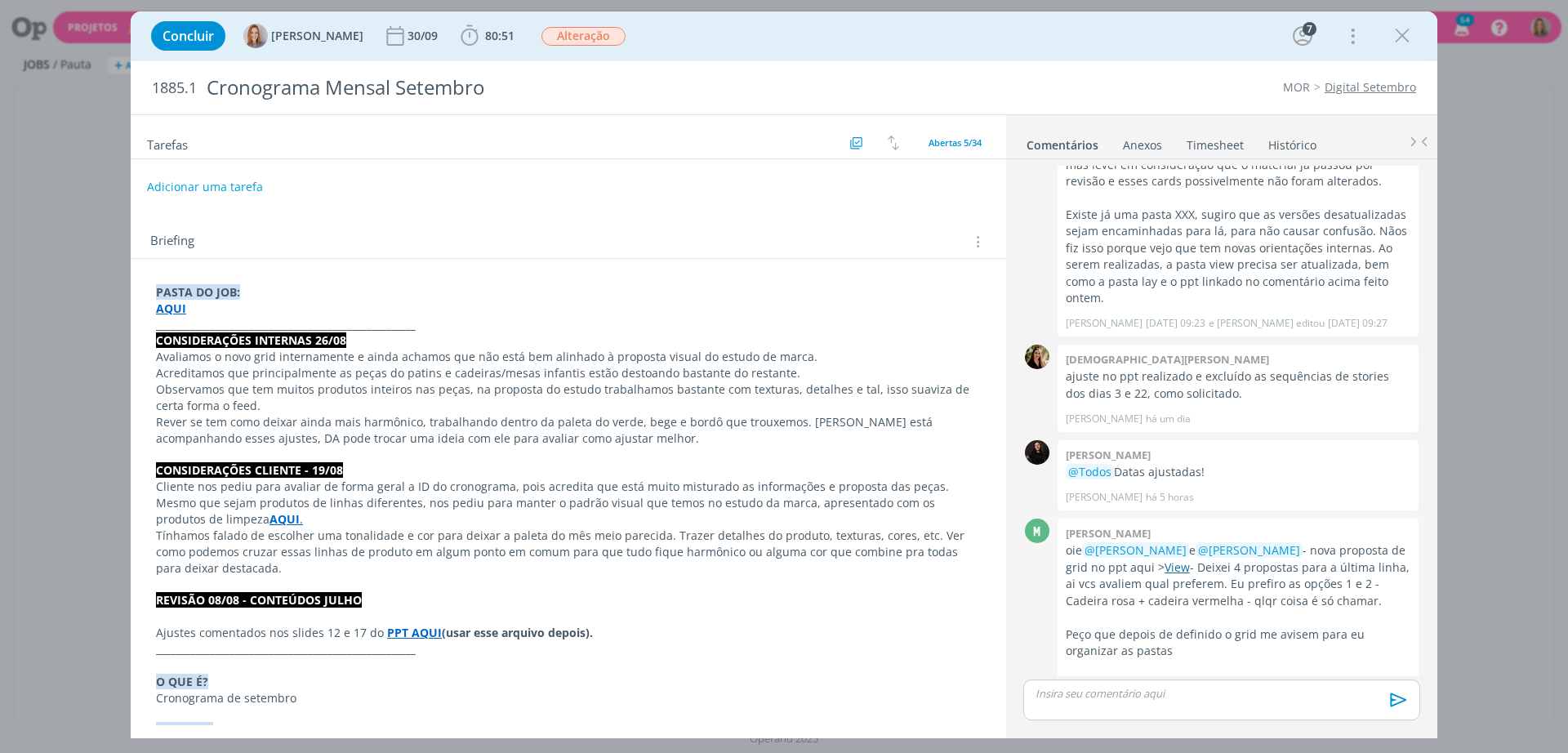
click at [1190, 559] on link "View" at bounding box center [1177, 567] width 25 height 16
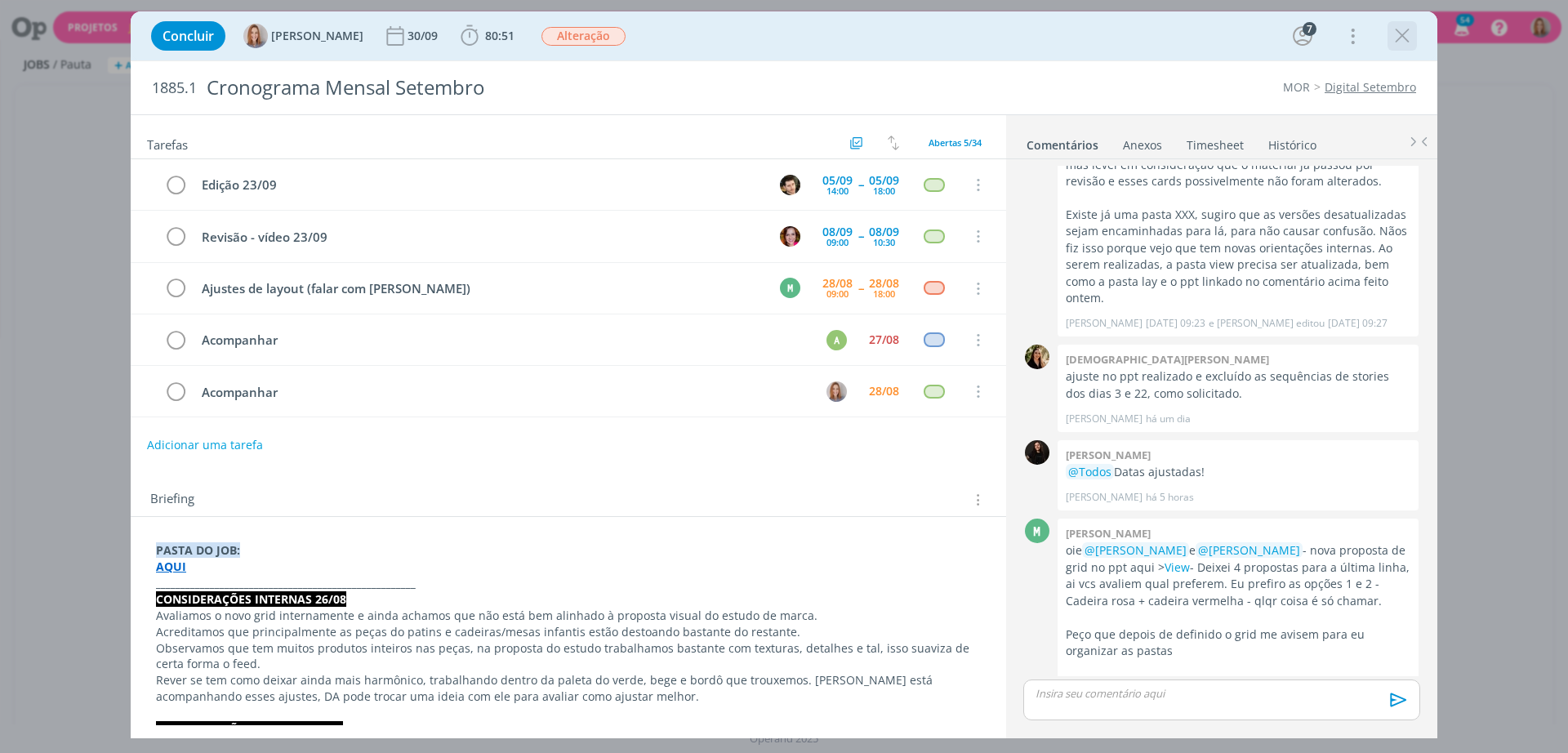
click at [1413, 29] on icon "dialog" at bounding box center [1402, 35] width 24 height 24
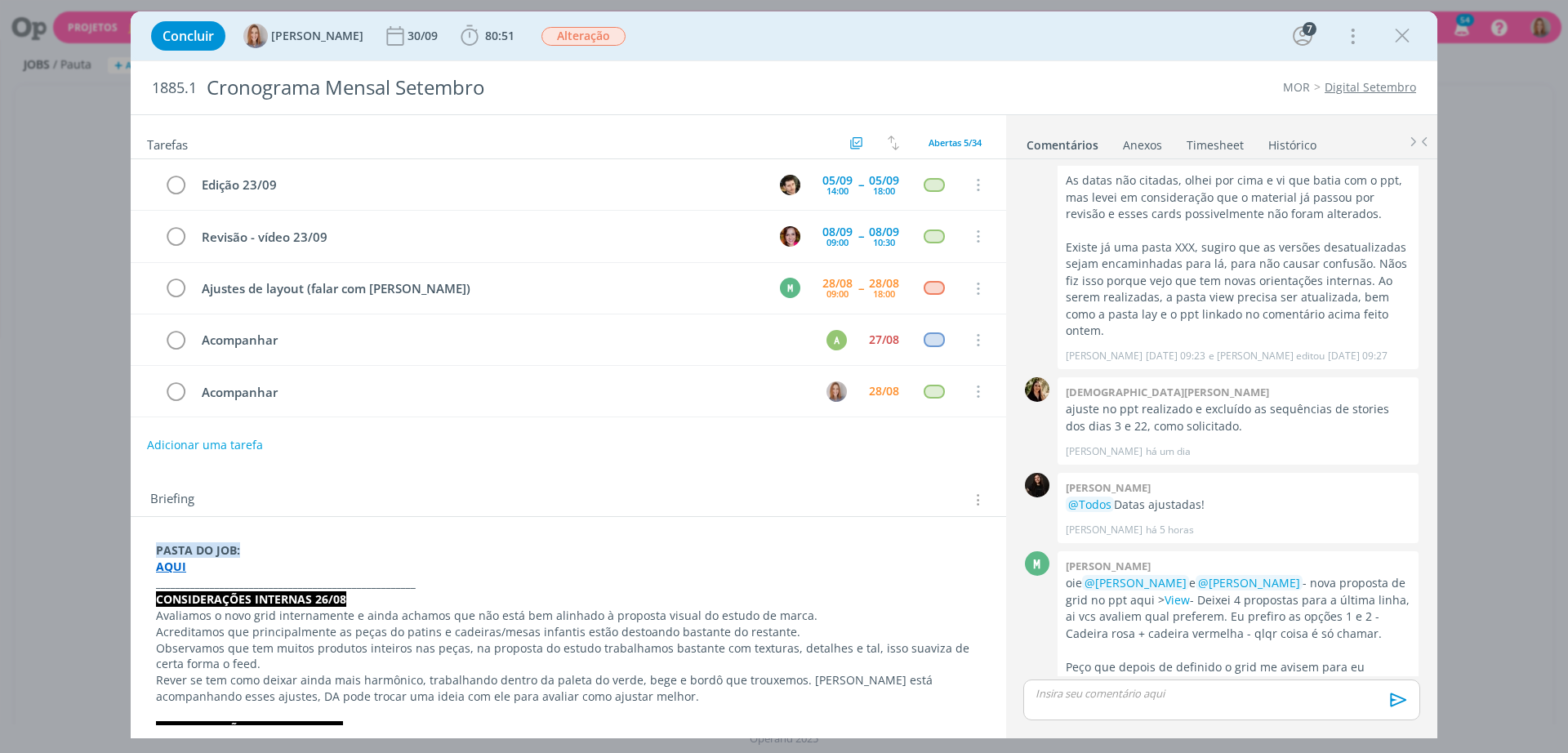
scroll to position [2661, 0]
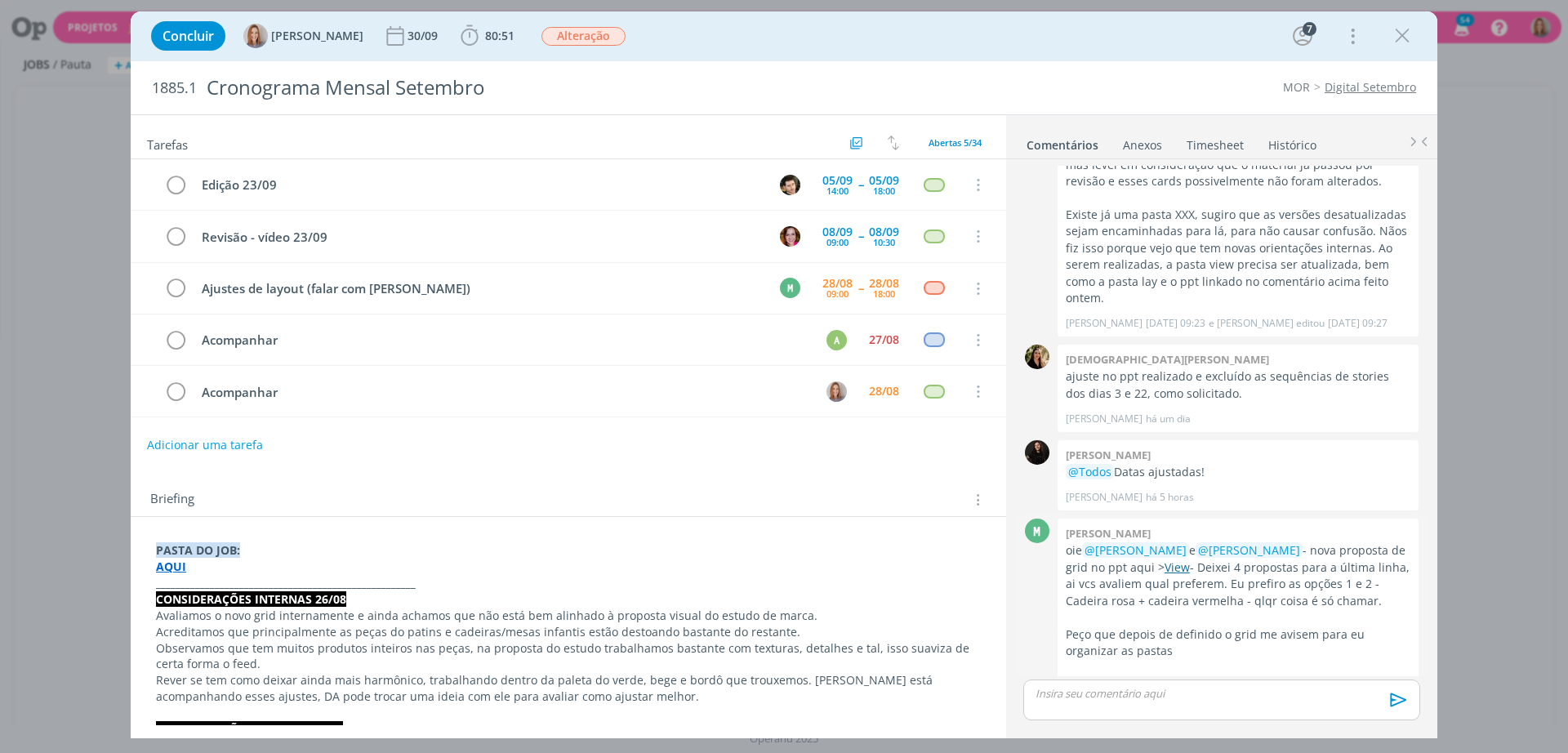
click at [1190, 559] on link "View" at bounding box center [1177, 567] width 25 height 16
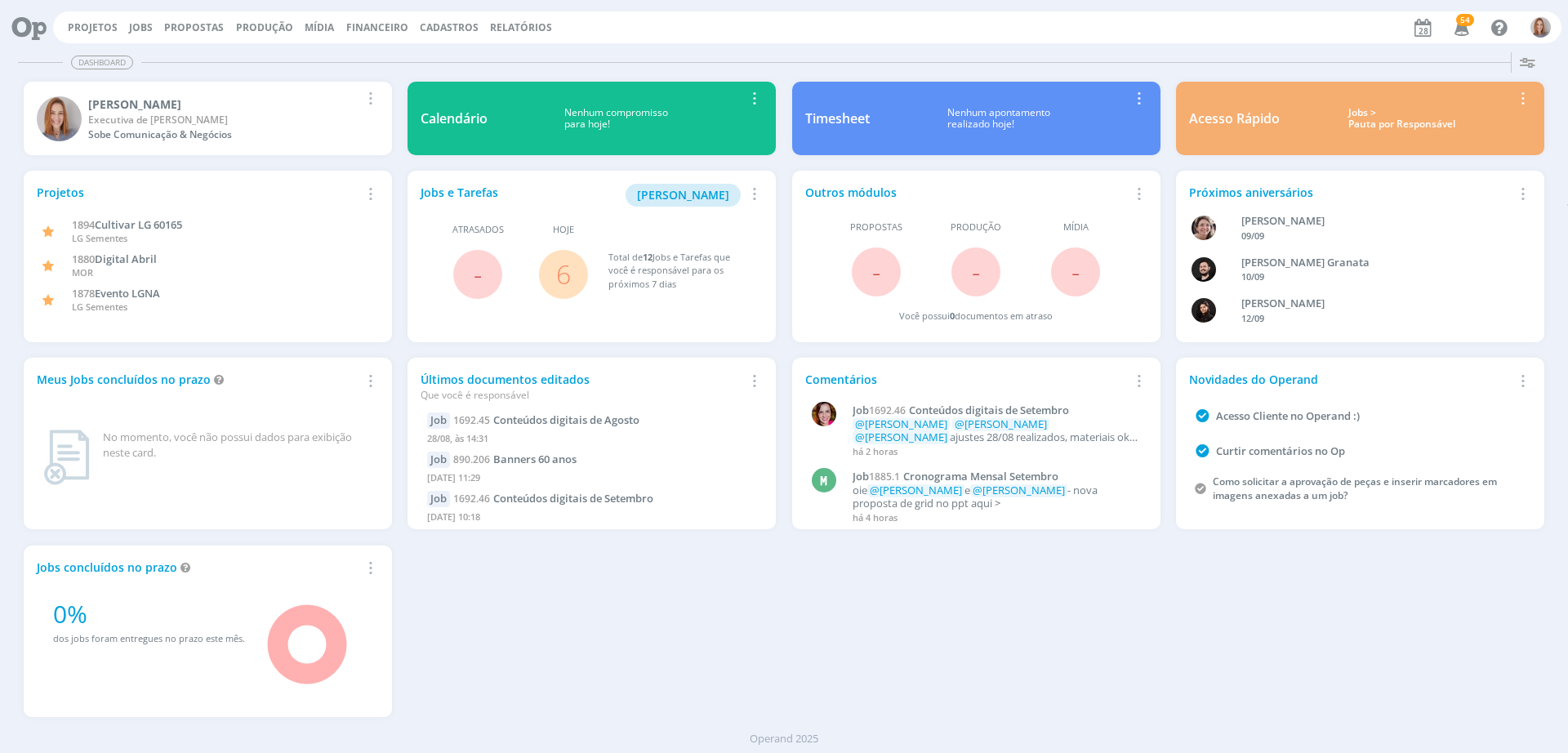
click at [550, 267] on span "6" at bounding box center [563, 274] width 49 height 49
click at [556, 270] on link "6" at bounding box center [563, 274] width 15 height 35
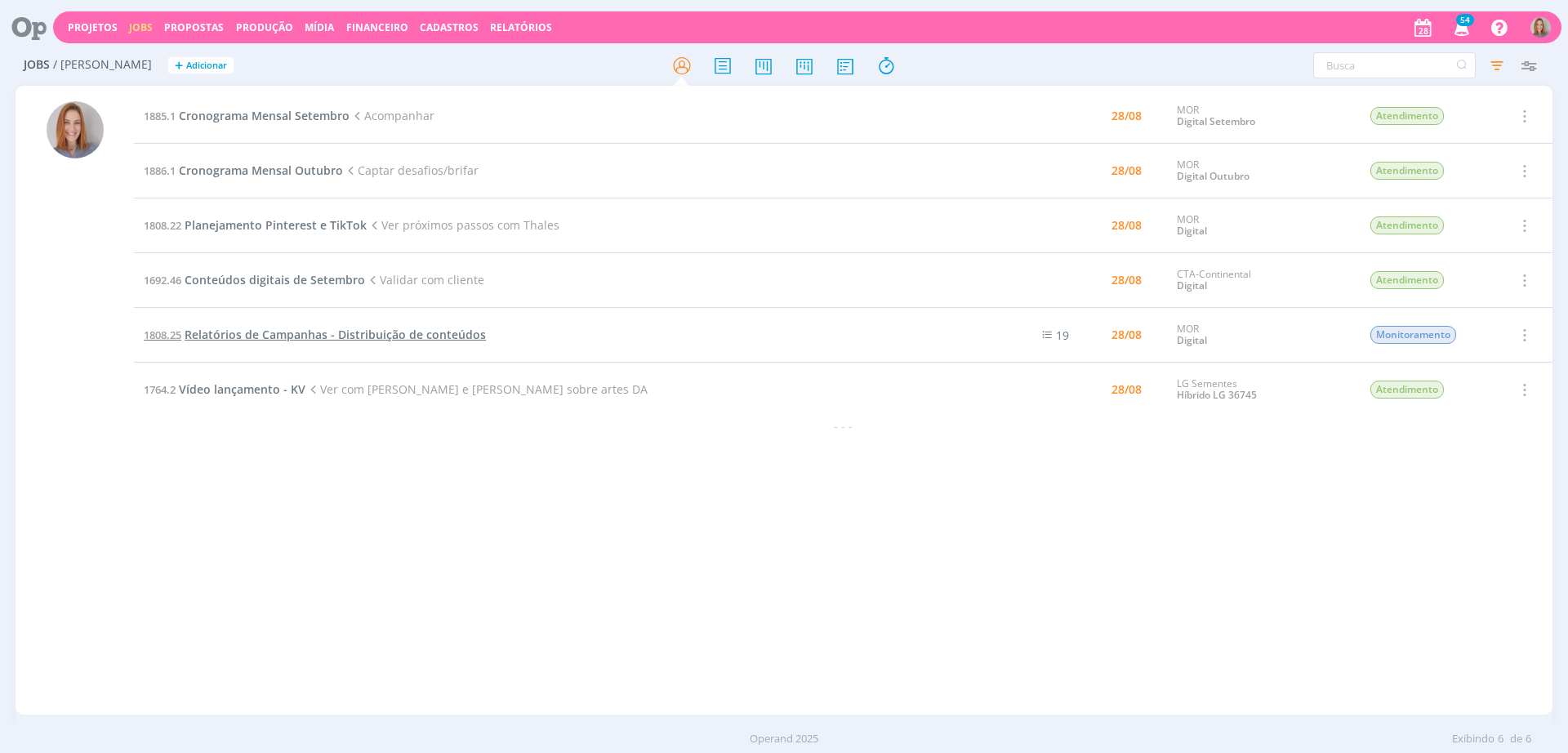
click at [298, 334] on span "Relatórios de Campanhas - Distribuição de conteúdos" at bounding box center [335, 334] width 301 height 16
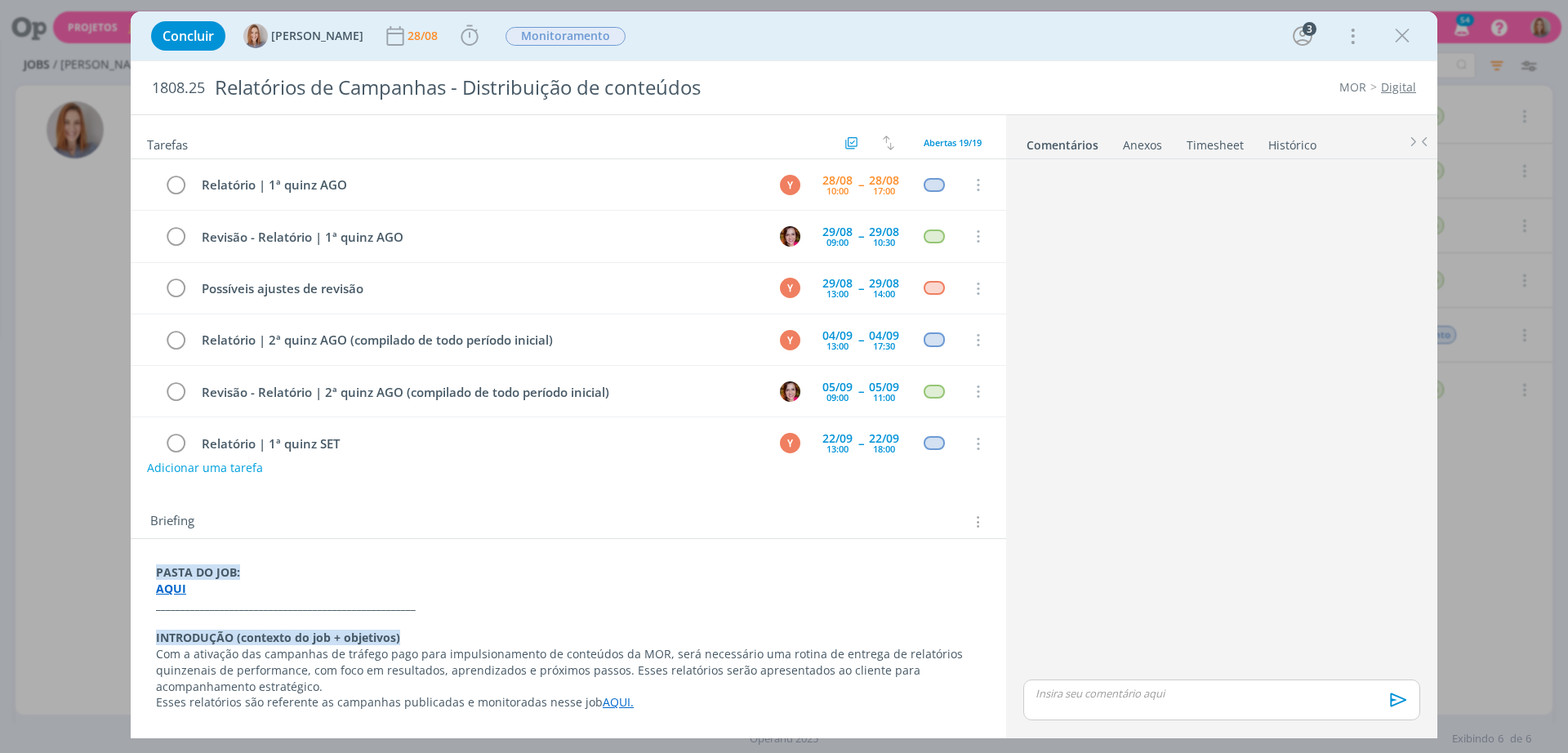
click at [506, 566] on p "PASTA DO JOB:" at bounding box center [568, 572] width 825 height 16
click at [436, 33] on div "28/08" at bounding box center [424, 35] width 34 height 11
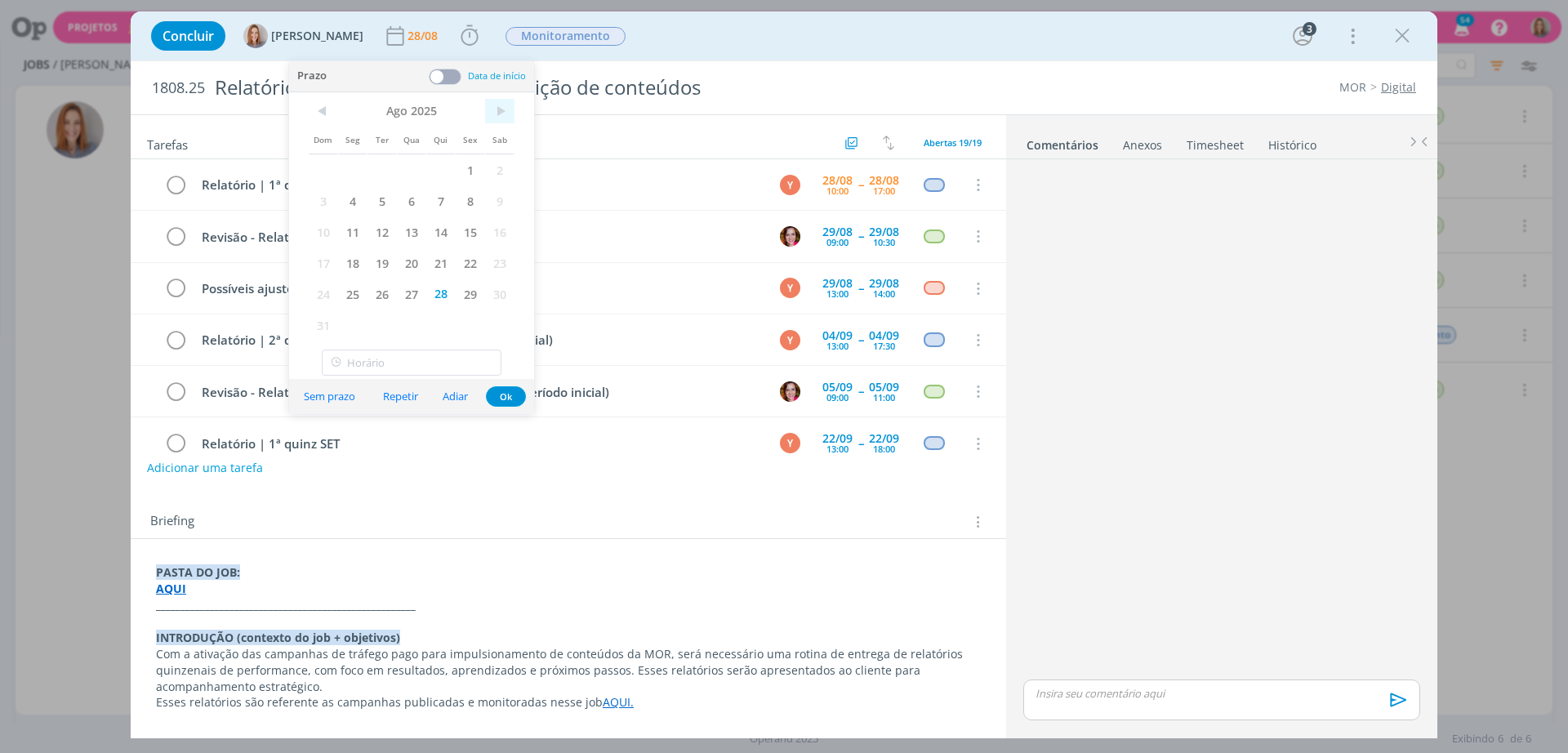
click at [493, 113] on span ">" at bounding box center [500, 111] width 29 height 24
click at [354, 166] on span "1" at bounding box center [352, 170] width 29 height 31
click at [502, 361] on button "Ok" at bounding box center [506, 365] width 40 height 21
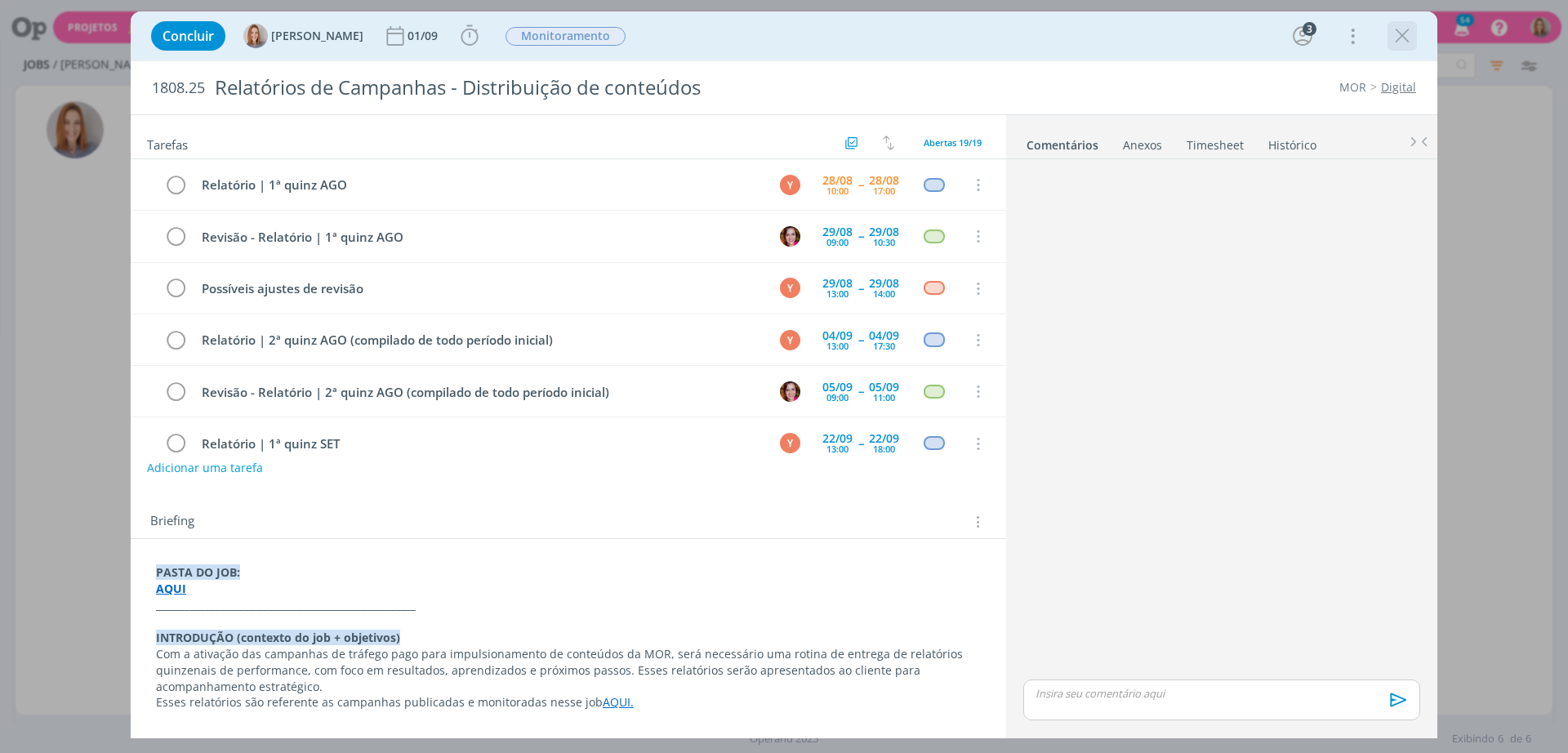
click at [1397, 45] on icon "dialog" at bounding box center [1402, 35] width 24 height 24
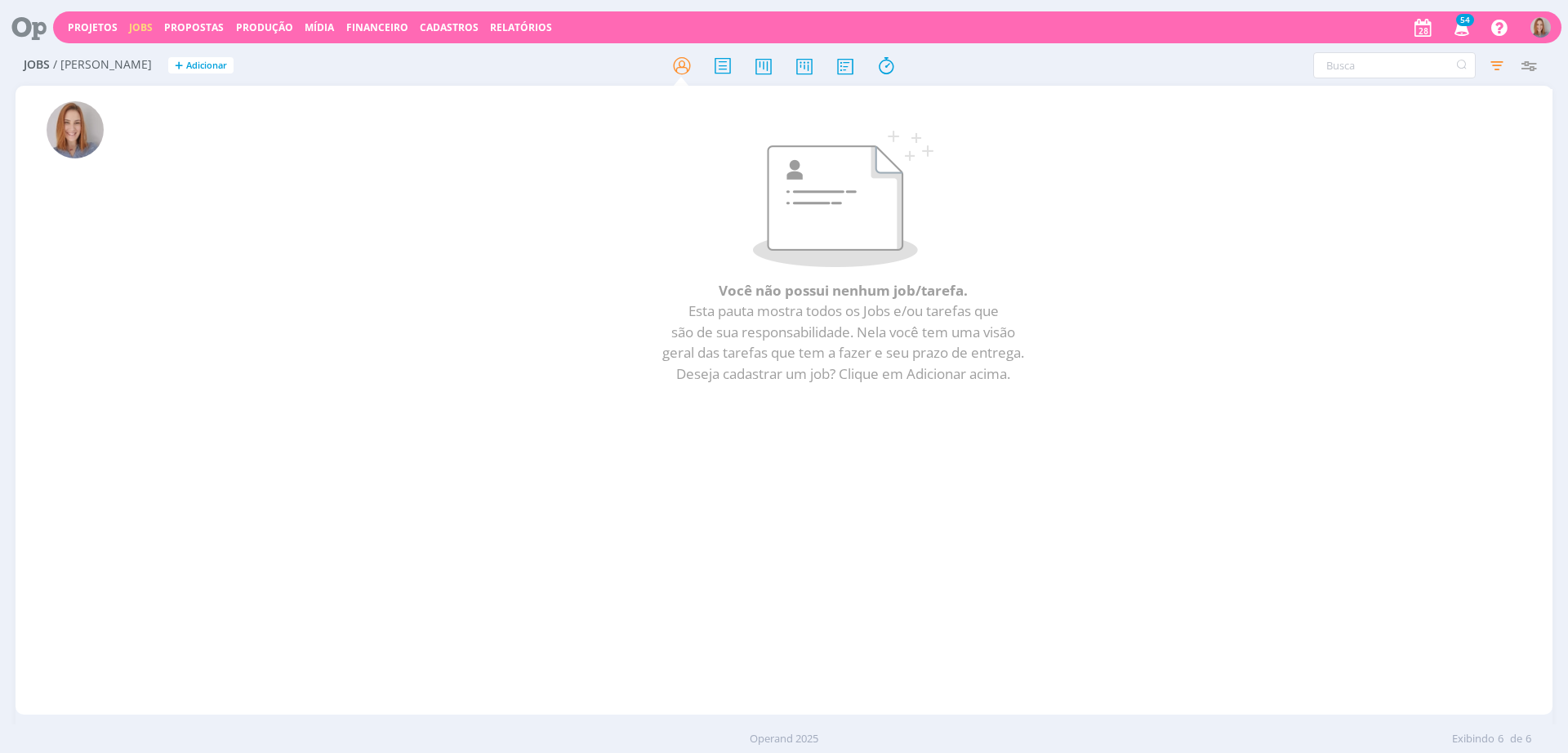
click at [31, 28] on icon at bounding box center [23, 27] width 34 height 32
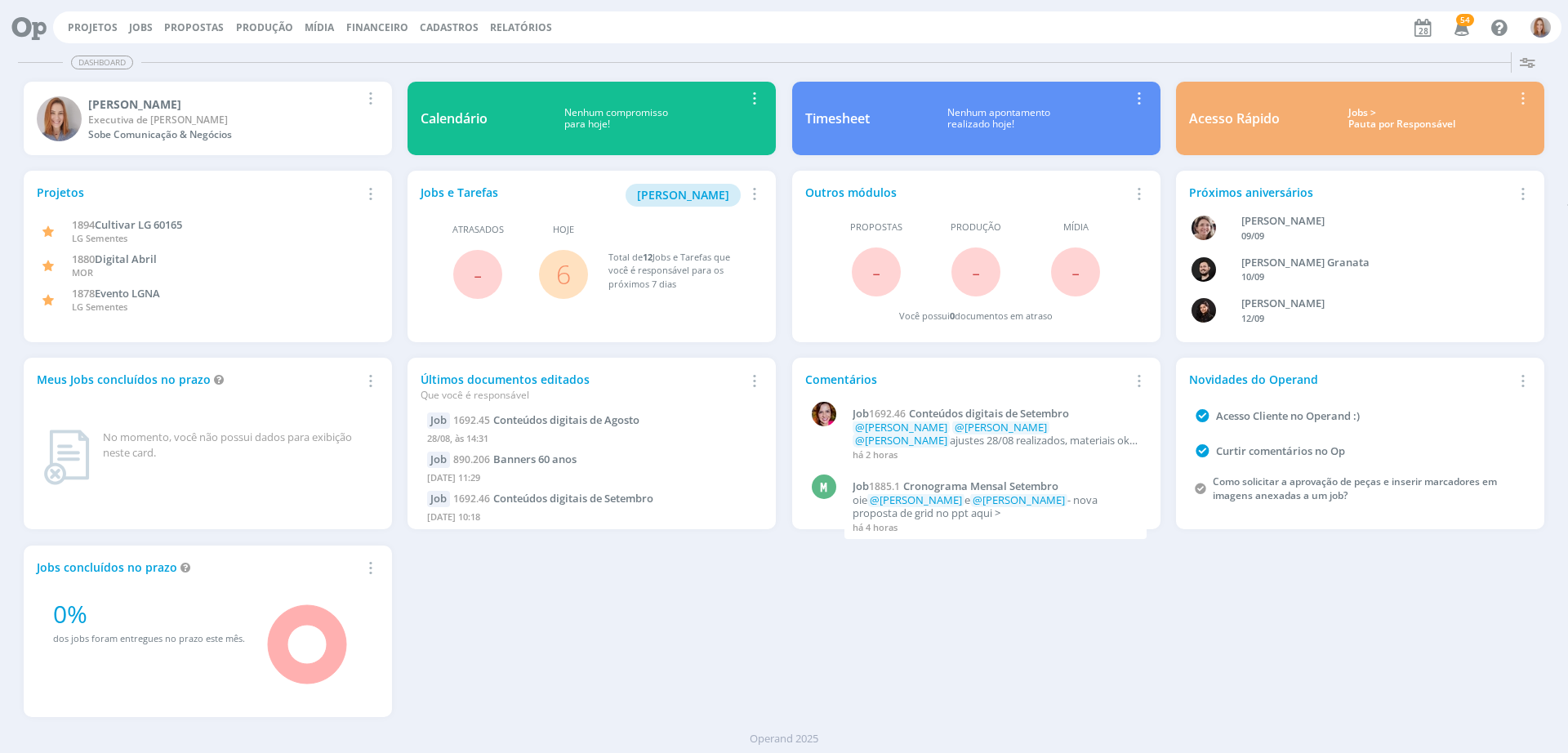
click at [584, 271] on span "6" at bounding box center [563, 274] width 49 height 49
click at [571, 273] on span "6" at bounding box center [563, 274] width 49 height 49
click at [562, 276] on link "6" at bounding box center [563, 274] width 15 height 35
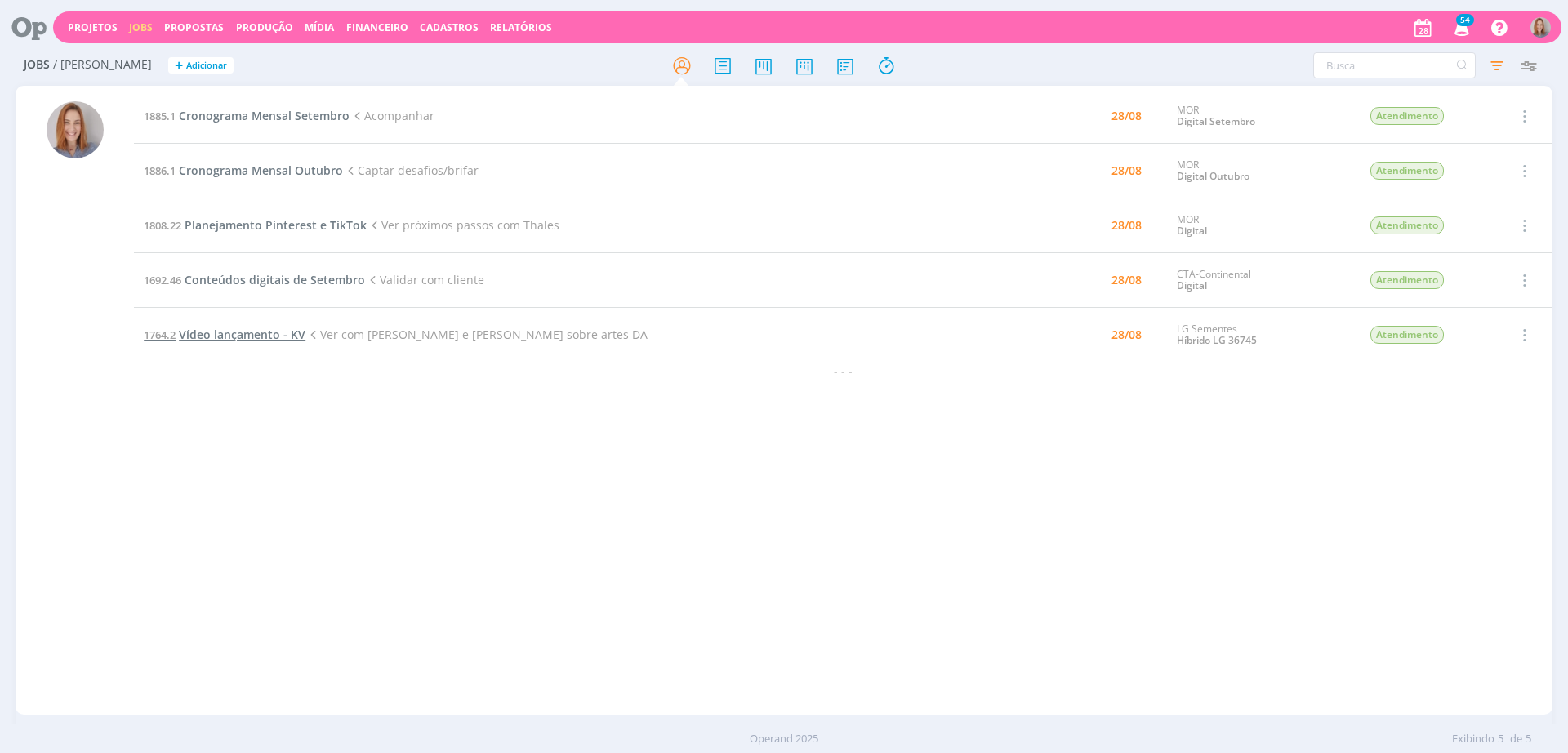
click at [229, 334] on span "Vídeo lançamento - KV" at bounding box center [242, 334] width 126 height 16
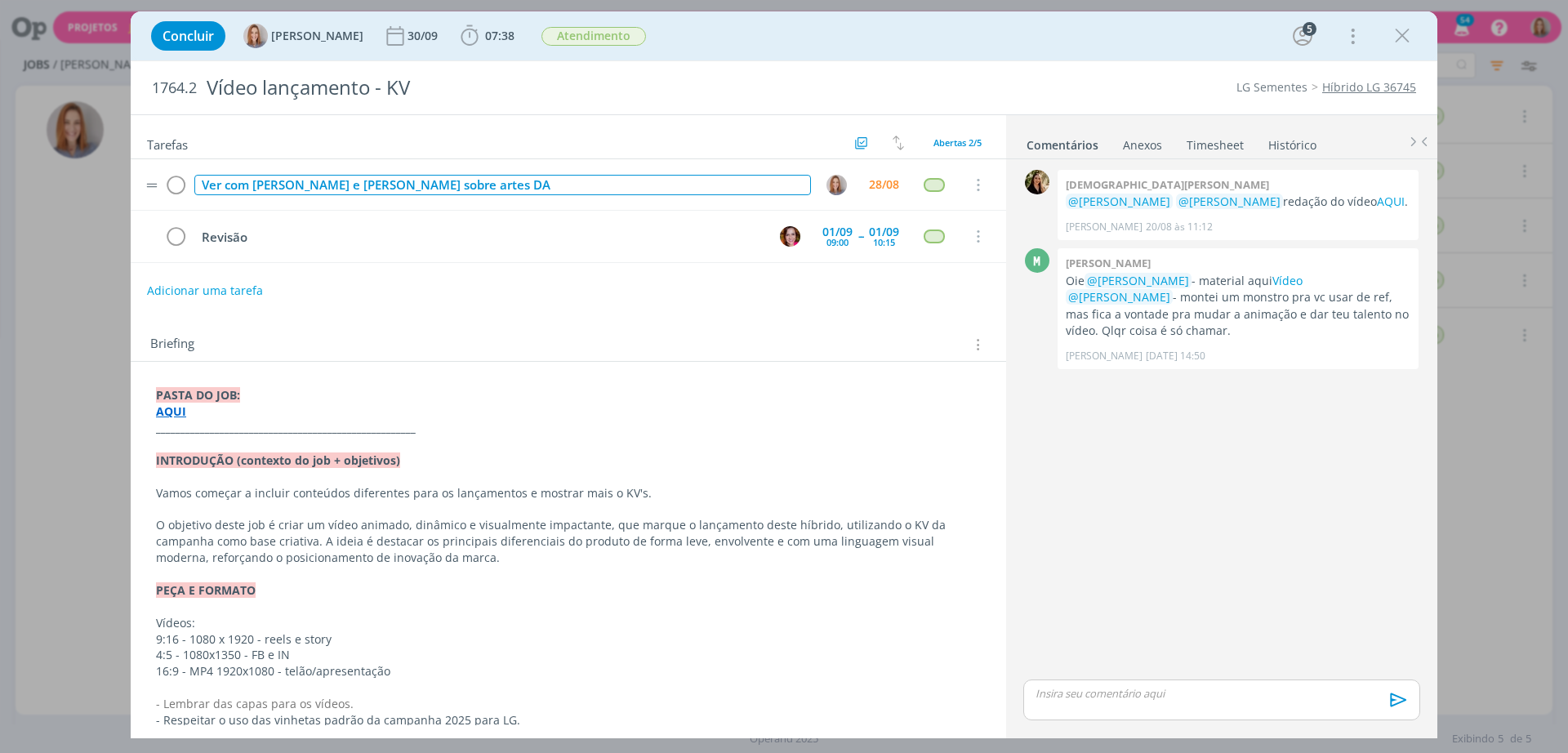
click at [512, 177] on div "Ver com [PERSON_NAME] e [PERSON_NAME] sobre artes DA" at bounding box center [502, 185] width 616 height 21
drag, startPoint x: 500, startPoint y: 182, endPoint x: 337, endPoint y: 209, distance: 165.2
click at [337, 209] on tr "Ver com [PERSON_NAME] e [PERSON_NAME] sobre artes DA 28/08 Cancelar" at bounding box center [568, 184] width 875 height 51
click at [975, 239] on icon "dialog" at bounding box center [977, 236] width 18 height 15
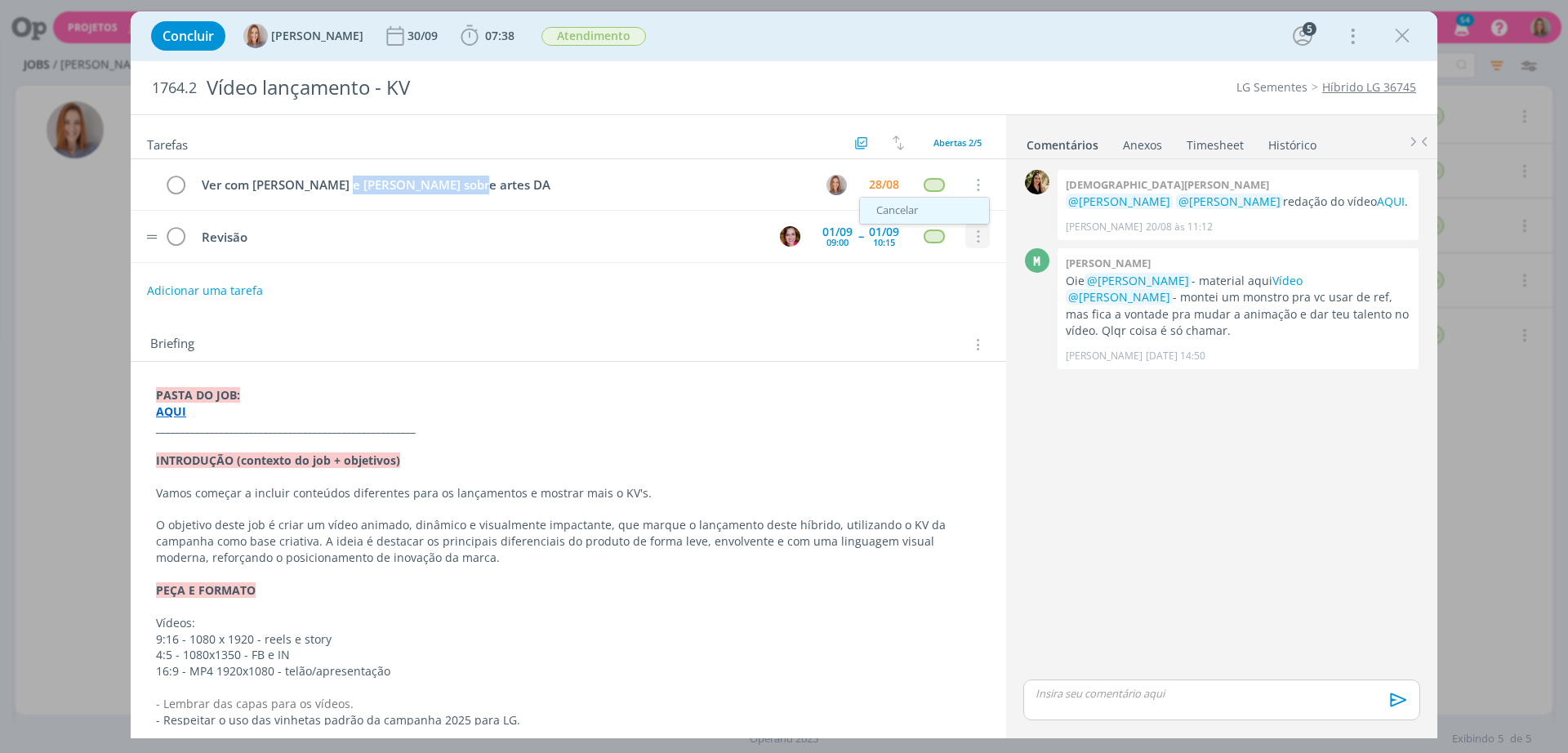
click at [927, 203] on link "Cancelar" at bounding box center [924, 210] width 129 height 26
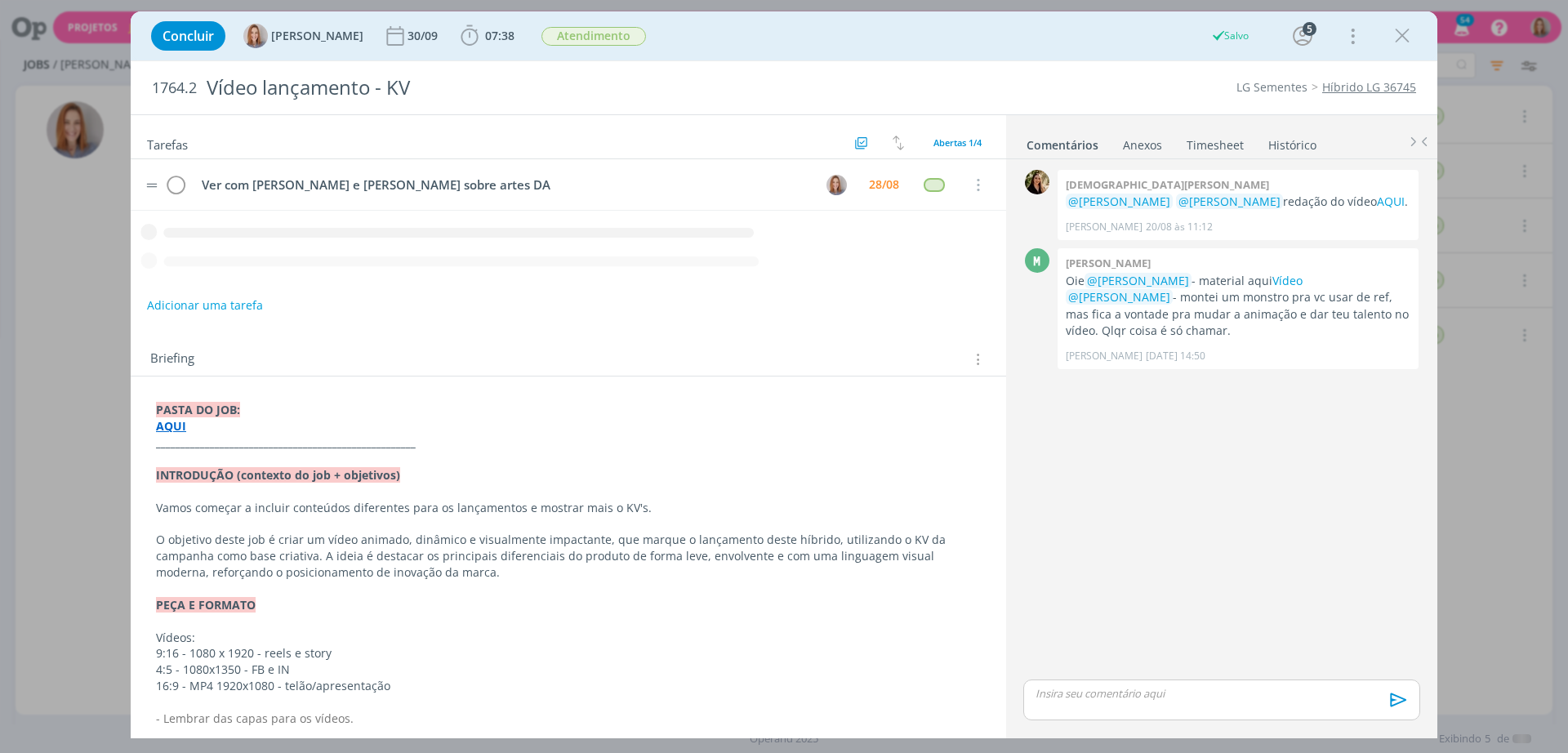
click at [468, 200] on tr "Ver com [PERSON_NAME] e [PERSON_NAME] sobre artes DA 28/08 Cancelar" at bounding box center [568, 184] width 875 height 51
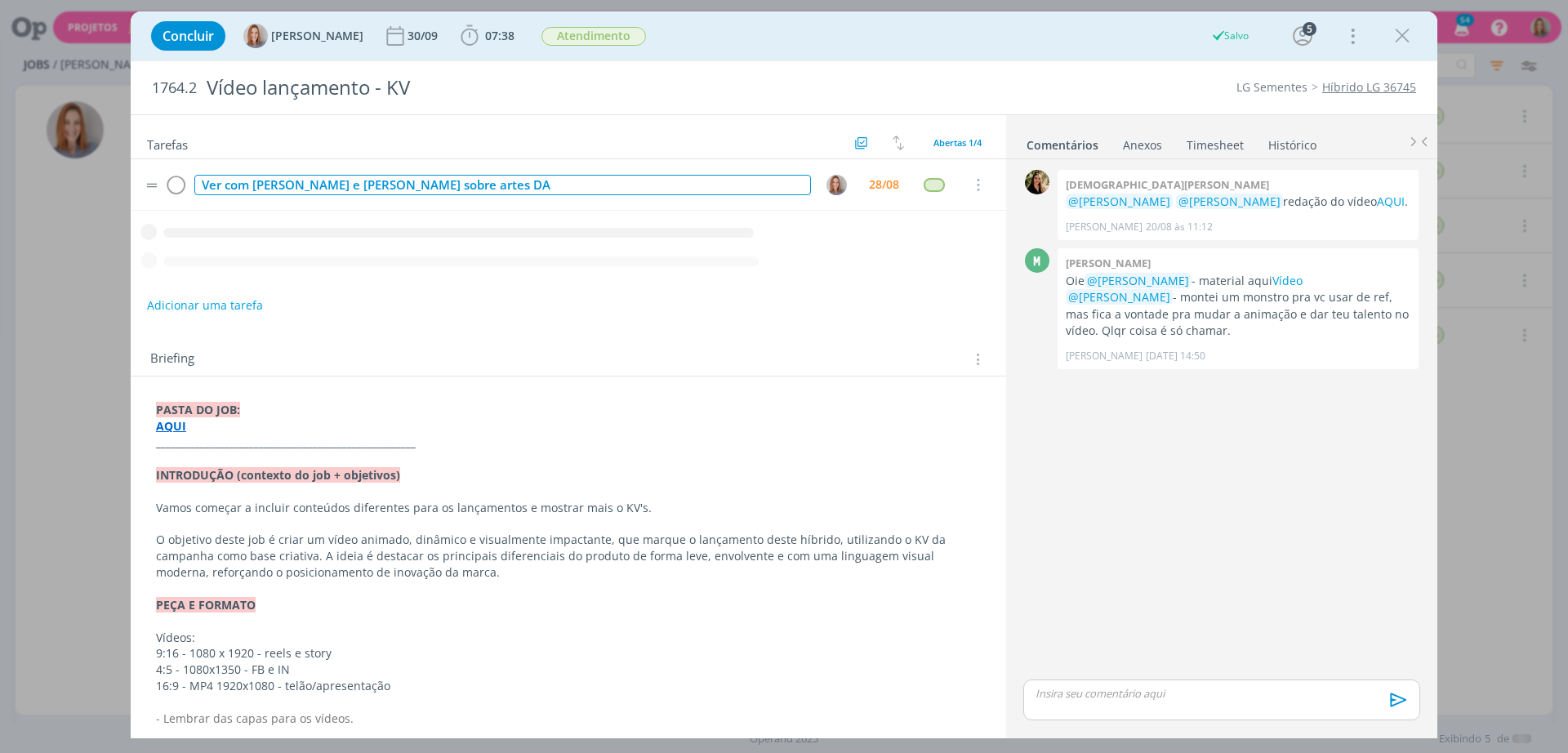
click at [473, 191] on div "Ver com [PERSON_NAME] e [PERSON_NAME] sobre artes DA" at bounding box center [502, 185] width 616 height 21
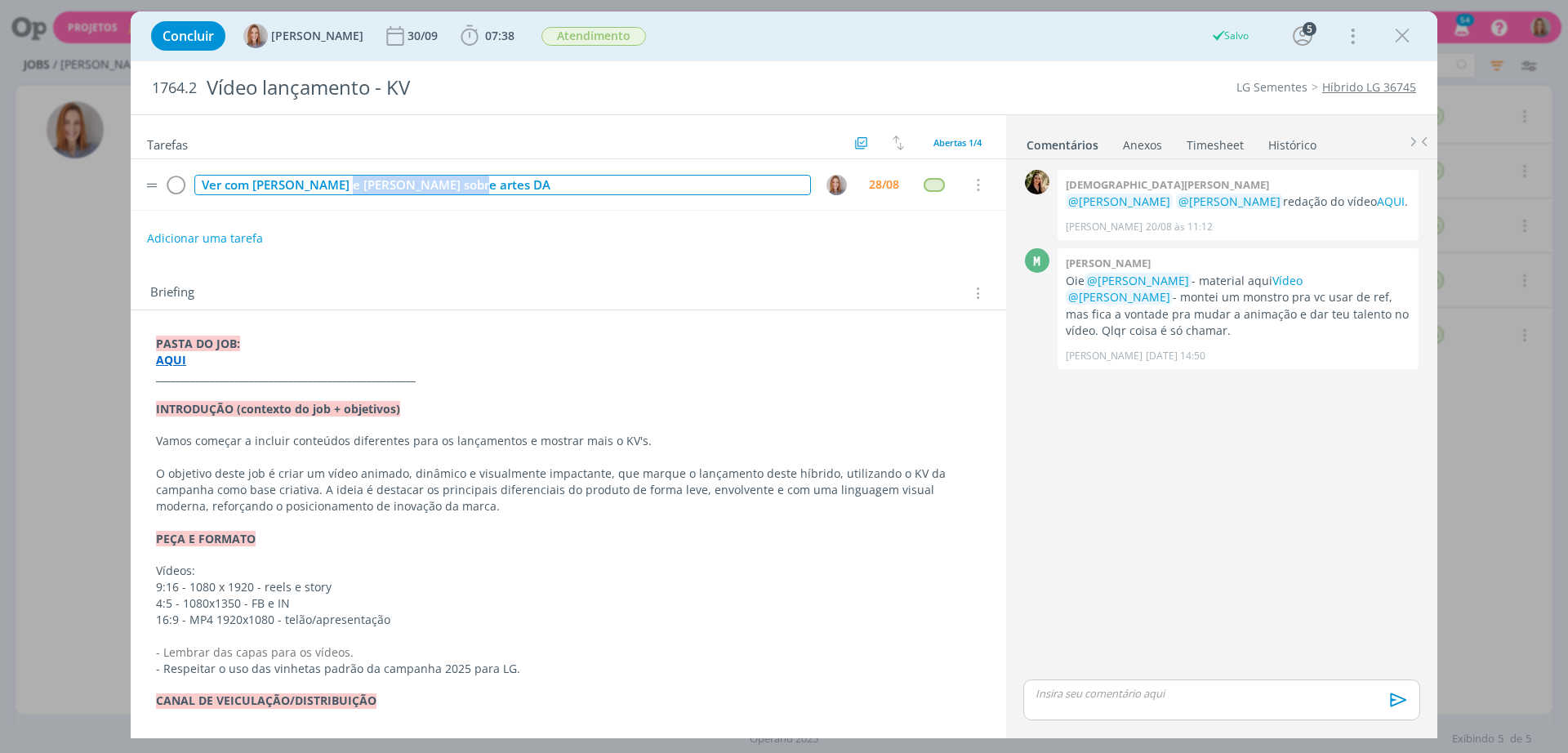
drag, startPoint x: 481, startPoint y: 184, endPoint x: 345, endPoint y: 178, distance: 136.1
click at [338, 167] on tr "Ver com [PERSON_NAME] e [PERSON_NAME] sobre artes DA 28/08 Cancelar" at bounding box center [568, 184] width 875 height 51
click at [340, 188] on div "Ver com [PERSON_NAME] e [PERSON_NAME] sobre artes DA" at bounding box center [502, 185] width 616 height 21
drag, startPoint x: 481, startPoint y: 190, endPoint x: 255, endPoint y: 177, distance: 226.4
click at [255, 177] on div "Ver com [PERSON_NAME] e [PERSON_NAME] sobre artes DA" at bounding box center [502, 185] width 616 height 21
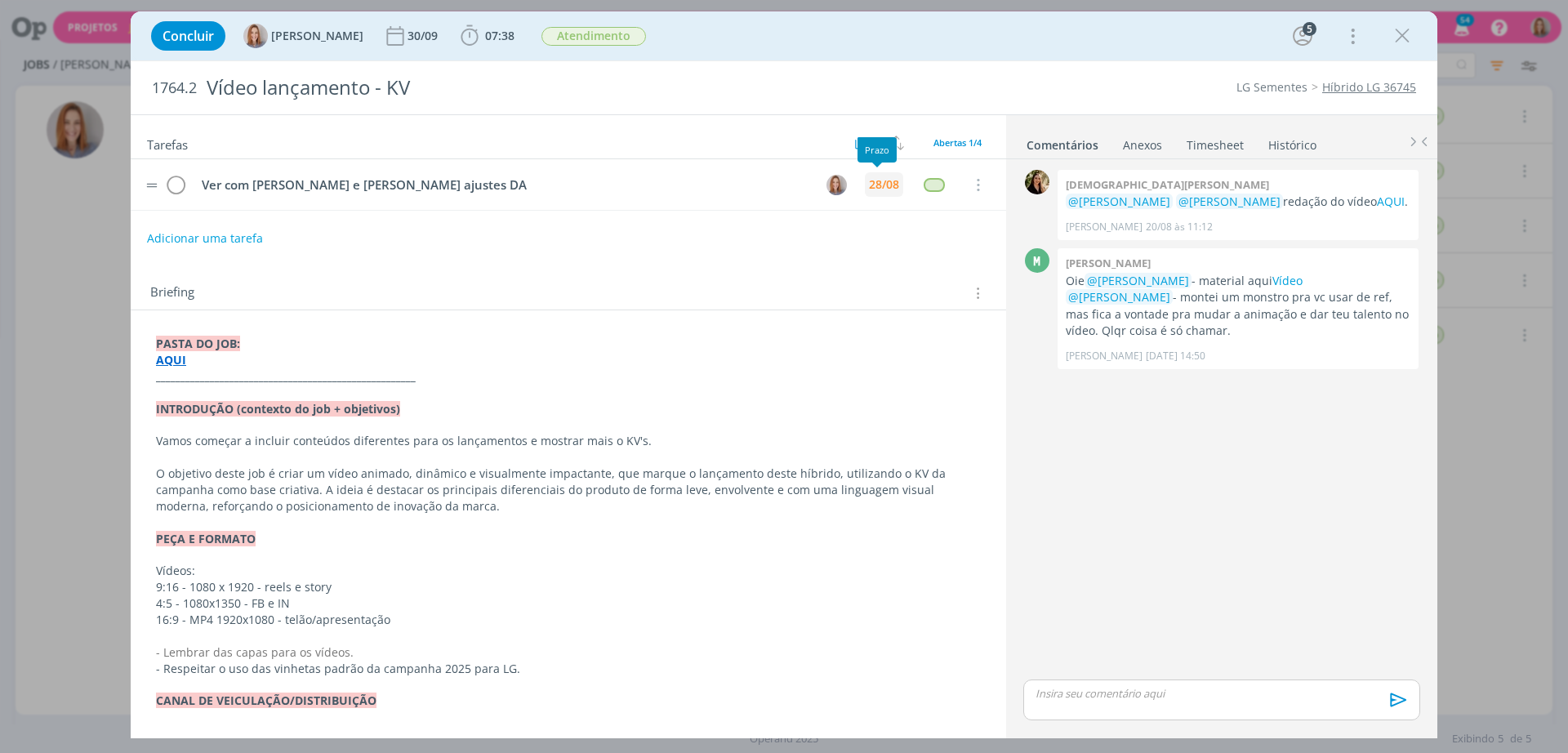
click at [880, 179] on div "28/08" at bounding box center [884, 184] width 30 height 11
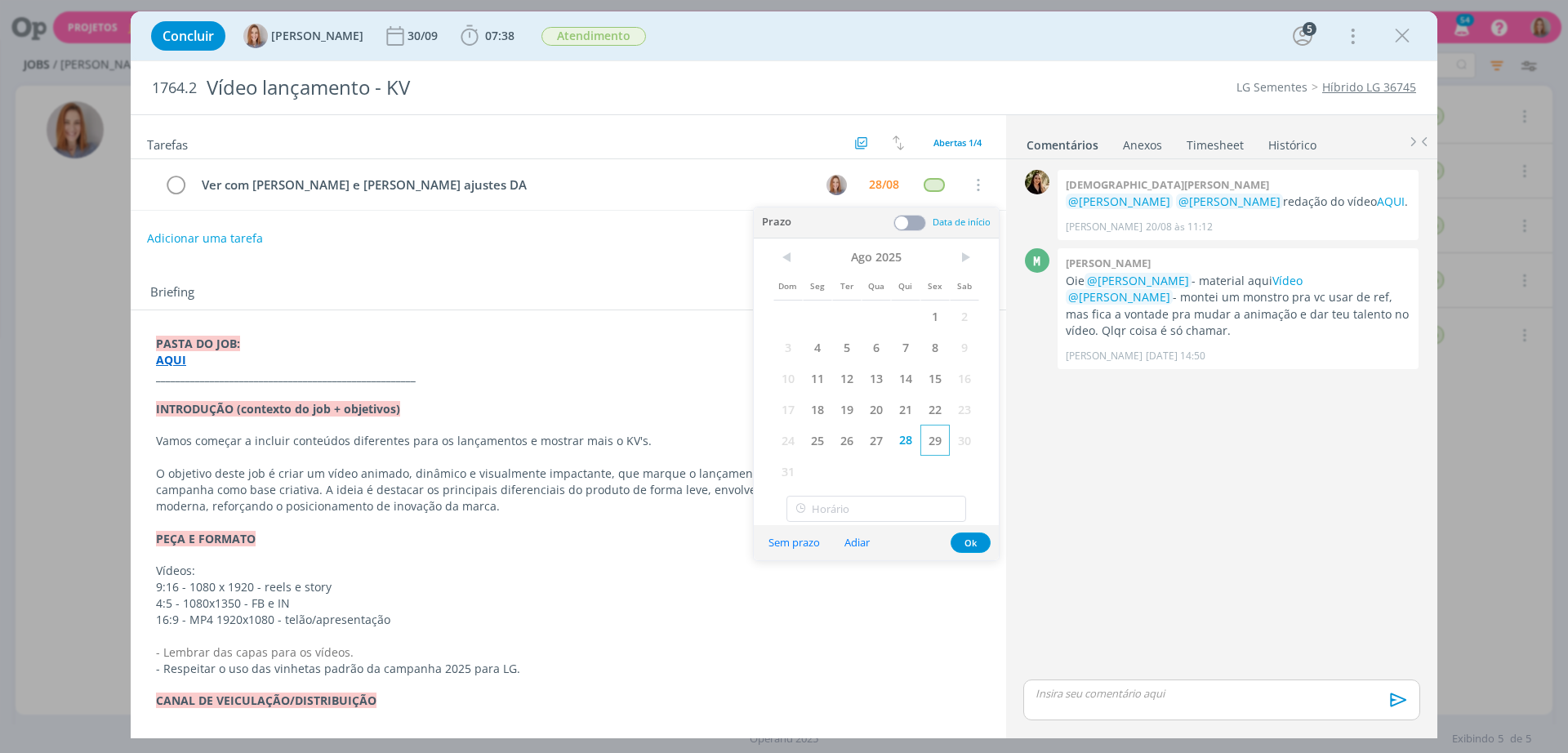
click at [932, 436] on span "29" at bounding box center [935, 440] width 29 height 31
click at [973, 541] on button "Ok" at bounding box center [971, 543] width 40 height 21
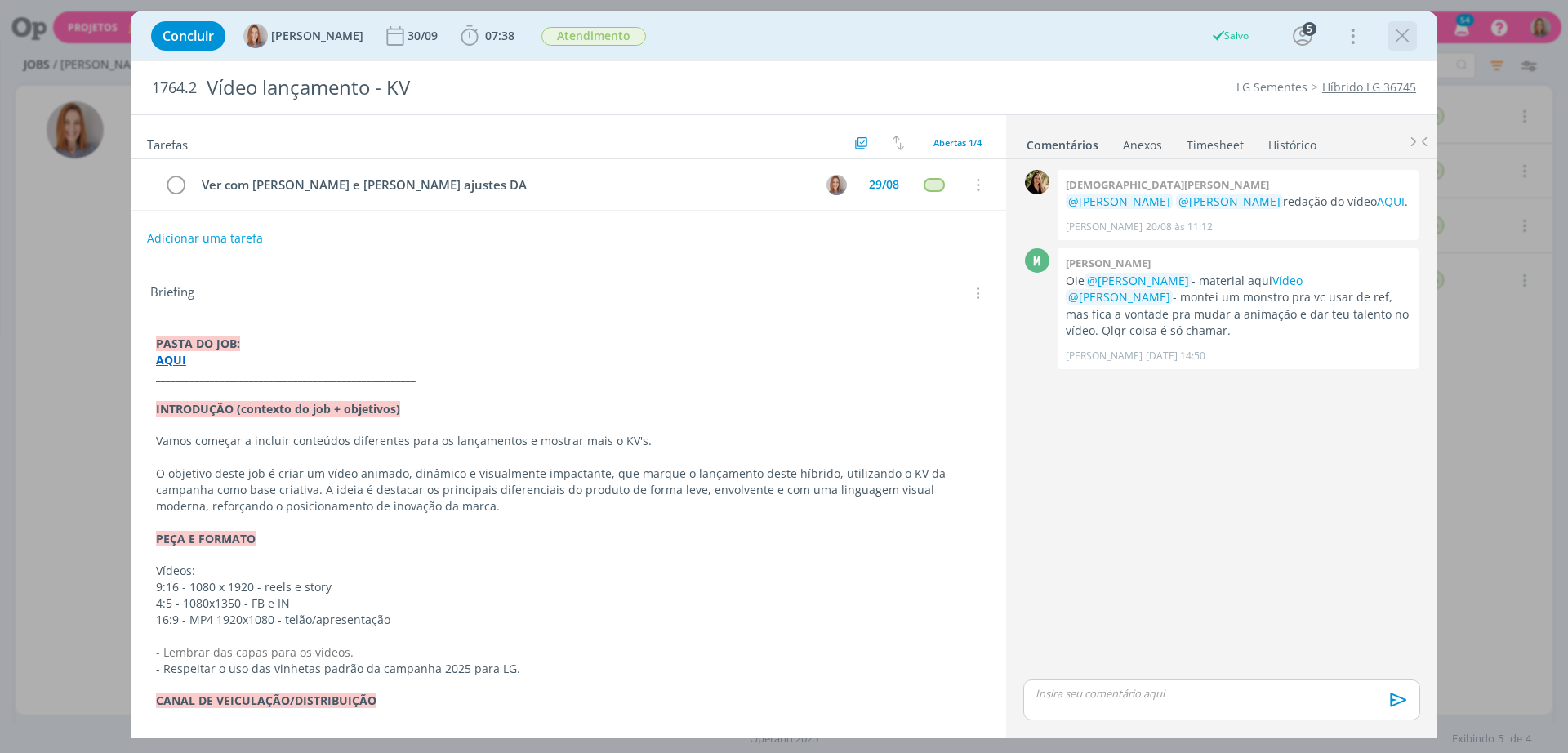
click at [1392, 32] on icon "dialog" at bounding box center [1402, 35] width 24 height 24
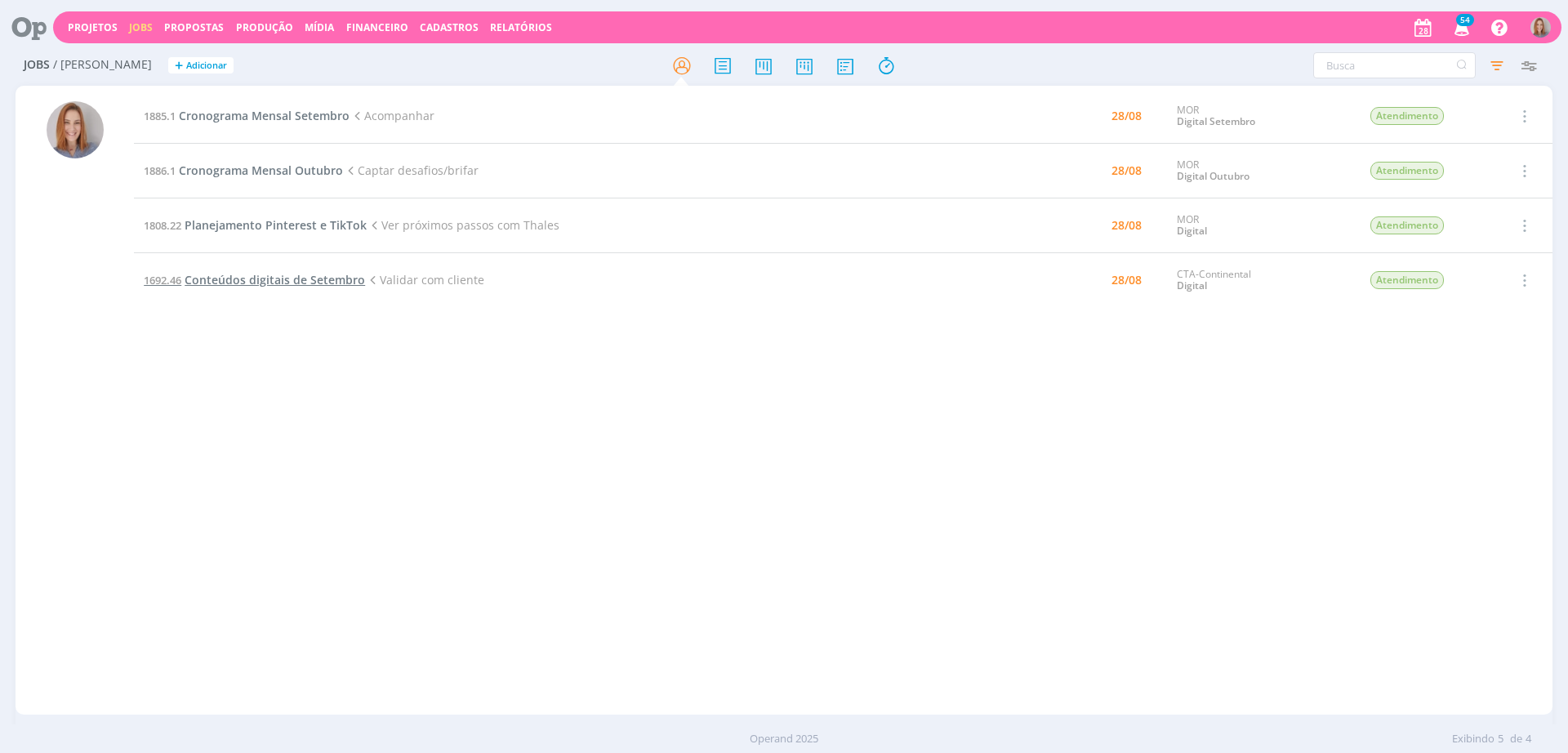
click at [234, 284] on span "Conteúdos digitais de Setembro" at bounding box center [274, 280] width 180 height 16
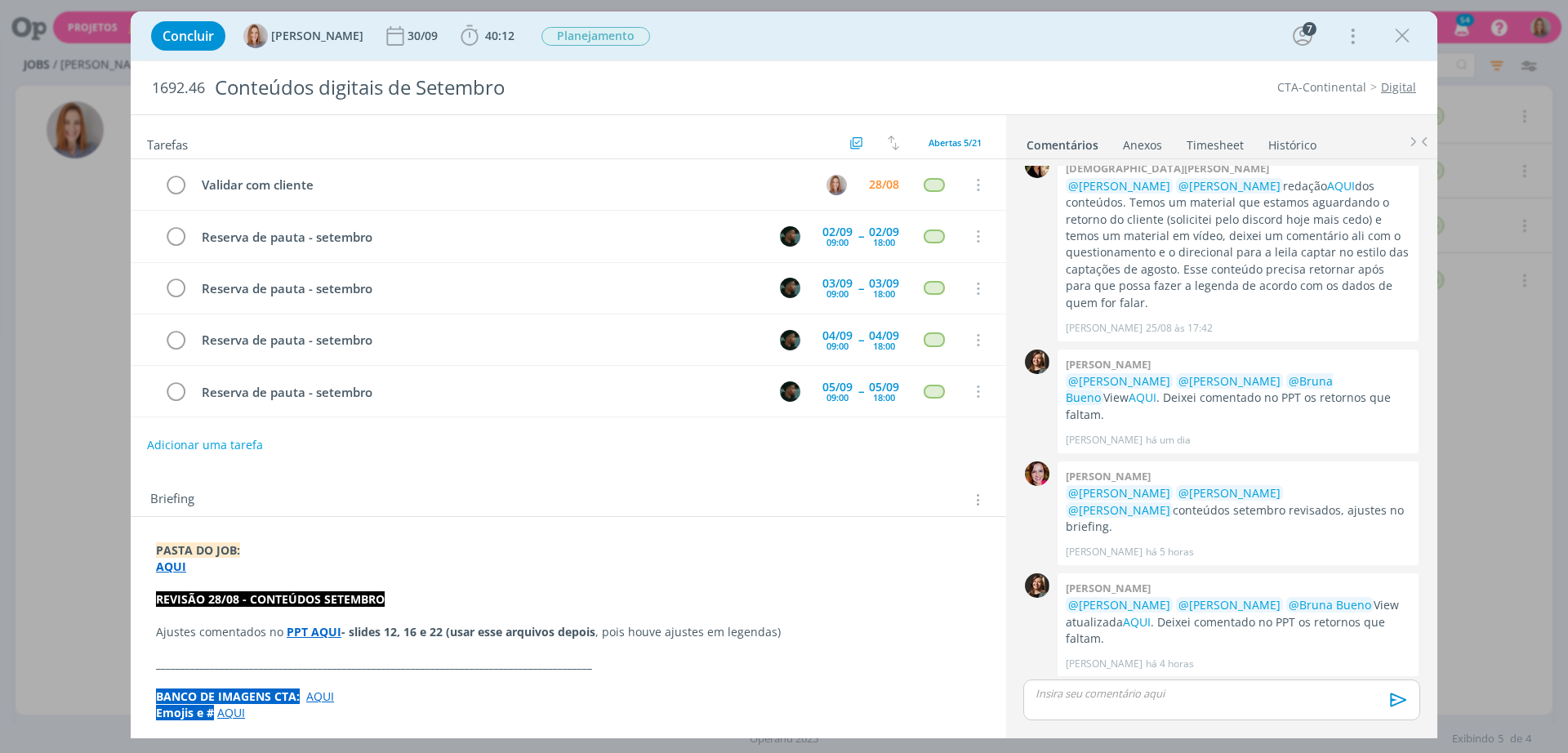
click at [1132, 742] on link "cliente" at bounding box center [1114, 750] width 36 height 16
